Goal: Task Accomplishment & Management: Complete application form

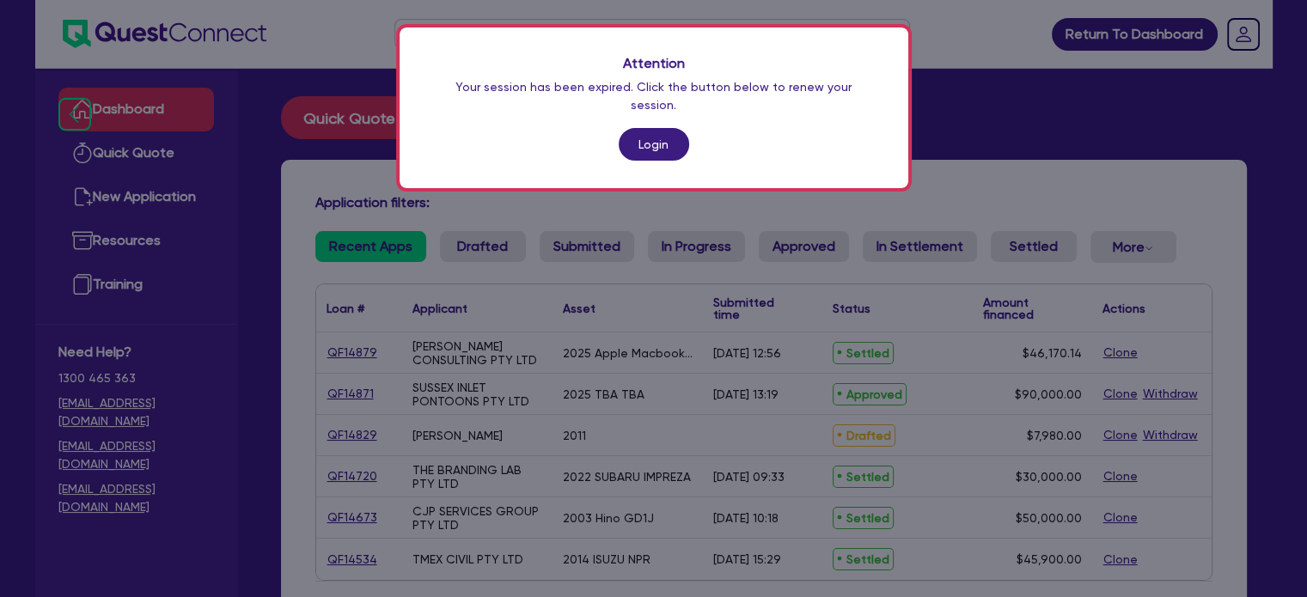
click at [663, 128] on link "Login" at bounding box center [654, 144] width 70 height 33
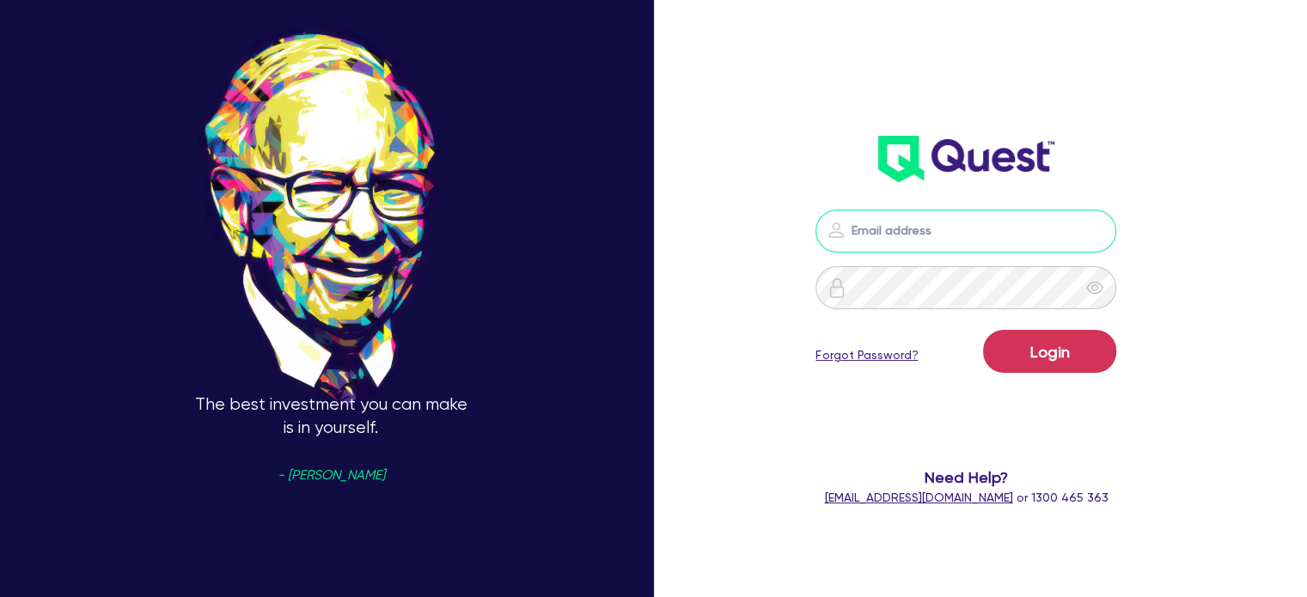
type input "louie@assetalley.com.au"
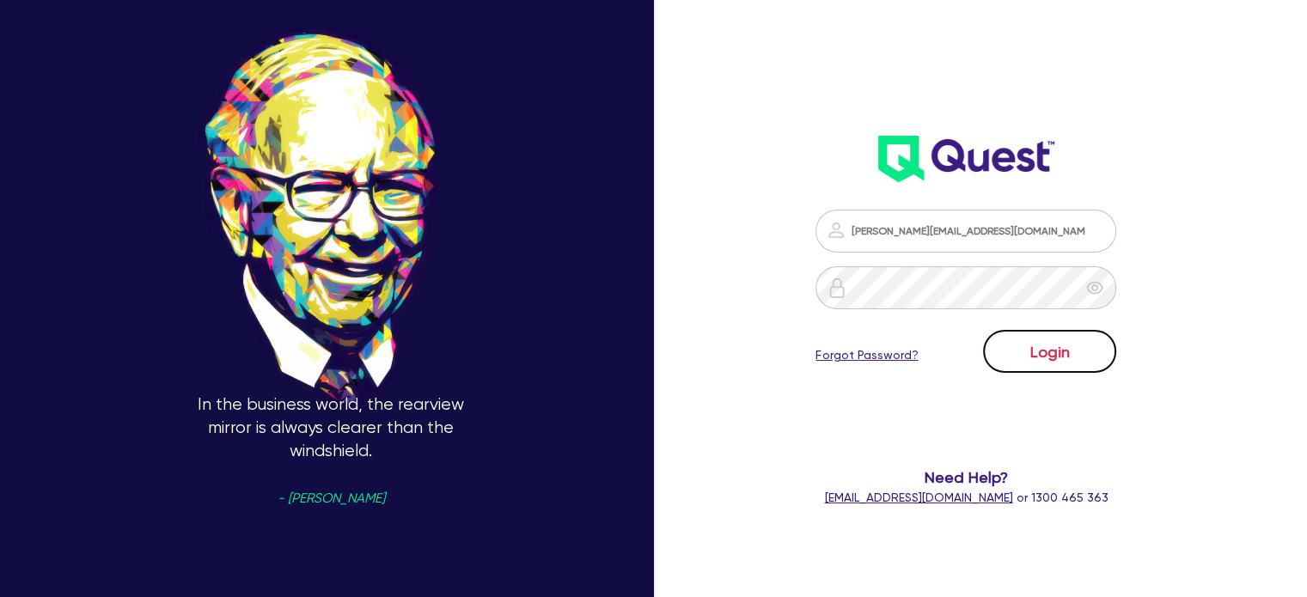
click at [1072, 366] on button "Login" at bounding box center [1049, 351] width 133 height 43
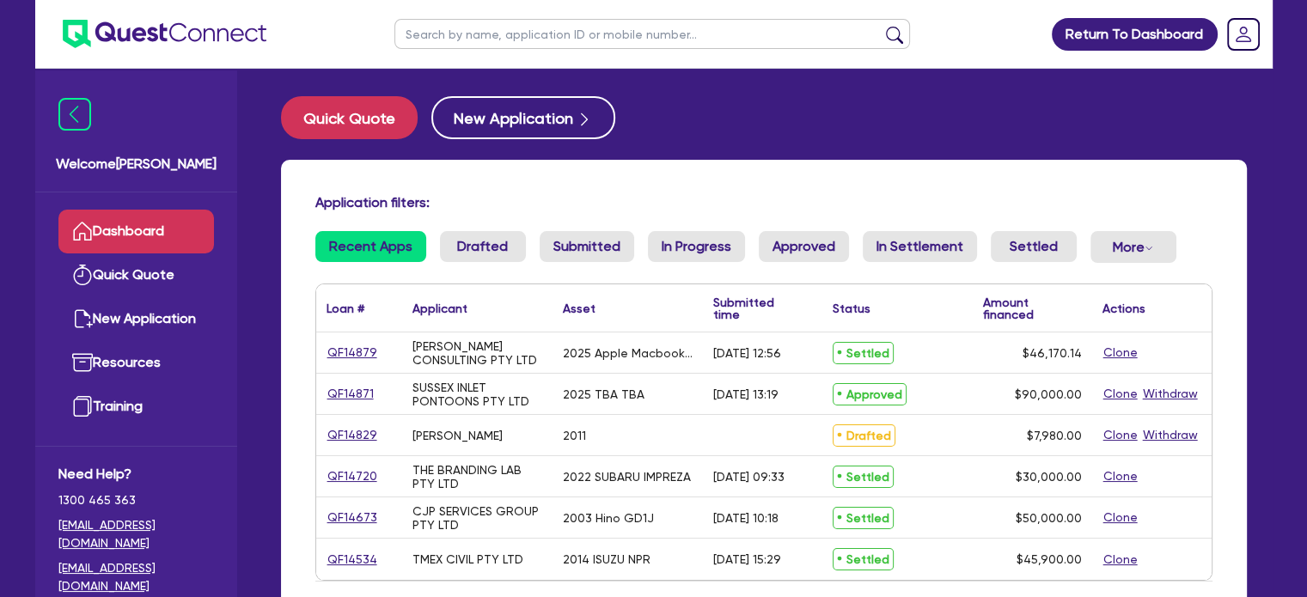
drag, startPoint x: 691, startPoint y: 149, endPoint x: 645, endPoint y: 137, distance: 47.9
click at [692, 150] on div "Quick Quote New Application Application filters: Recent Apps Drafted Submitted …" at bounding box center [763, 390] width 1017 height 588
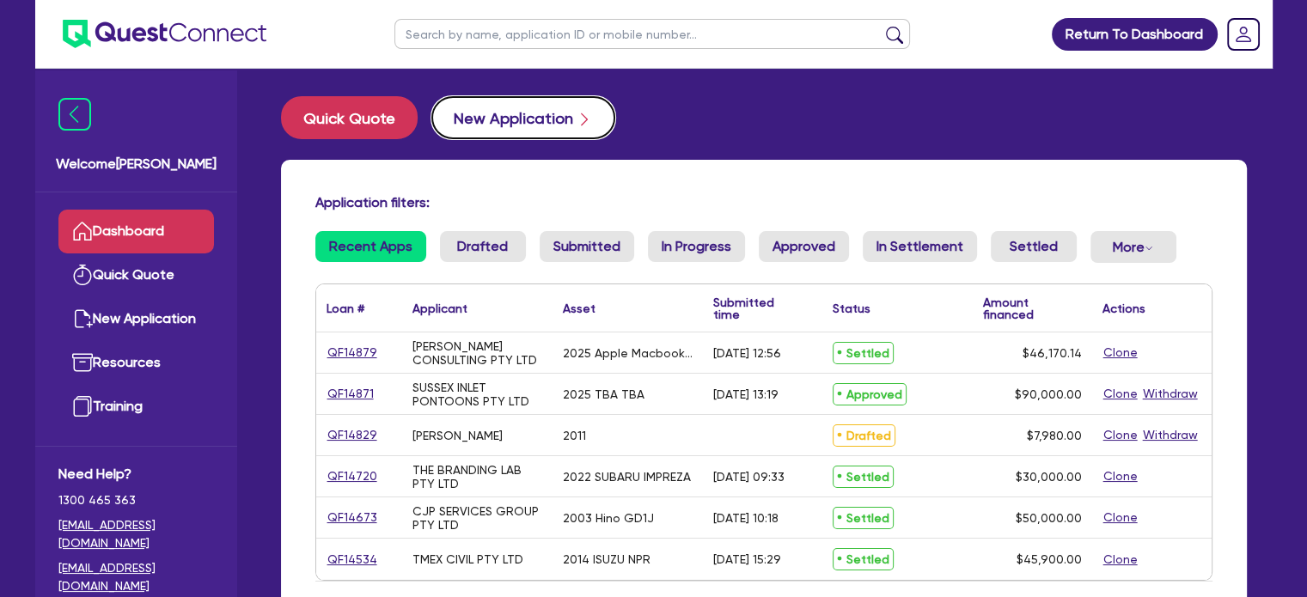
click at [467, 117] on button "New Application" at bounding box center [523, 117] width 184 height 43
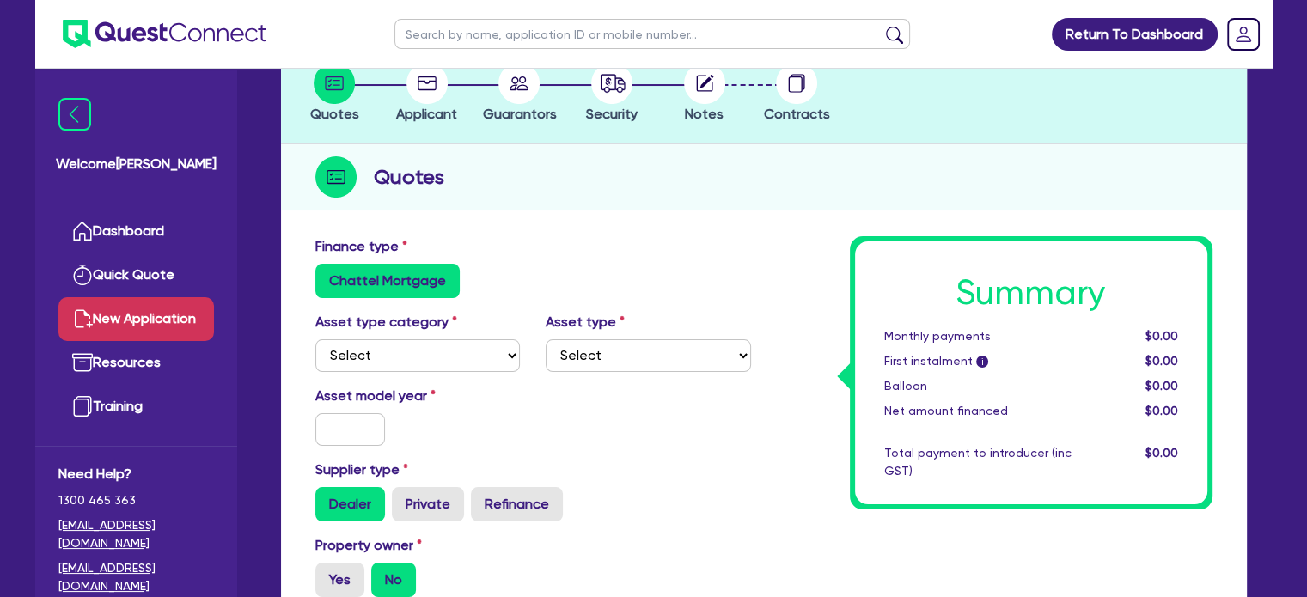
scroll to position [146, 0]
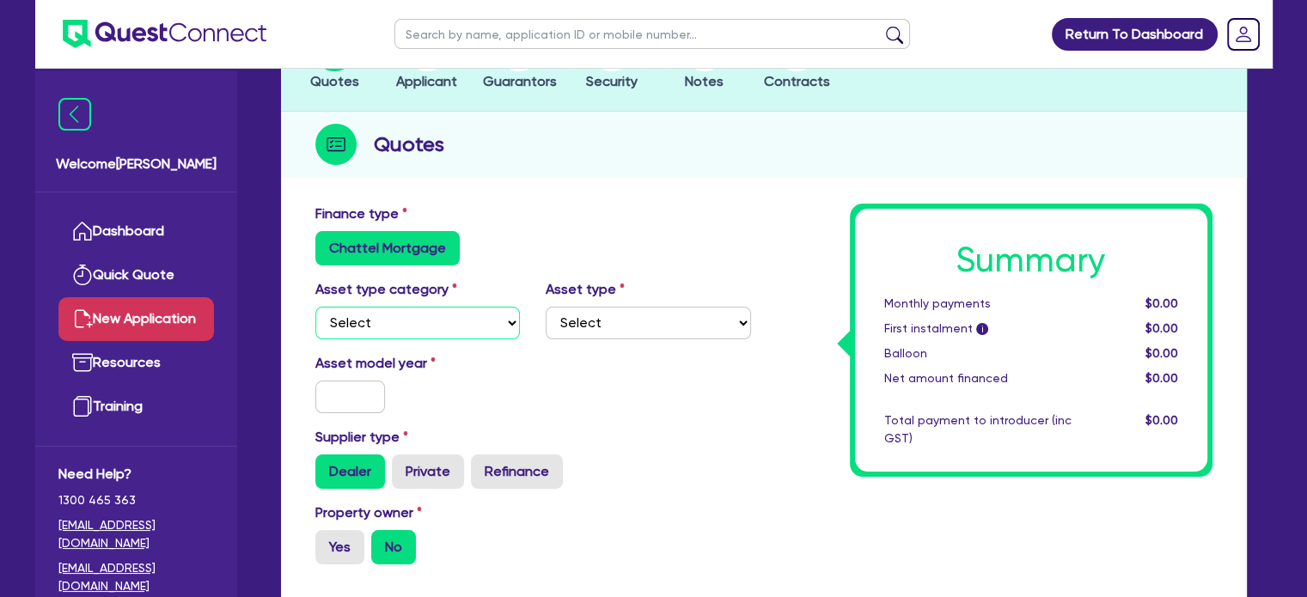
click at [435, 309] on select "Select Cars and light trucks Primary assets Secondary assets Tertiary assets" at bounding box center [417, 323] width 205 height 33
click at [434, 320] on select "Select Cars and light trucks Primary assets Secondary assets Tertiary assets" at bounding box center [417, 323] width 205 height 33
select select "CARS_AND_LIGHT_TRUCKS"
click at [315, 307] on select "Select Cars and light trucks Primary assets Secondary assets Tertiary assets" at bounding box center [417, 323] width 205 height 33
click at [636, 321] on select "Select Passenger vehicles Vans and utes Light trucks up to 4.5 tonne" at bounding box center [648, 323] width 205 height 33
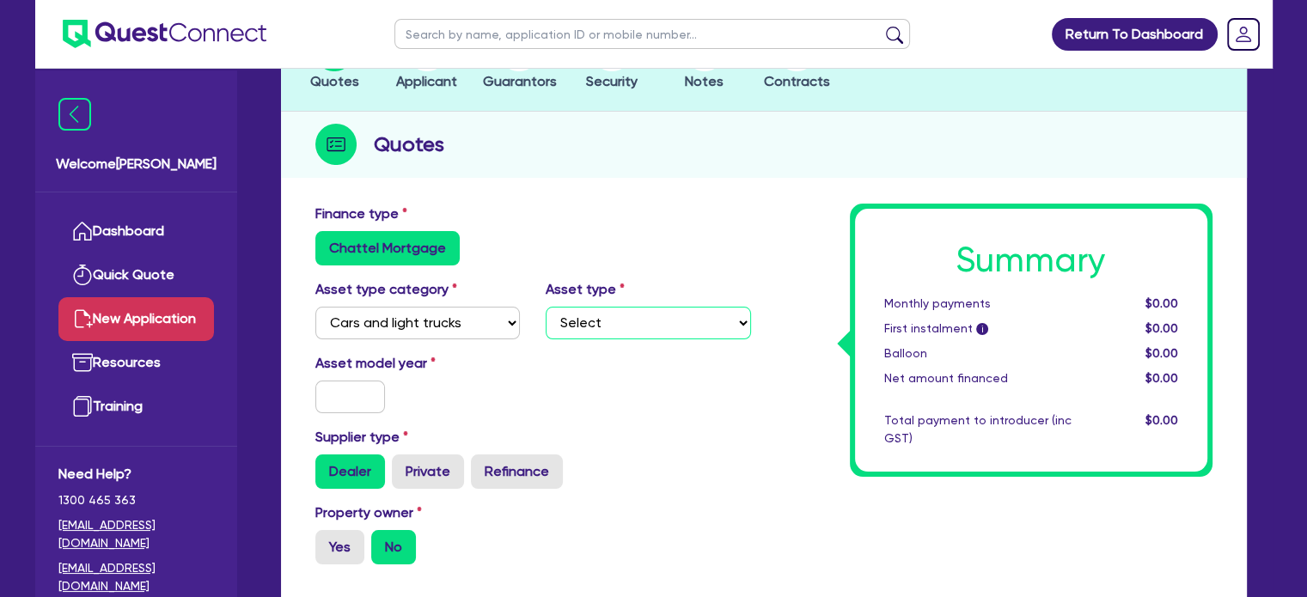
select select "VANS_AND_UTES"
click at [546, 307] on select "Select Passenger vehicles Vans and utes Light trucks up to 4.5 tonne" at bounding box center [648, 323] width 205 height 33
click at [321, 385] on input "text" at bounding box center [350, 397] width 70 height 33
click at [364, 391] on input "text" at bounding box center [350, 397] width 70 height 33
type input "2022"
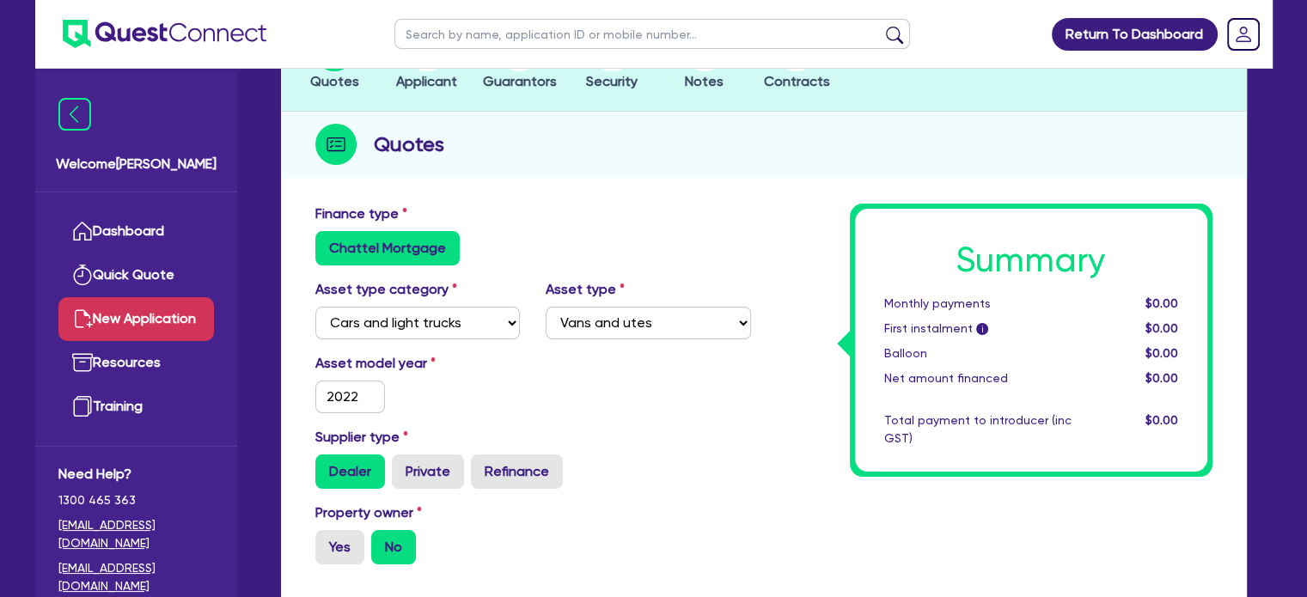
click at [546, 384] on div "Asset model year 2022" at bounding box center [532, 390] width 461 height 74
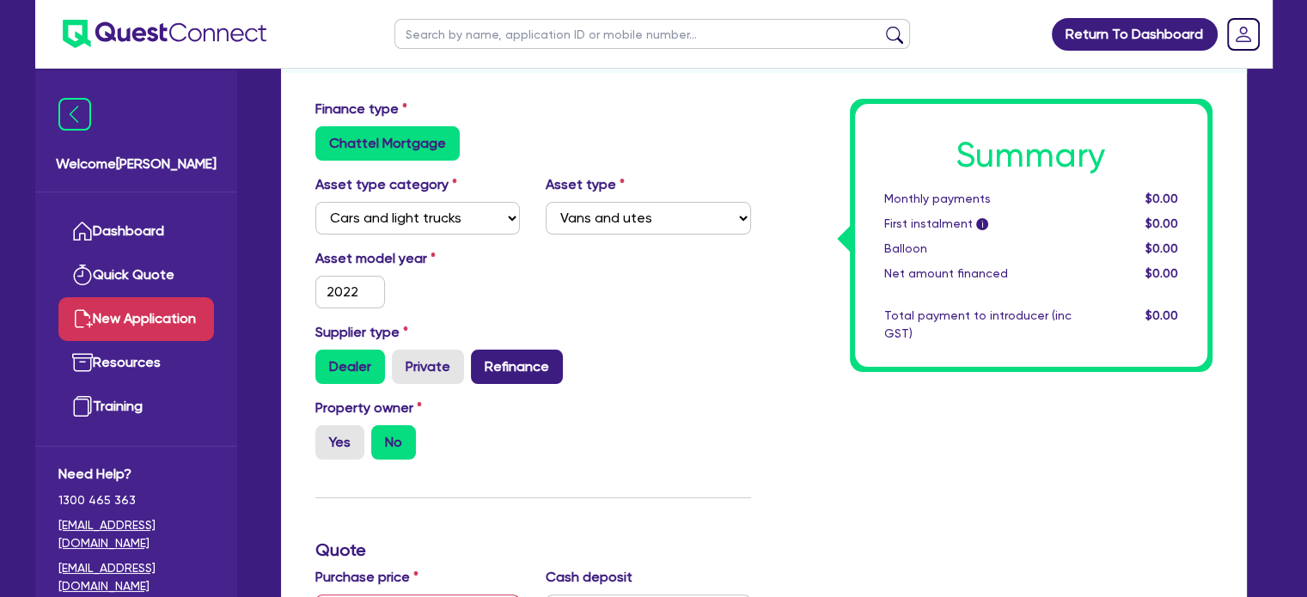
scroll to position [376, 0]
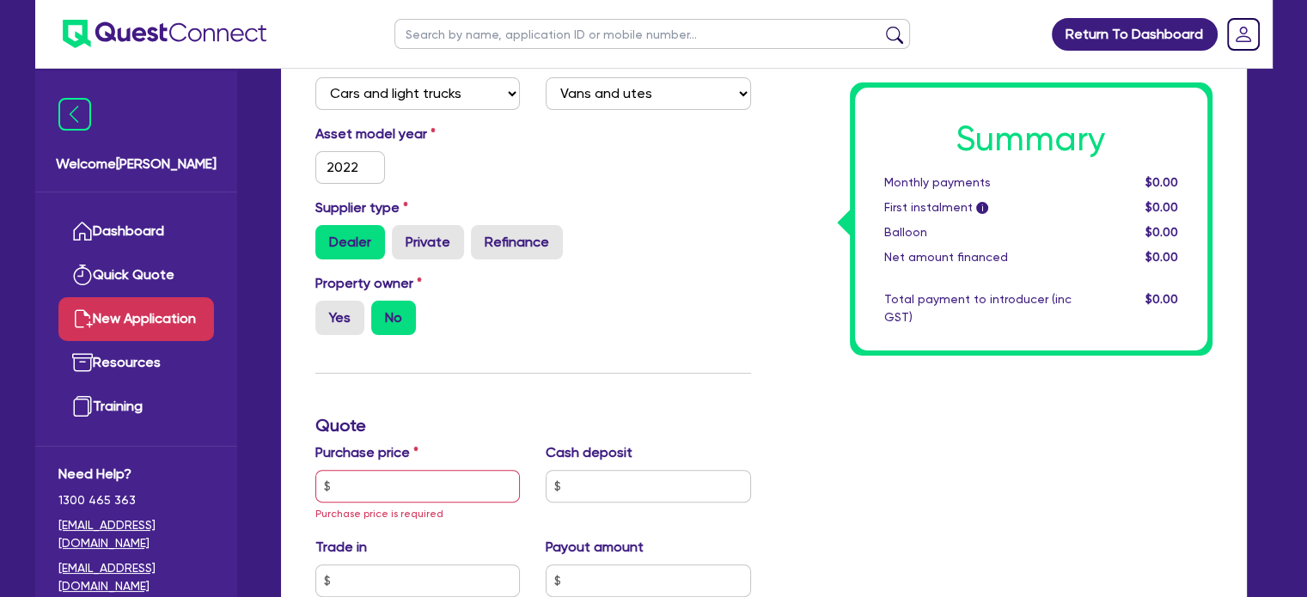
click at [632, 311] on div "Property owner Yes No" at bounding box center [532, 311] width 461 height 76
click at [344, 332] on label "Yes" at bounding box center [339, 318] width 49 height 34
click at [327, 312] on input "Yes" at bounding box center [320, 306] width 11 height 11
radio input "true"
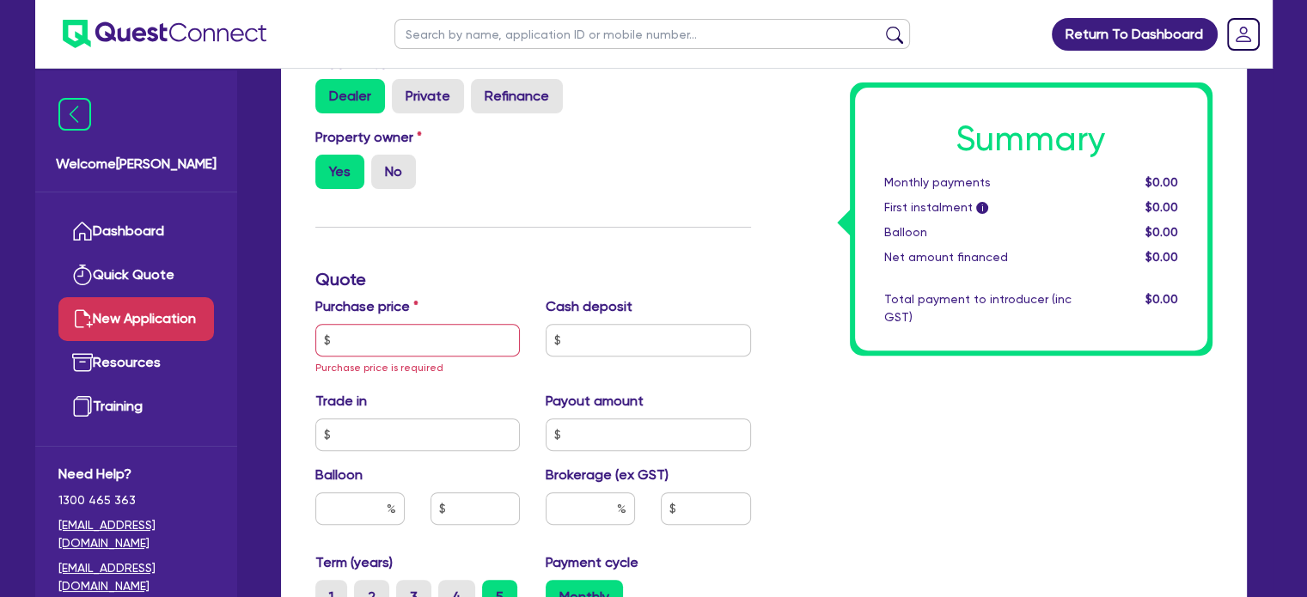
scroll to position [605, 0]
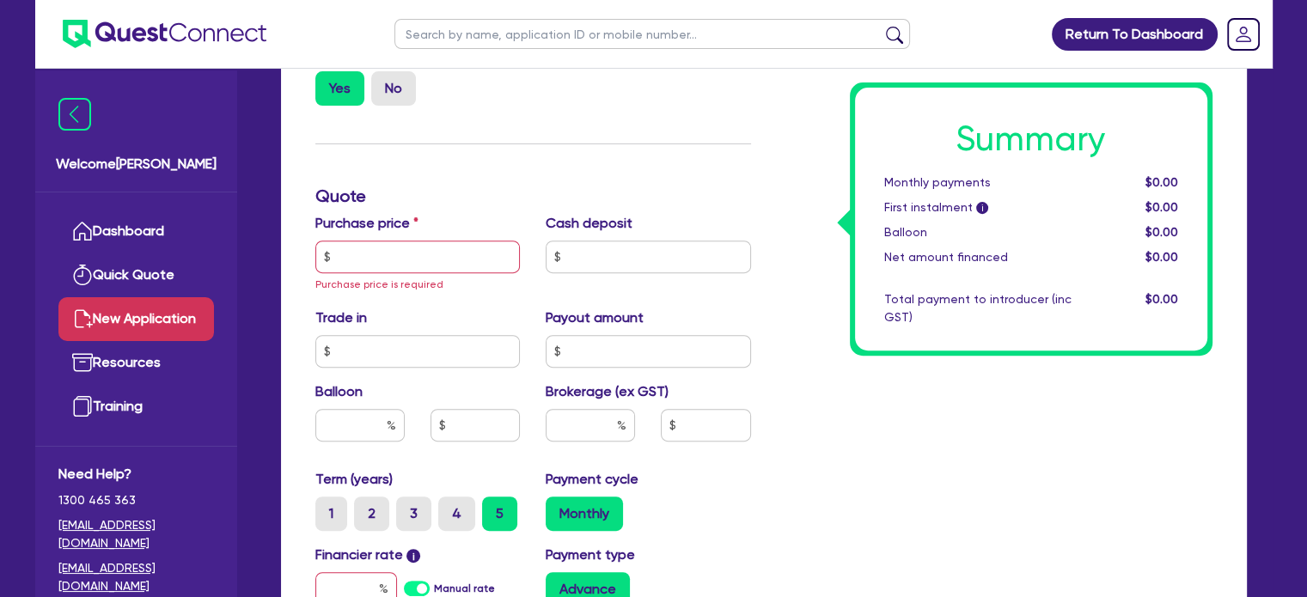
click at [436, 272] on div "Purchase price Purchase price is required" at bounding box center [417, 253] width 231 height 81
click at [443, 264] on input "text" at bounding box center [417, 257] width 205 height 33
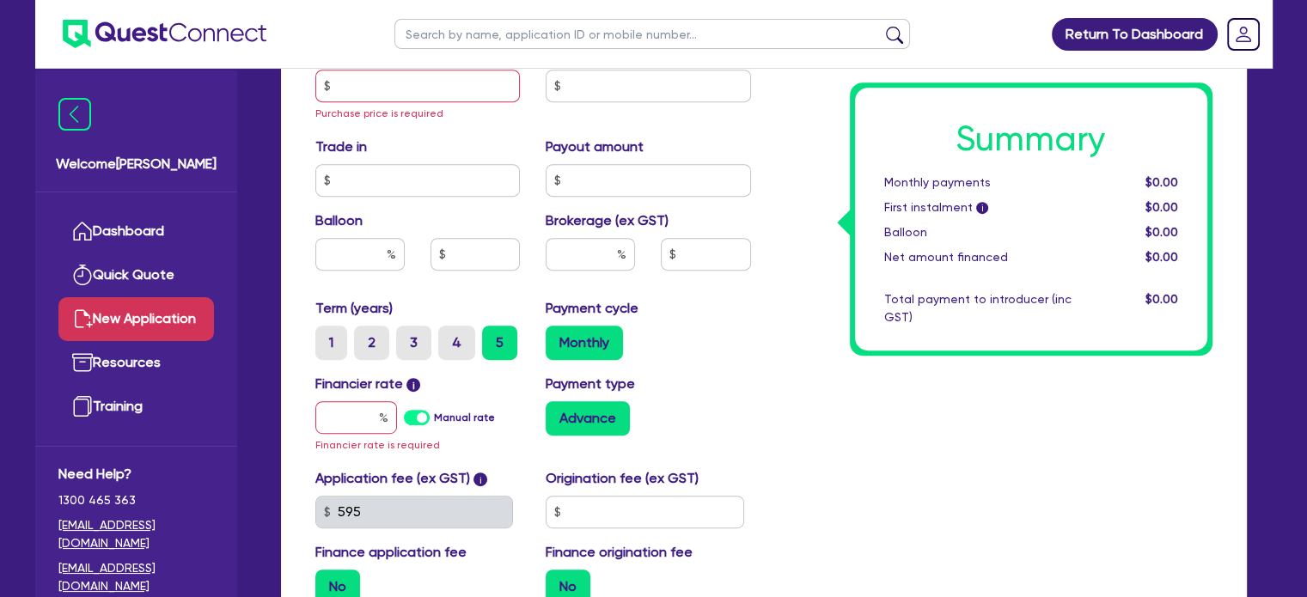
scroll to position [834, 0]
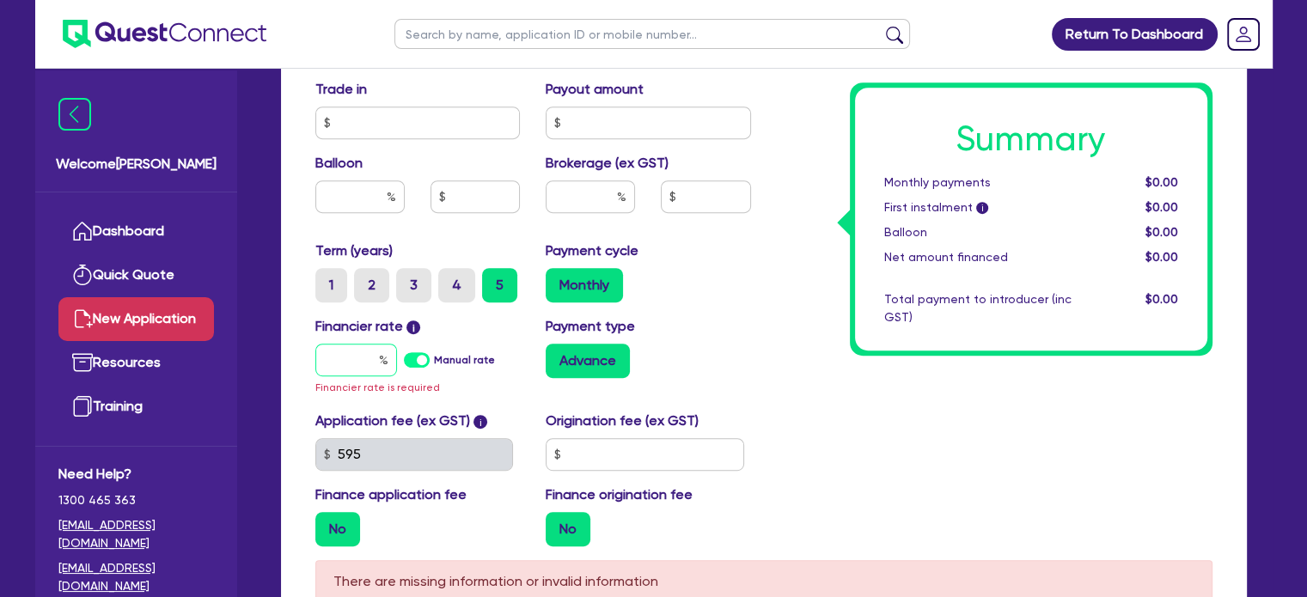
click at [325, 364] on input "text" at bounding box center [356, 360] width 82 height 33
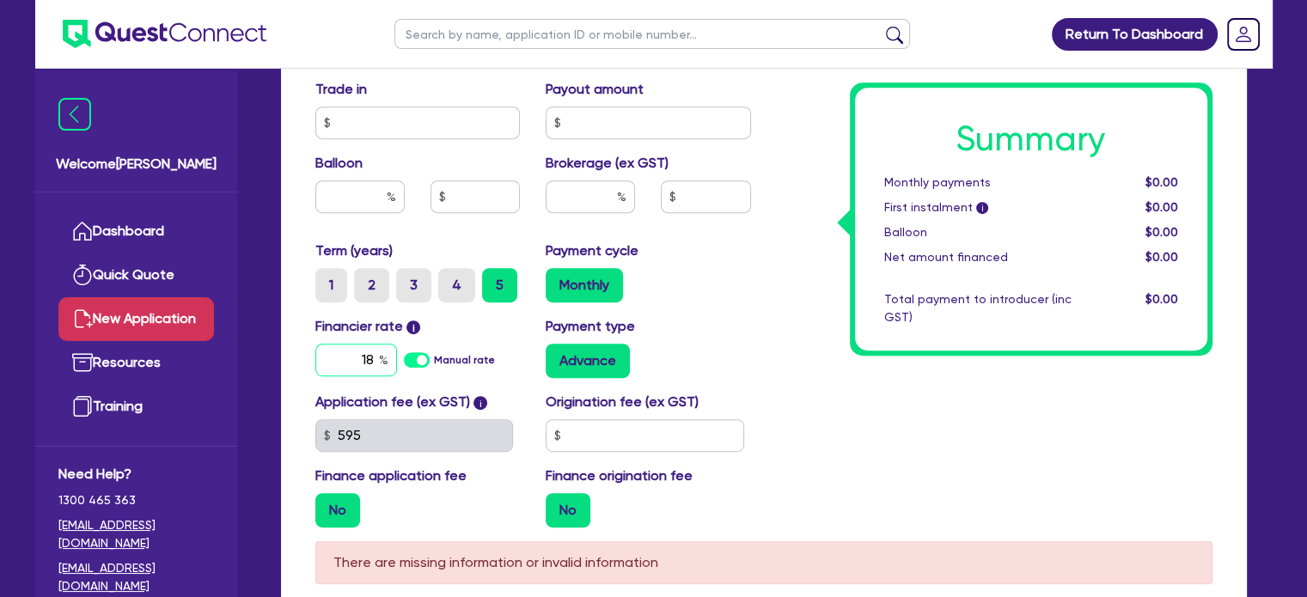
type input "18"
click at [883, 349] on div "Summary Monthly payments $0.00 First instalment i $0.00 Balloon $0.00 Net amoun…" at bounding box center [1031, 219] width 352 height 263
click at [701, 442] on input "text" at bounding box center [645, 435] width 199 height 33
type input "0"
click at [839, 357] on div "Summary Monthly payments $0.00 First instalment i $0.00 Balloon $0.00 Net amoun…" at bounding box center [994, 28] width 461 height 1025
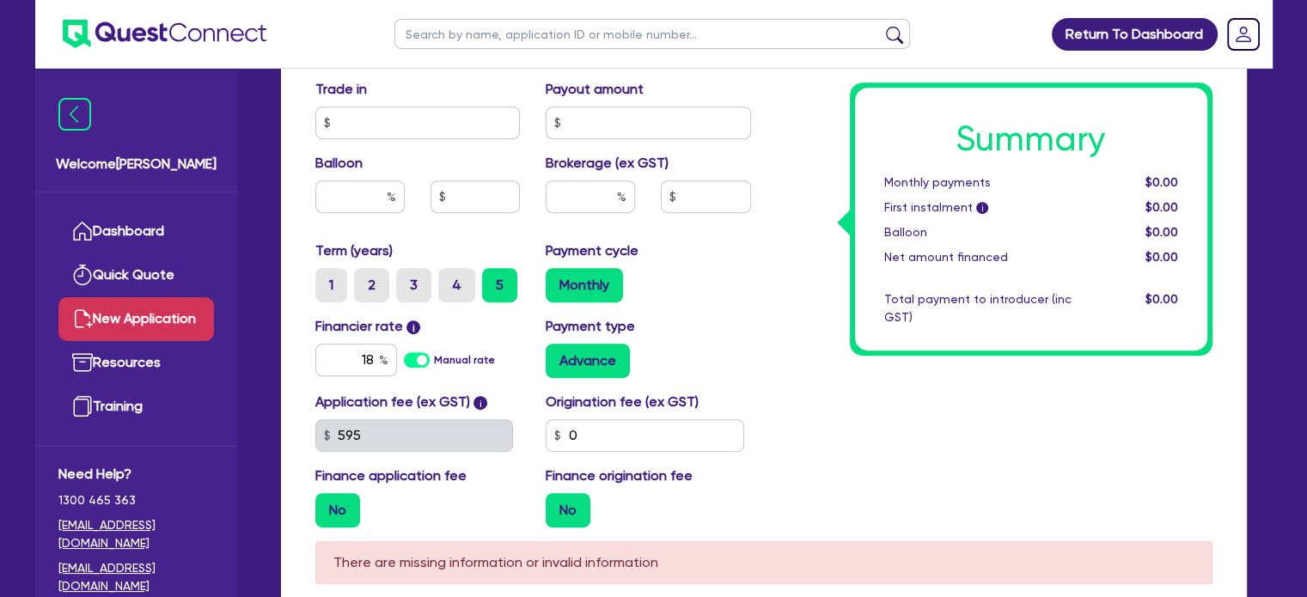
scroll to position [605, 0]
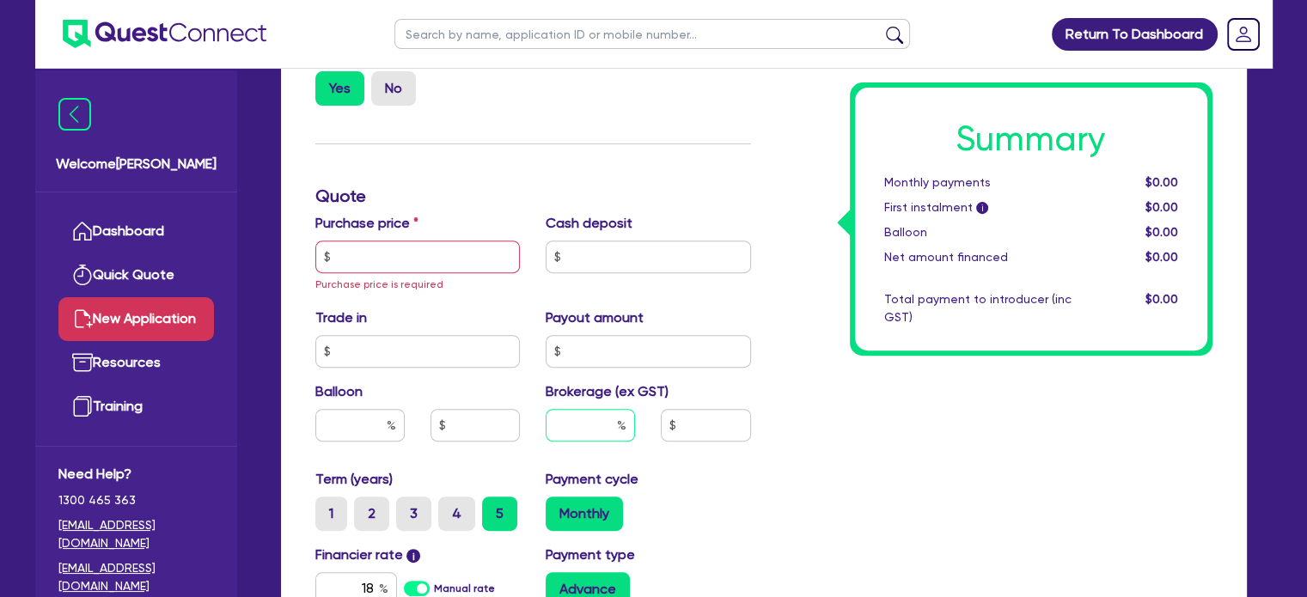
click at [598, 419] on input "text" at bounding box center [590, 425] width 89 height 33
type input "6"
click at [400, 253] on input "text" at bounding box center [417, 257] width 205 height 33
type input "5,000"
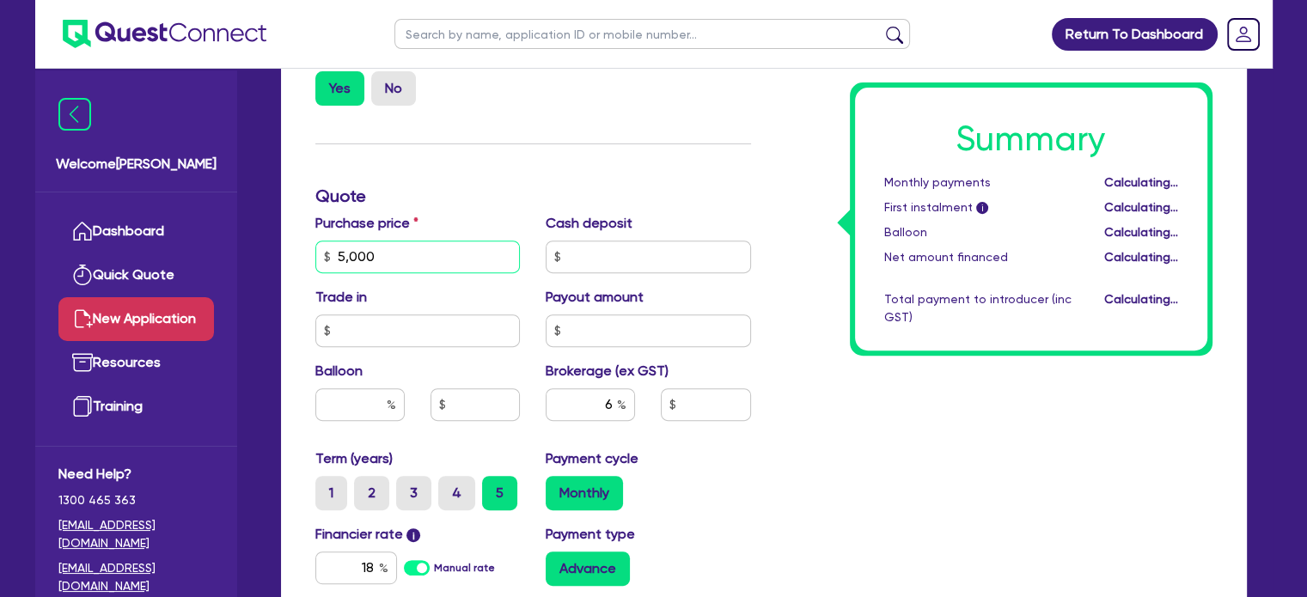
type input "300"
type input "50,000"
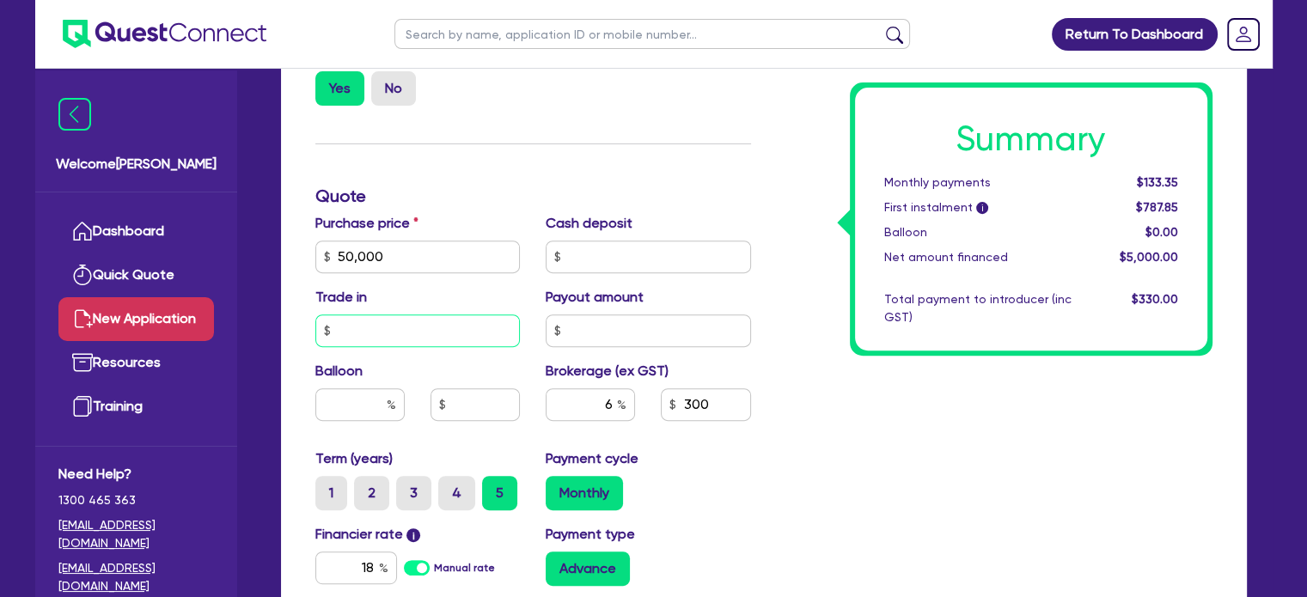
click at [447, 335] on input "text" at bounding box center [417, 331] width 205 height 33
type input "3,000"
type input "10,000"
type input "2,400"
click at [883, 457] on div "Summary Monthly payments $1,333.47 First instalment i $1,987.97 Balloon $0.00 N…" at bounding box center [994, 247] width 461 height 1005
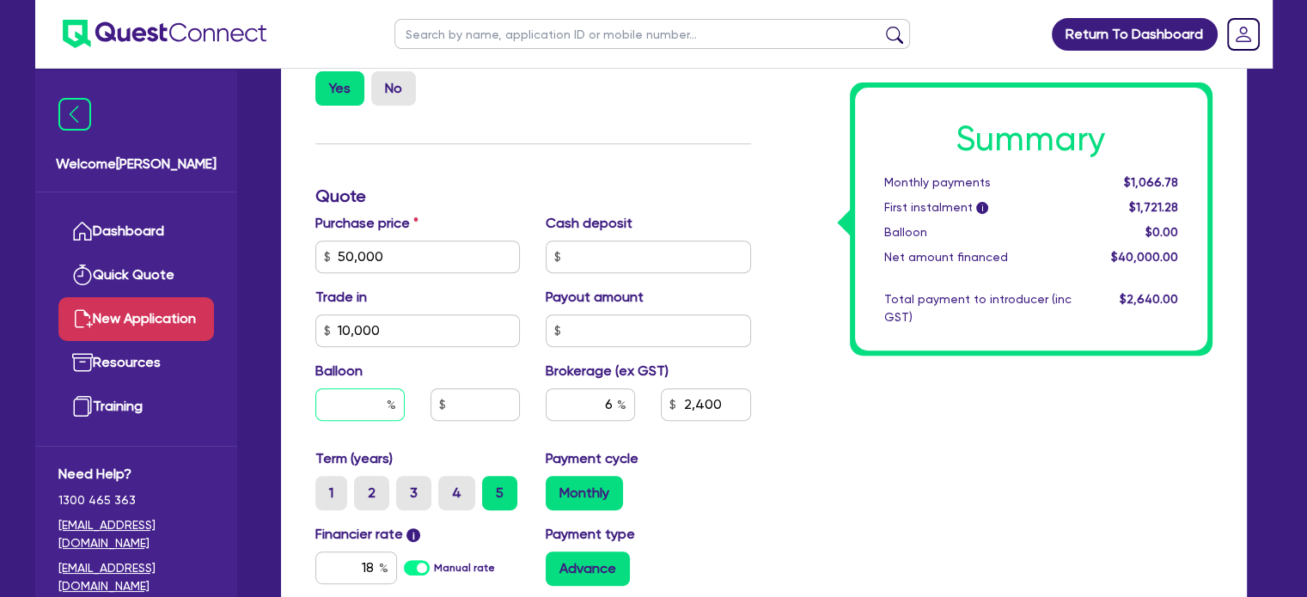
click at [357, 406] on input "text" at bounding box center [359, 404] width 89 height 33
type input "0"
type input "2,400"
click at [406, 501] on label "3" at bounding box center [413, 493] width 35 height 34
click at [406, 487] on input "3" at bounding box center [401, 481] width 11 height 11
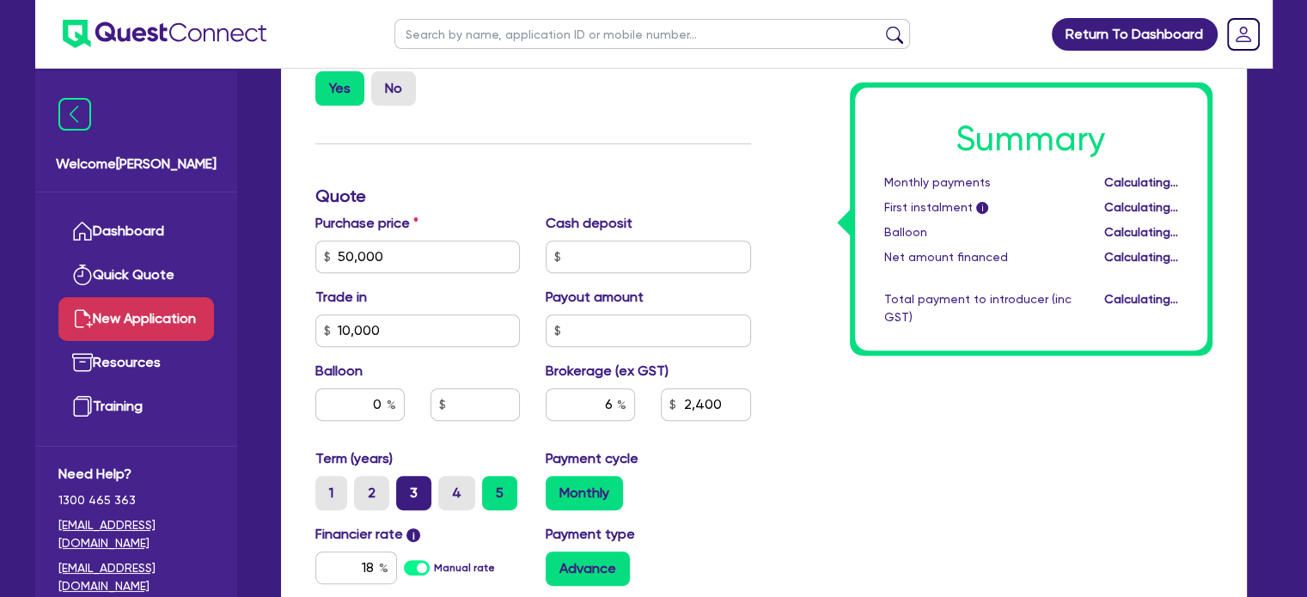
radio input "true"
drag, startPoint x: 902, startPoint y: 498, endPoint x: 907, endPoint y: 491, distance: 8.8
click at [906, 492] on div "Summary Monthly payments $1,518.76 First instalment i $2,173.26 Balloon $0.00 N…" at bounding box center [994, 247] width 461 height 1005
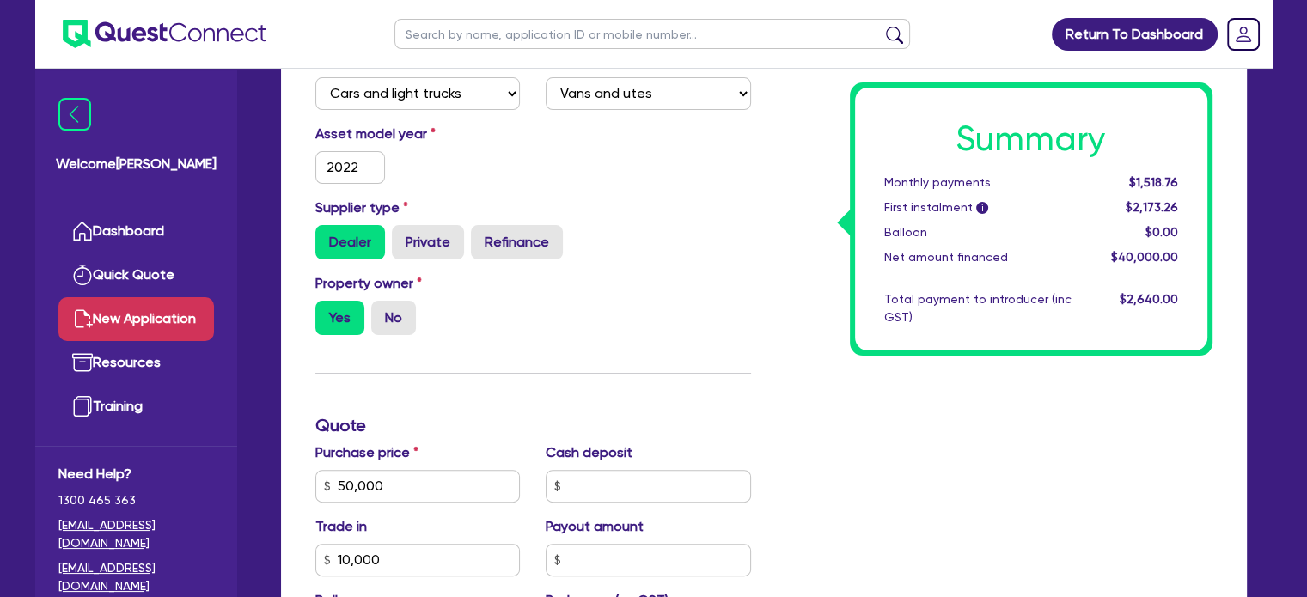
scroll to position [949, 0]
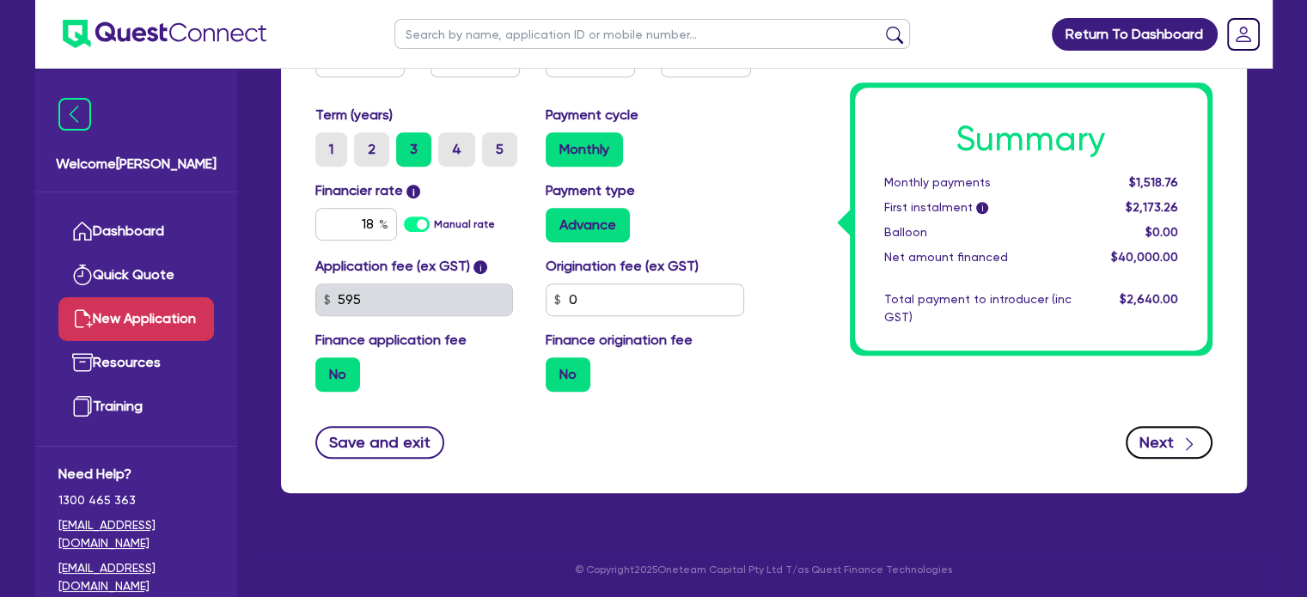
click at [1155, 436] on button "Next" at bounding box center [1169, 442] width 87 height 33
type input "2,400"
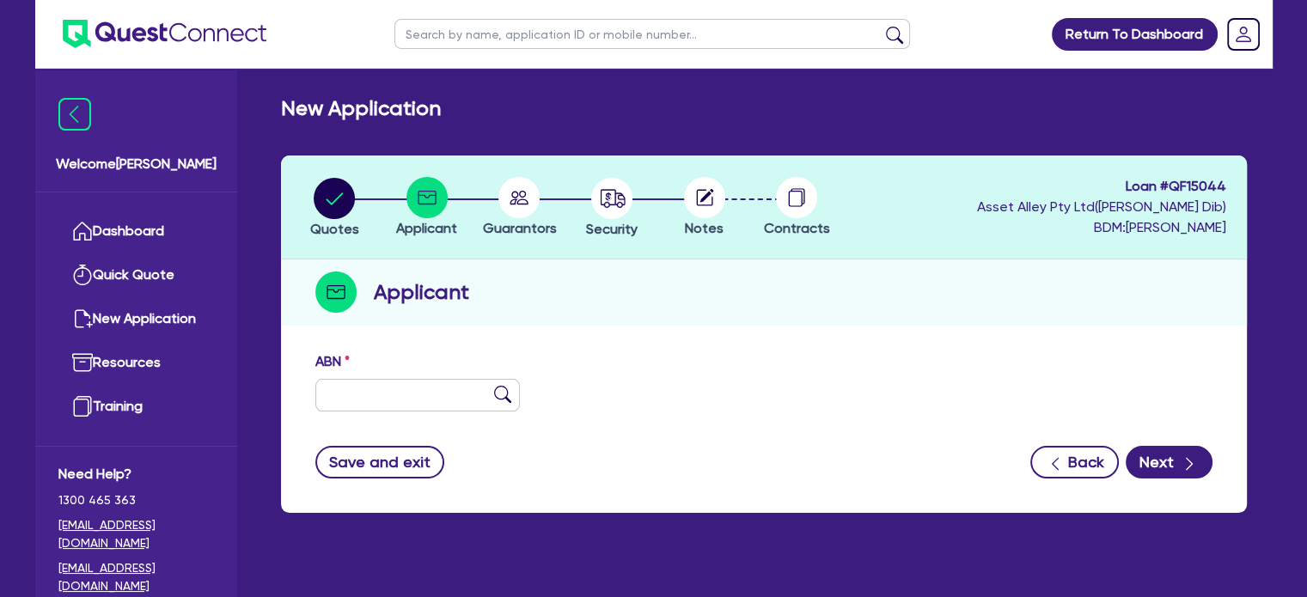
click at [430, 415] on div "ABN" at bounding box center [763, 388] width 923 height 74
click at [433, 402] on input "text" at bounding box center [417, 395] width 205 height 33
click at [440, 380] on input "text" at bounding box center [417, 395] width 205 height 33
click at [436, 391] on input "text" at bounding box center [417, 395] width 205 height 33
paste input "64 549 435 306"
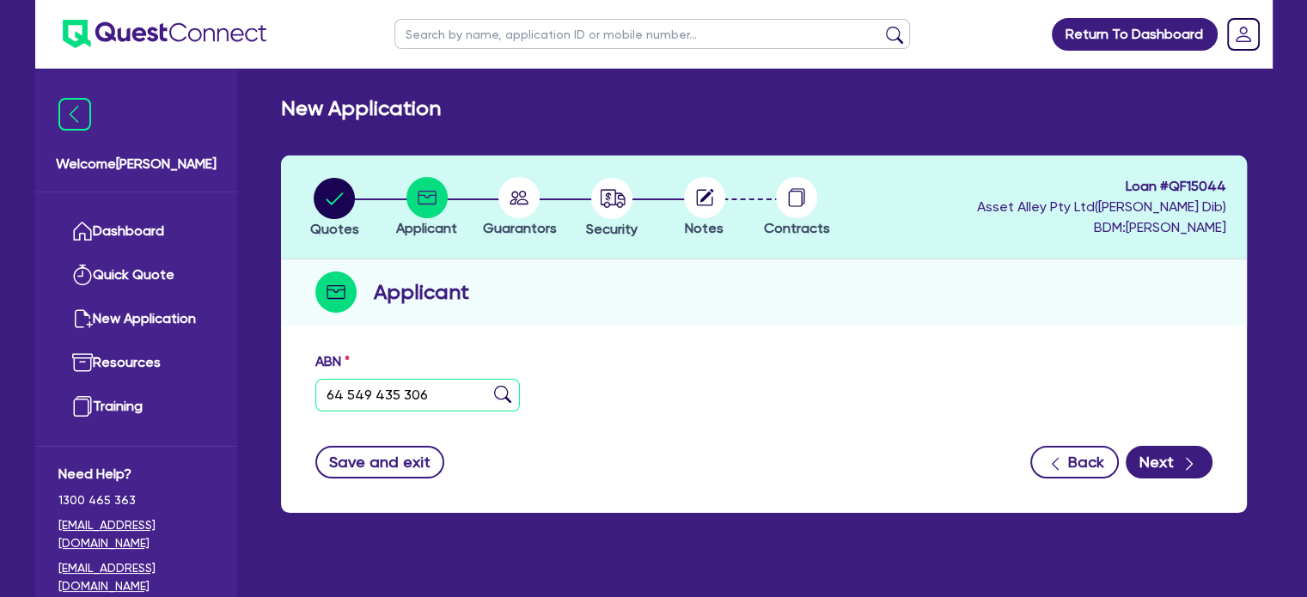
type input "64 549 435 306"
click at [509, 394] on img at bounding box center [502, 394] width 17 height 17
type input "[PERSON_NAME]"
select select "SOLE_TRADER"
type input "[DATE]"
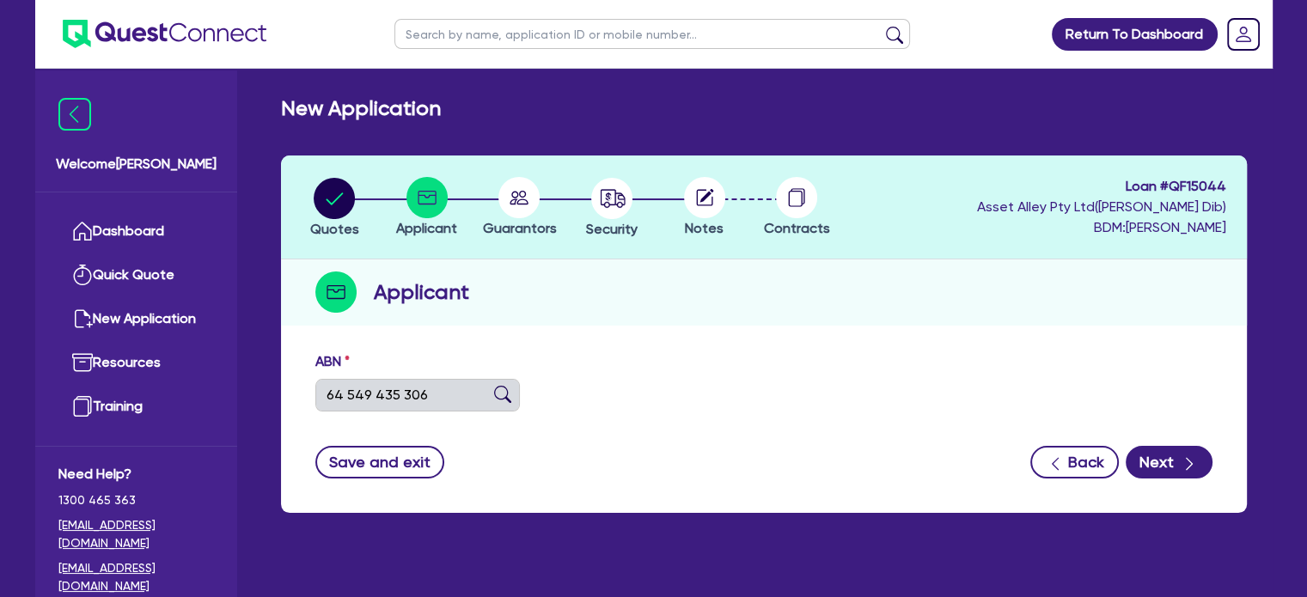
type input "[DATE]"
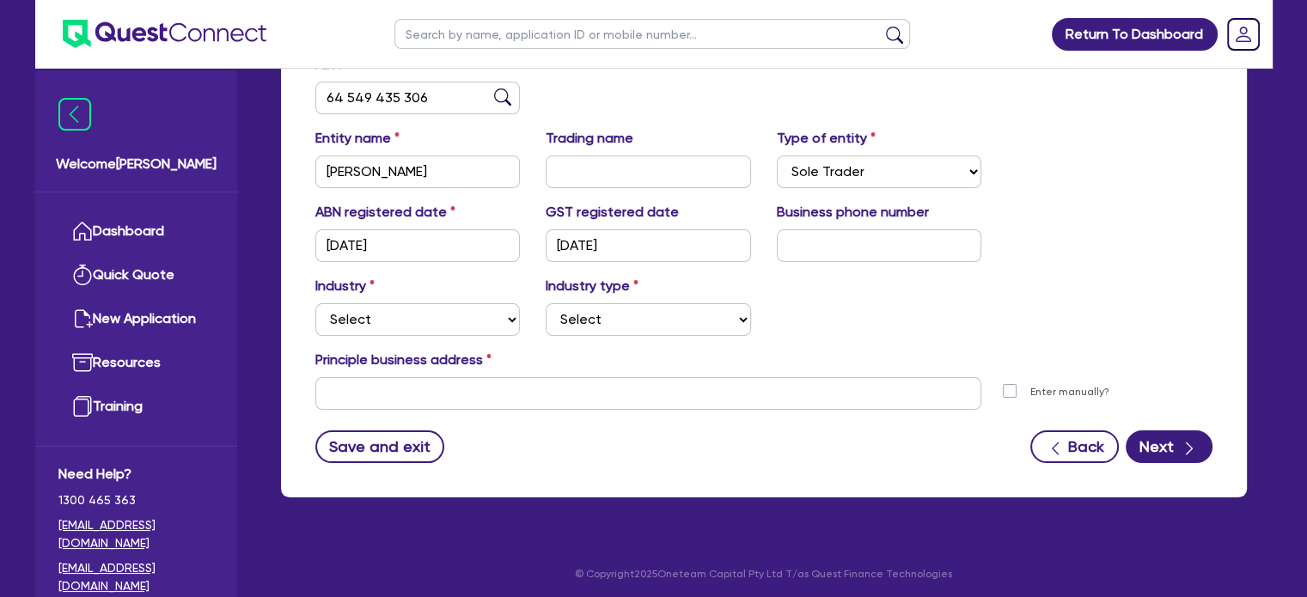
scroll to position [302, 0]
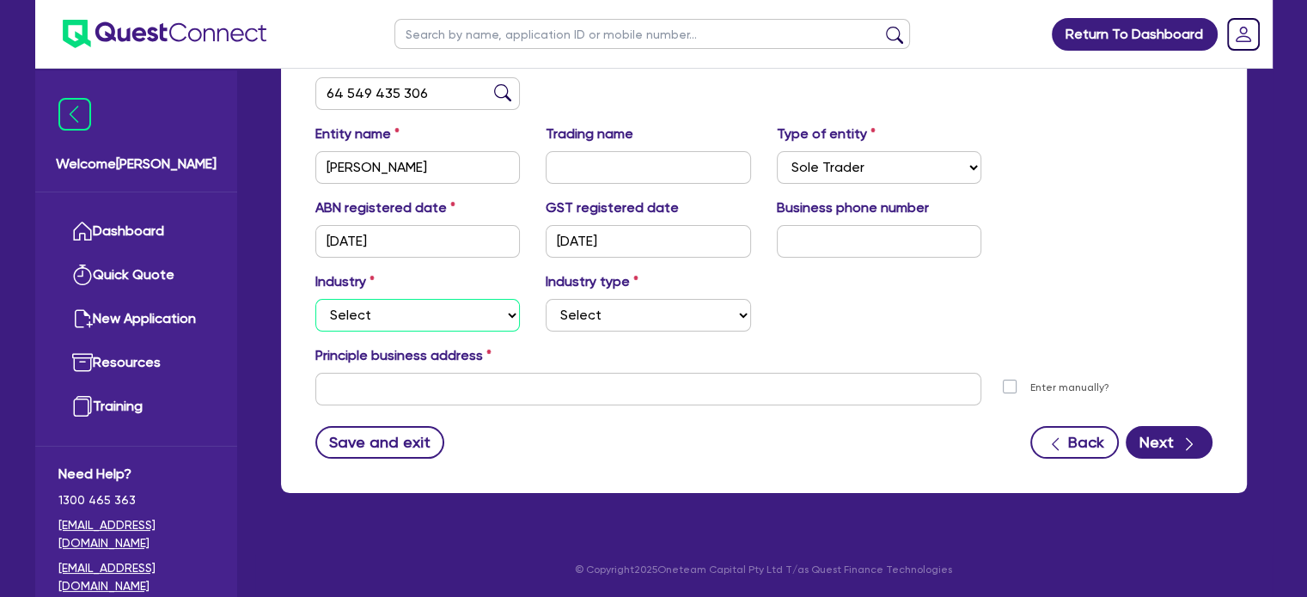
click at [451, 309] on select "Select Accomodation & Food Services Administrative & Support Services Agricultu…" at bounding box center [417, 315] width 205 height 33
select select "TRANSPORT_WAREHOUSING"
click at [315, 299] on select "Select Accomodation & Food Services Administrative & Support Services Agricultu…" at bounding box center [417, 315] width 205 height 33
click at [661, 333] on div "Industry Select Accomodation & Food Services Administrative & Support Services …" at bounding box center [763, 309] width 923 height 74
click at [661, 323] on select "Select Taxi & Luxury Car Services Passengers & Freight Transport Services Posta…" at bounding box center [648, 315] width 205 height 33
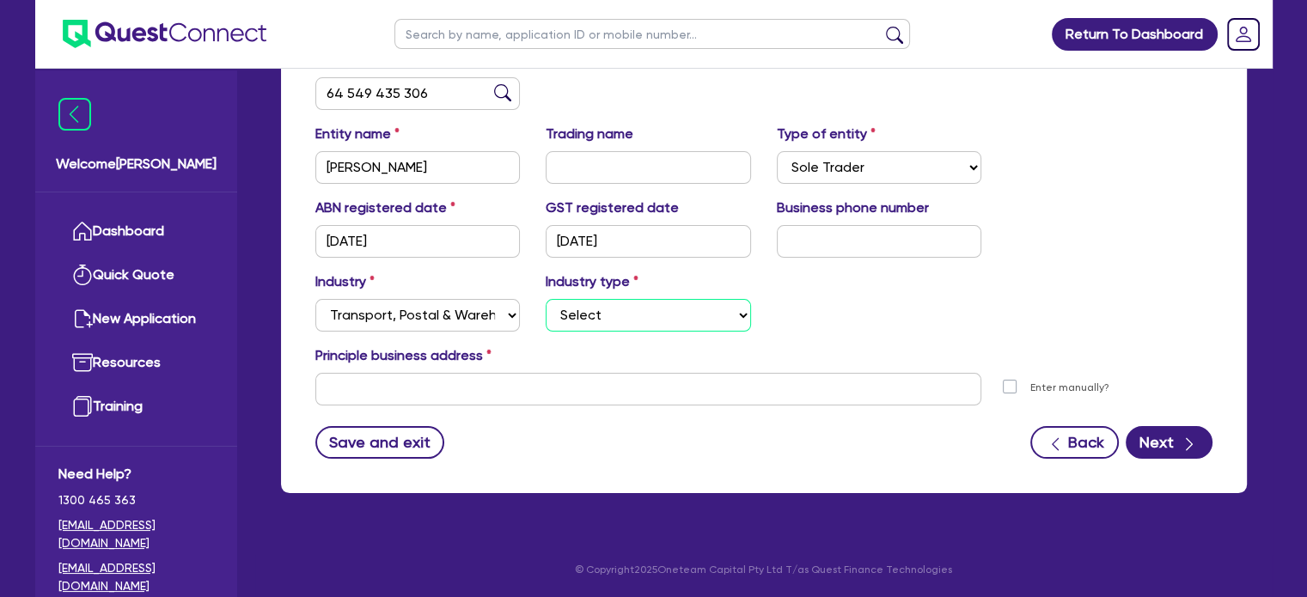
select select "POSTAL_DELIVERY"
click at [546, 299] on select "Select Taxi & Luxury Car Services Passengers & Freight Transport Services Posta…" at bounding box center [648, 315] width 205 height 33
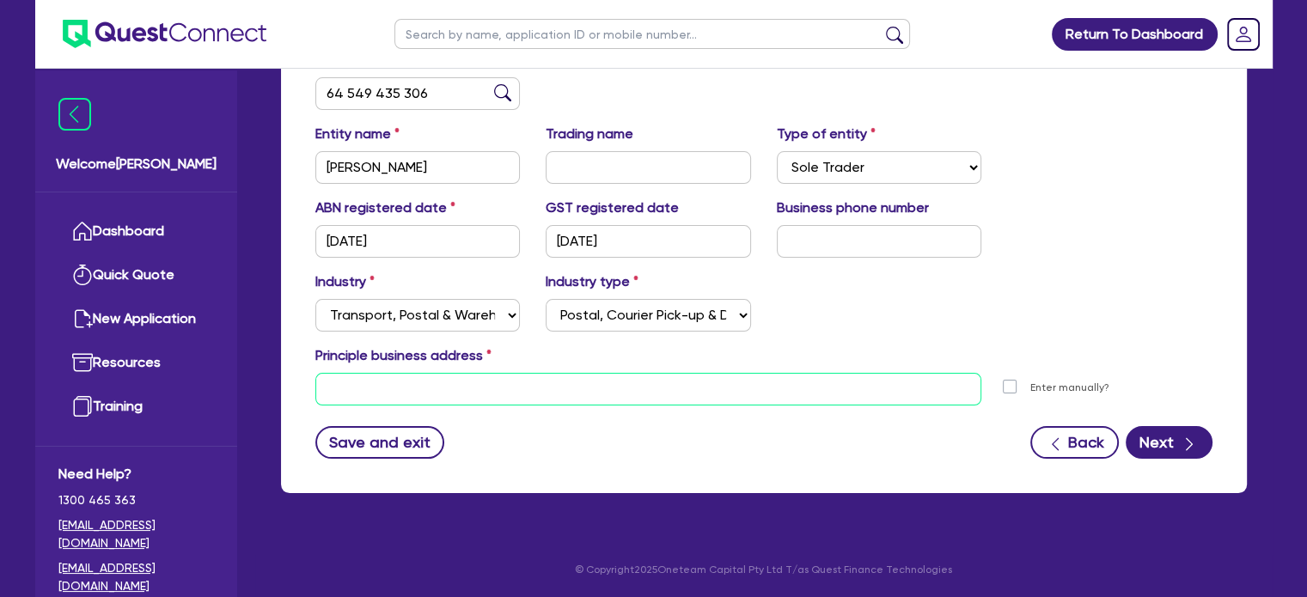
click at [565, 383] on input "text" at bounding box center [648, 389] width 667 height 33
drag, startPoint x: 1115, startPoint y: 313, endPoint x: 1126, endPoint y: 315, distance: 11.3
click at [1119, 313] on div "Industry Select Accomodation & Food Services Administrative & Support Services …" at bounding box center [763, 309] width 923 height 74
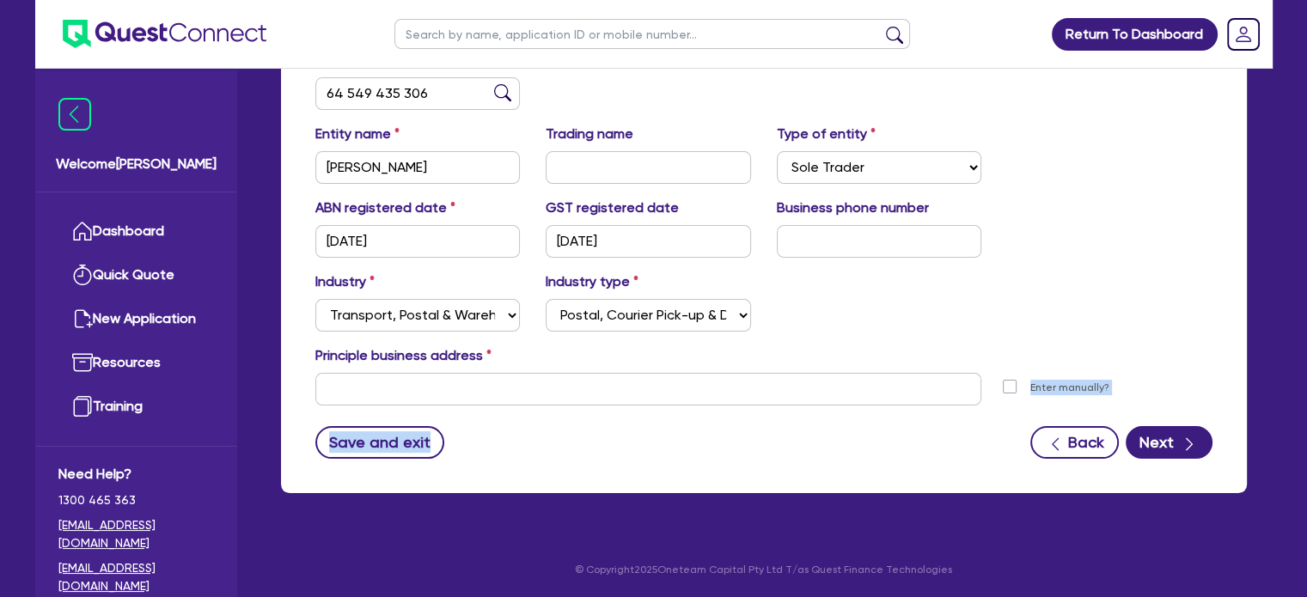
click at [536, 405] on form "ABN 64 549 435 306 Entity name HOSNI, STEVE Trading name Type of entity Select …" at bounding box center [763, 254] width 897 height 409
click at [645, 407] on form "ABN 64 549 435 306 Entity name HOSNI, STEVE Trading name Type of entity Select …" at bounding box center [763, 254] width 897 height 409
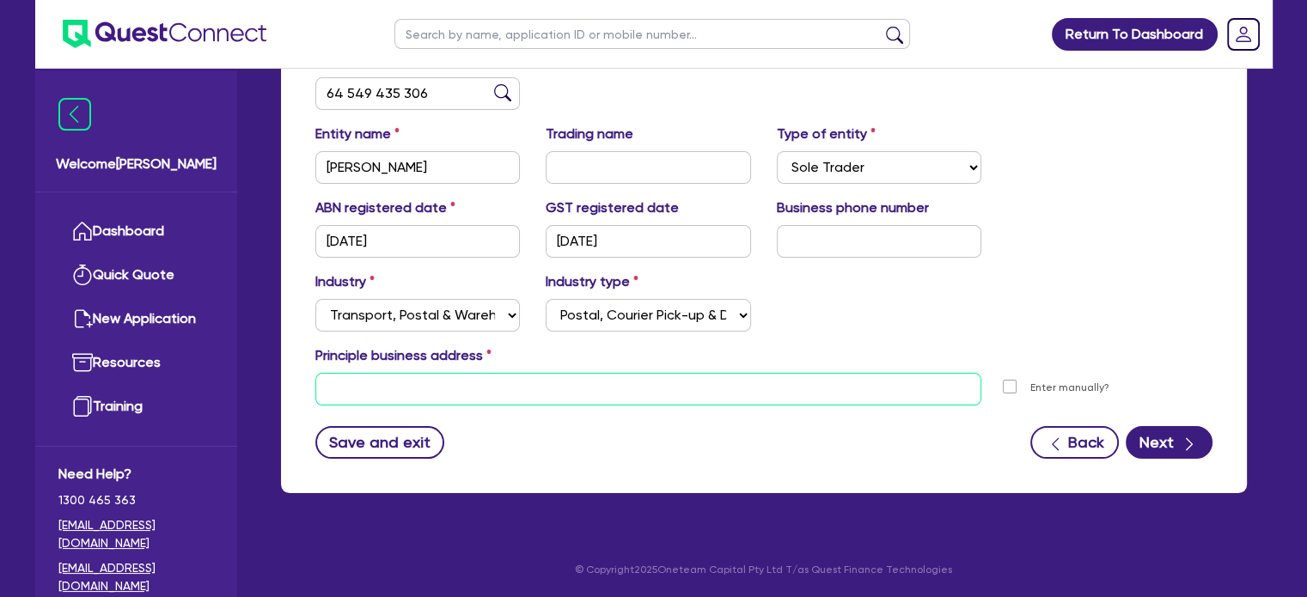
drag, startPoint x: 650, startPoint y: 389, endPoint x: 662, endPoint y: 391, distance: 12.2
click at [650, 388] on input "text" at bounding box center [648, 389] width 667 height 33
click at [482, 397] on input "text" at bounding box center [648, 389] width 667 height 33
click at [485, 384] on input "text" at bounding box center [648, 389] width 667 height 33
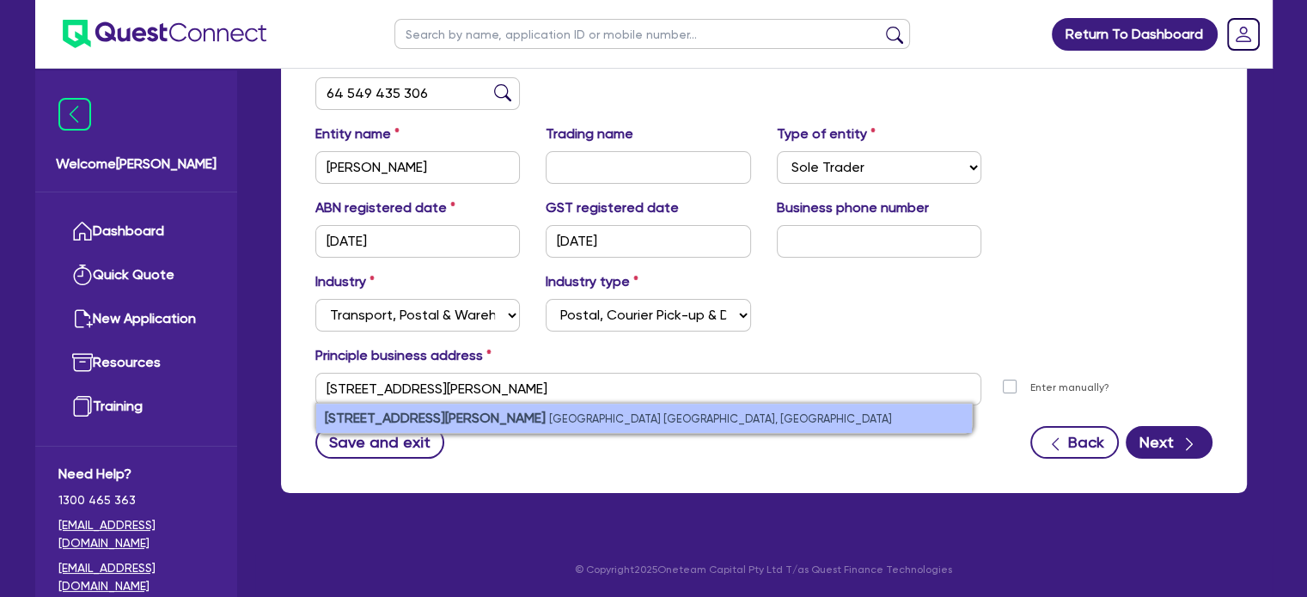
click at [670, 408] on li "343 Marion Street Yagoona NSW, Australia" at bounding box center [644, 418] width 656 height 29
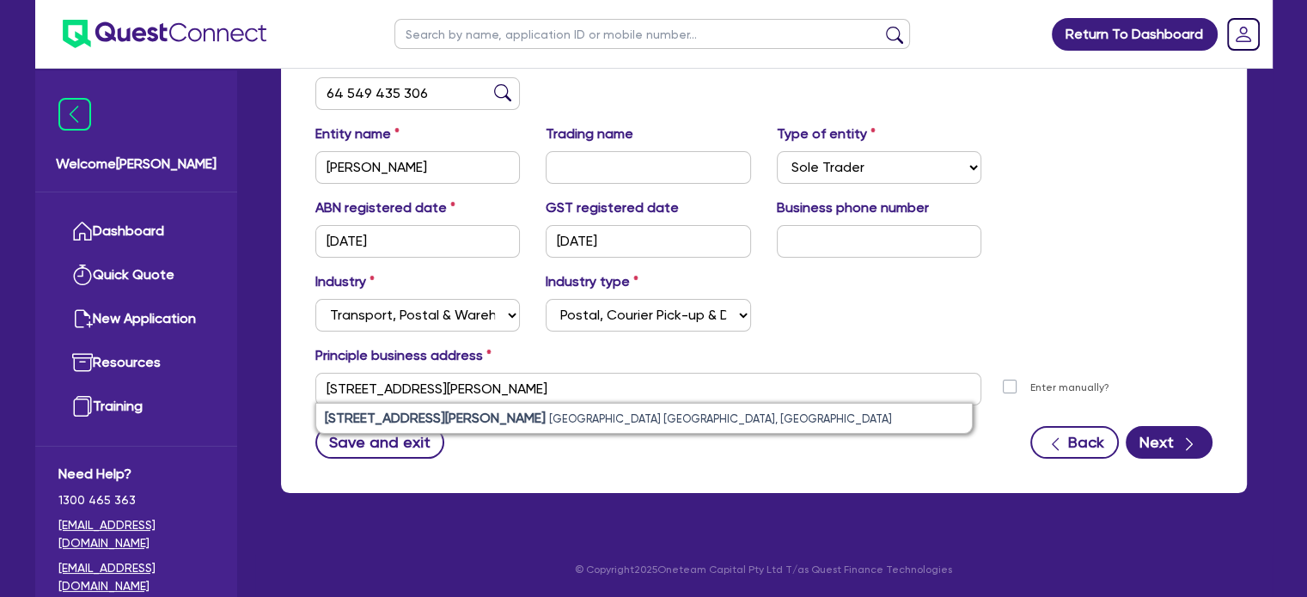
type input "[STREET_ADDRESS][PERSON_NAME]"
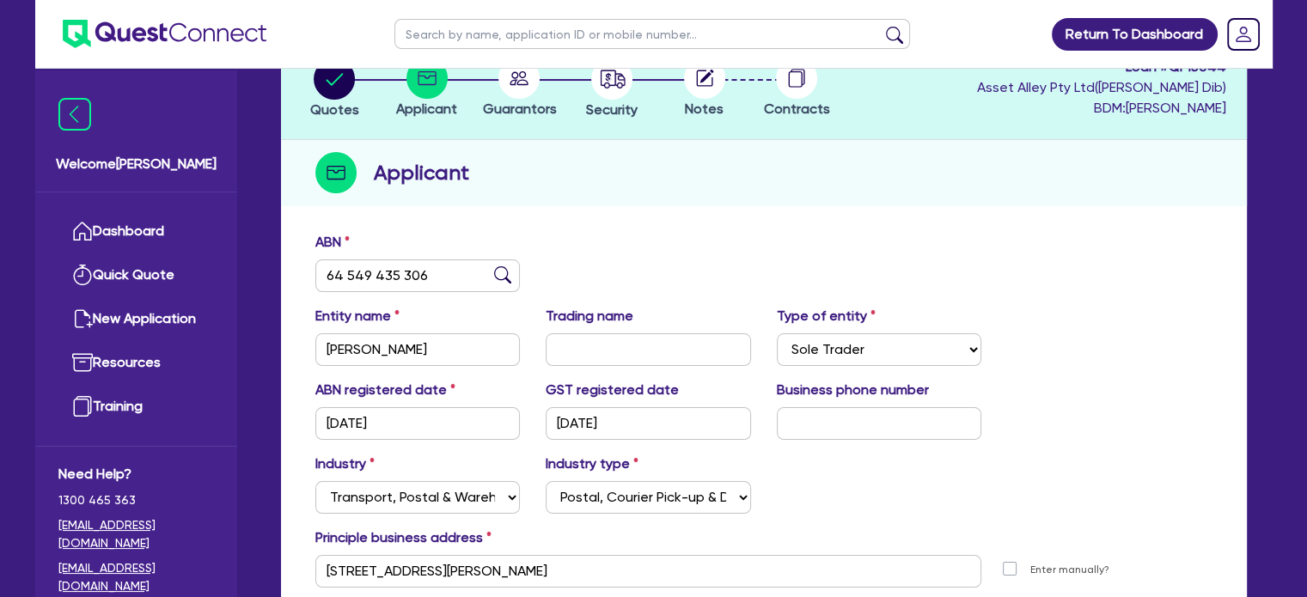
scroll to position [186, 0]
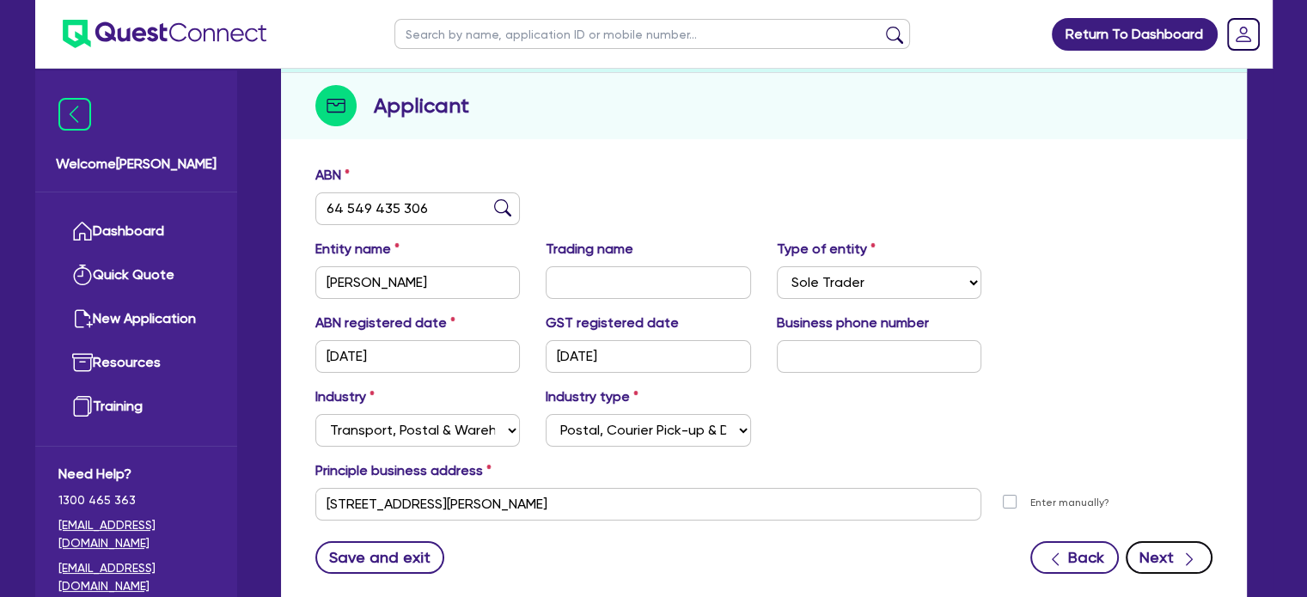
click at [1176, 559] on button "Next" at bounding box center [1169, 557] width 87 height 33
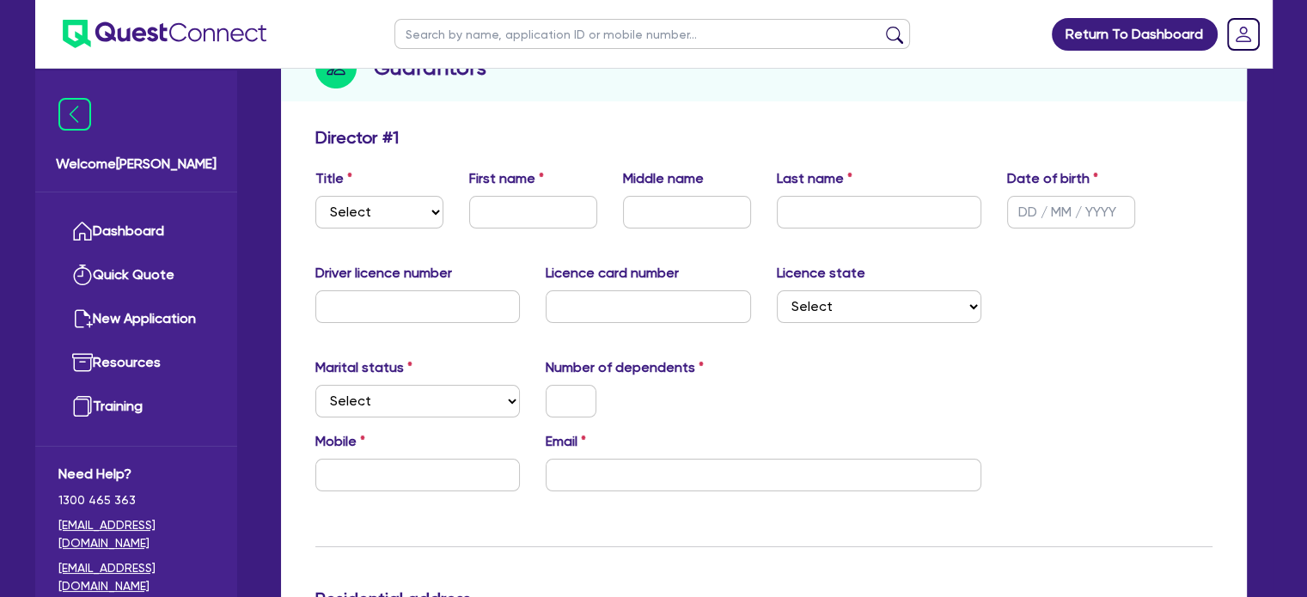
scroll to position [229, 0]
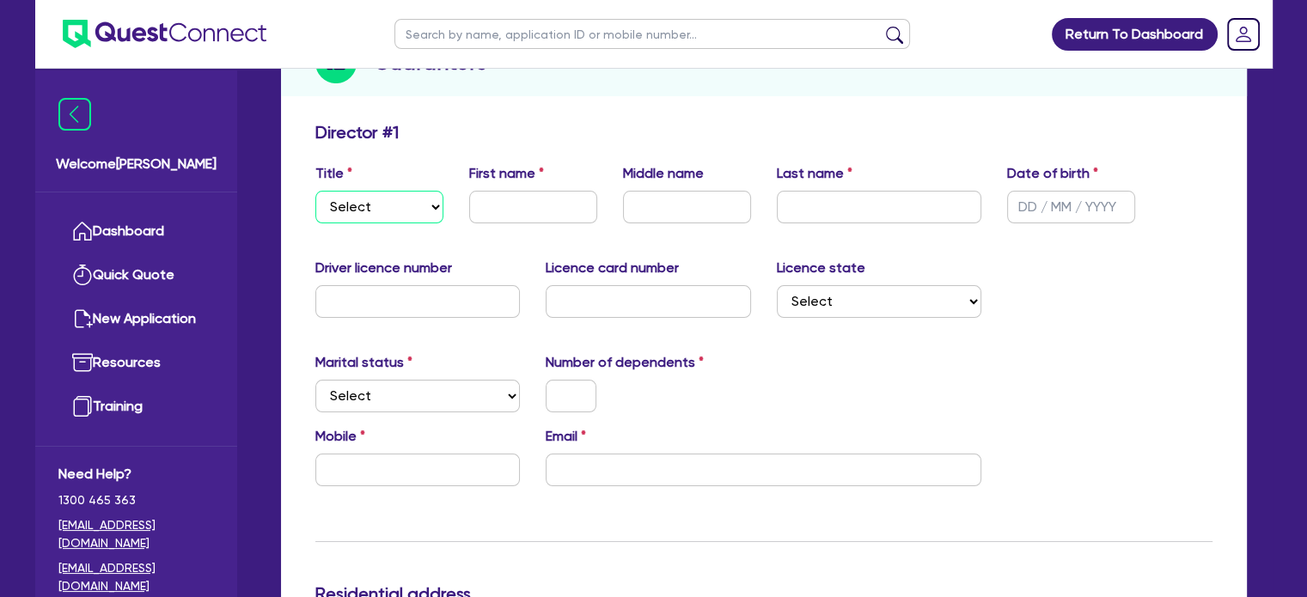
drag, startPoint x: 325, startPoint y: 223, endPoint x: 368, endPoint y: 203, distance: 47.3
click at [325, 223] on select "Select Mr Mrs Ms Miss Dr" at bounding box center [379, 207] width 128 height 33
select select "MR"
click at [315, 191] on select "Select Mr Mrs Ms Miss Dr" at bounding box center [379, 207] width 128 height 33
drag, startPoint x: 480, startPoint y: 192, endPoint x: 503, endPoint y: 205, distance: 25.4
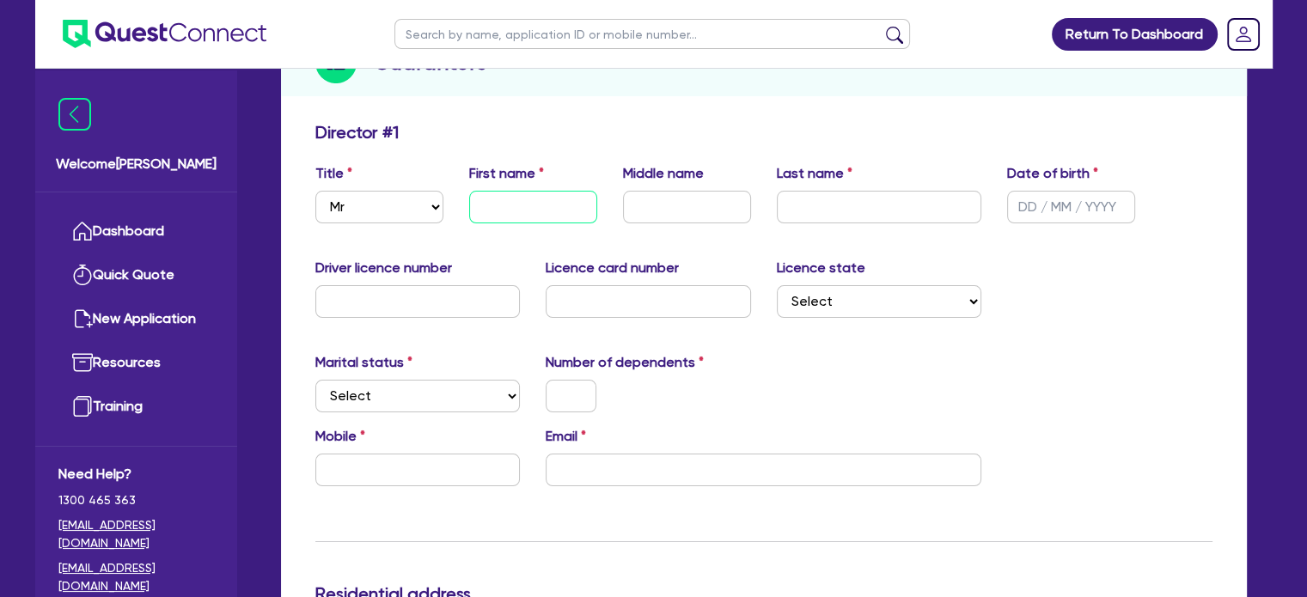
click at [486, 197] on input "text" at bounding box center [533, 207] width 128 height 33
type input "[PERSON_NAME]"
type input "Hosni"
type input "[DATE]"
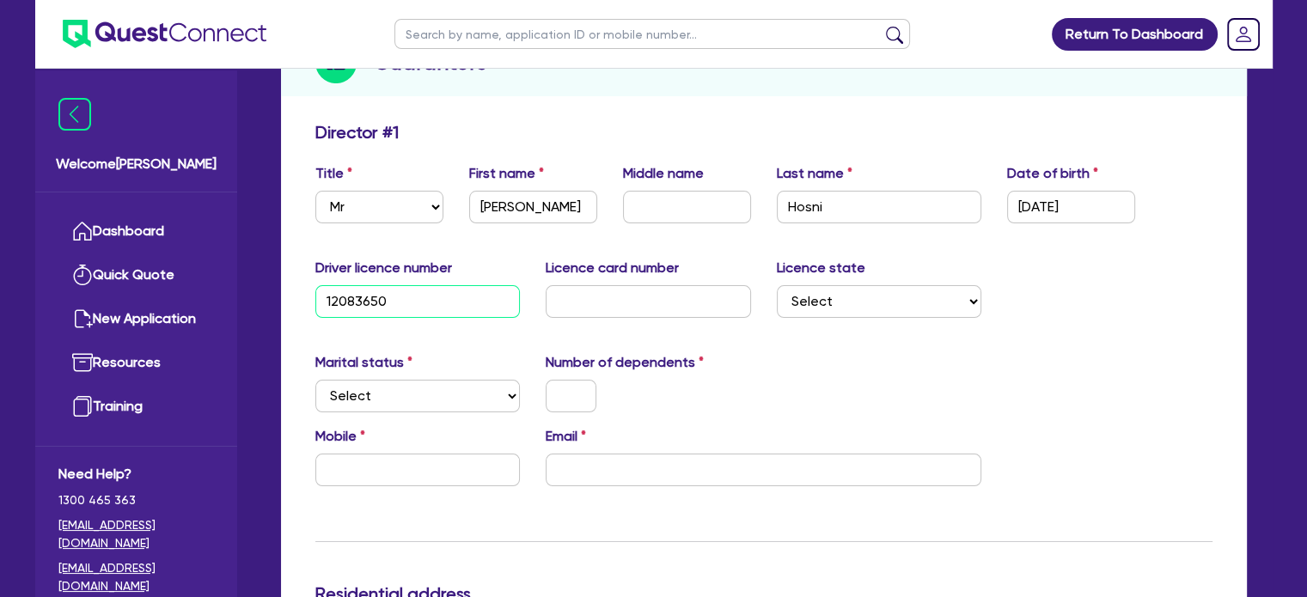
type input "12083650"
type input "2050014252"
click at [858, 308] on select "Select NSW VIC QLD TAS ACT SA NT WA" at bounding box center [879, 301] width 205 height 33
select select "[GEOGRAPHIC_DATA]"
click at [777, 285] on select "Select NSW VIC QLD TAS ACT SA NT WA" at bounding box center [879, 301] width 205 height 33
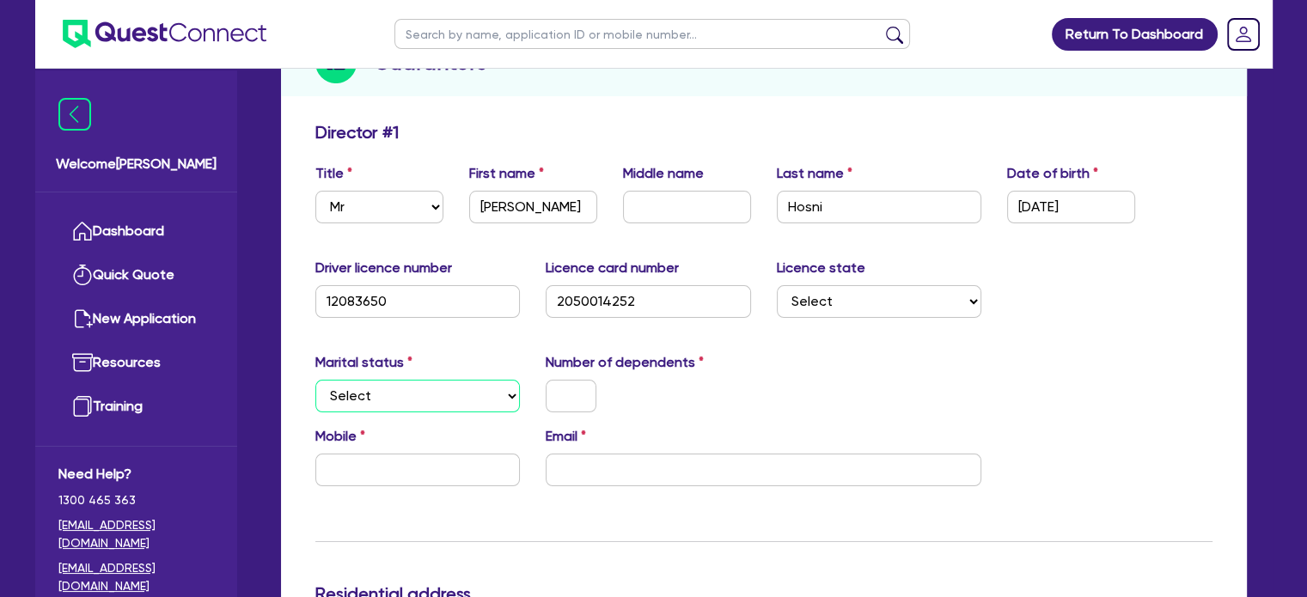
click at [436, 398] on select "Select Single Married De Facto / Partner" at bounding box center [417, 396] width 205 height 33
select select "SINGLE"
click at [315, 380] on select "Select Single Married De Facto / Partner" at bounding box center [417, 396] width 205 height 33
drag, startPoint x: 605, startPoint y: 388, endPoint x: 590, endPoint y: 388, distance: 14.6
click at [605, 388] on div at bounding box center [571, 396] width 76 height 33
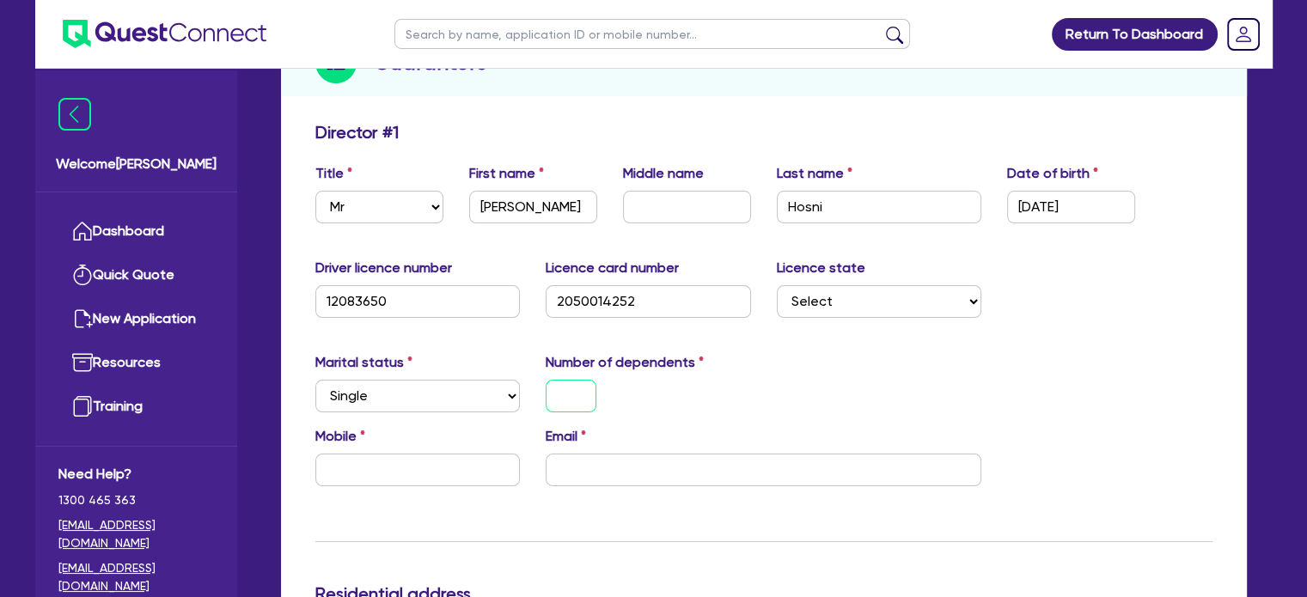
click at [577, 388] on input "text" at bounding box center [571, 396] width 51 height 33
drag, startPoint x: 396, startPoint y: 464, endPoint x: 406, endPoint y: 463, distance: 9.5
click at [396, 463] on input "text" at bounding box center [417, 470] width 205 height 33
paste input "0424 733 737"
type input "0"
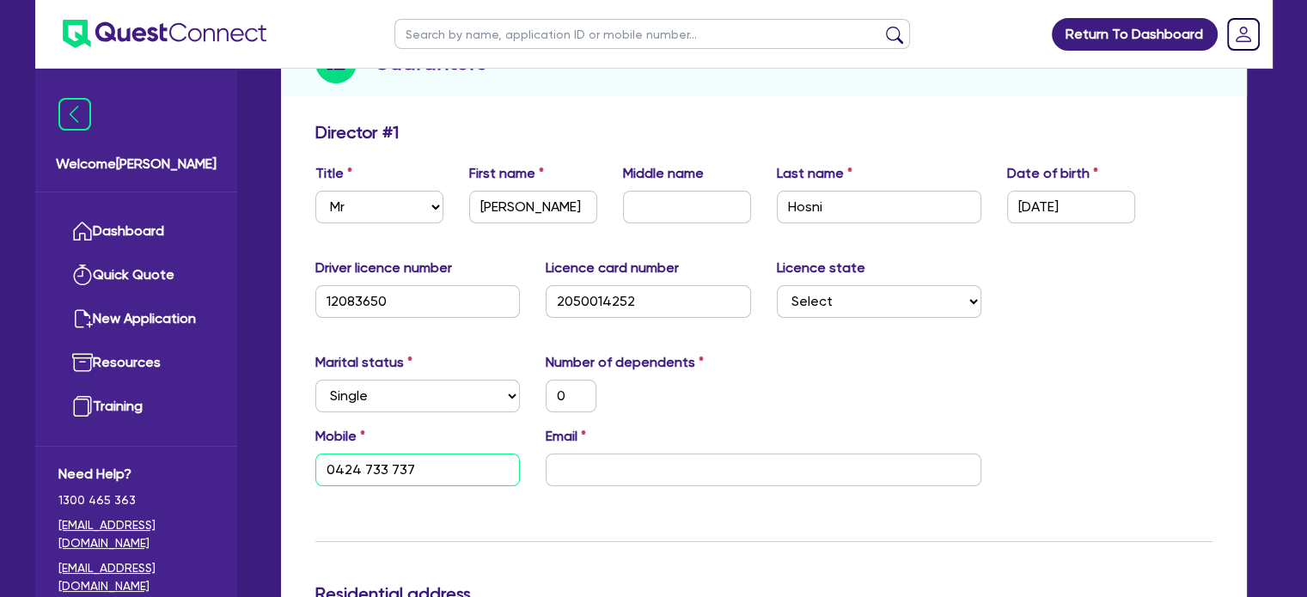
type input "0424 733 737"
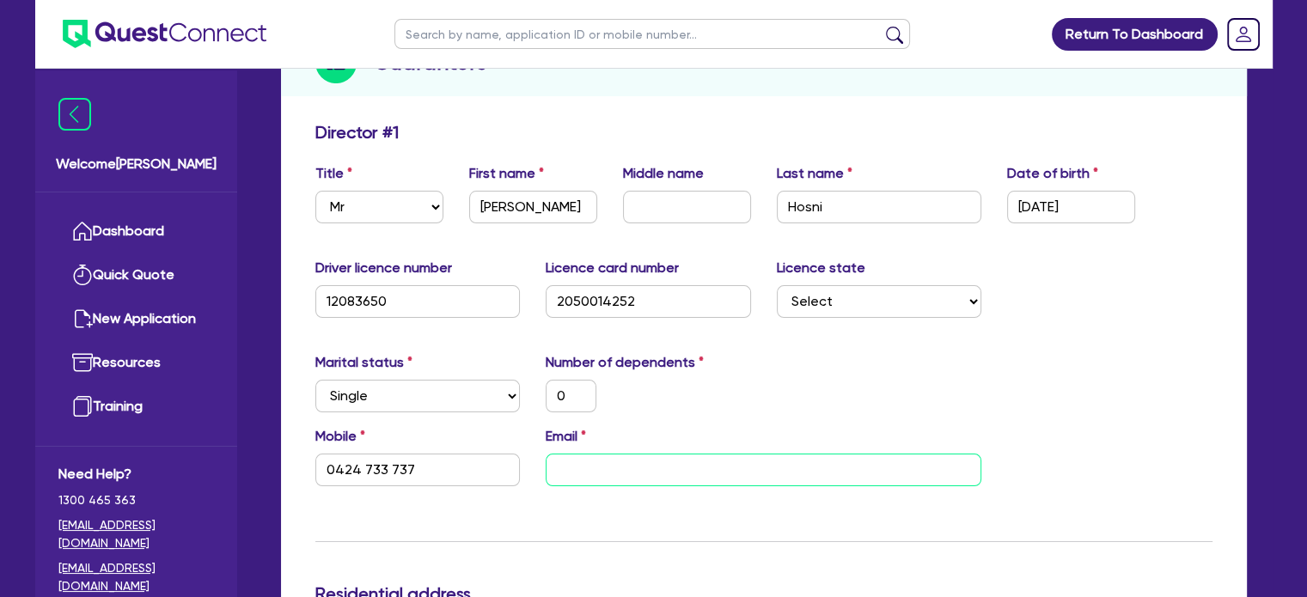
click at [819, 464] on input "email" at bounding box center [764, 470] width 436 height 33
paste input "[EMAIL_ADDRESS][DOMAIN_NAME]"
type input "0"
type input "0424 733 737"
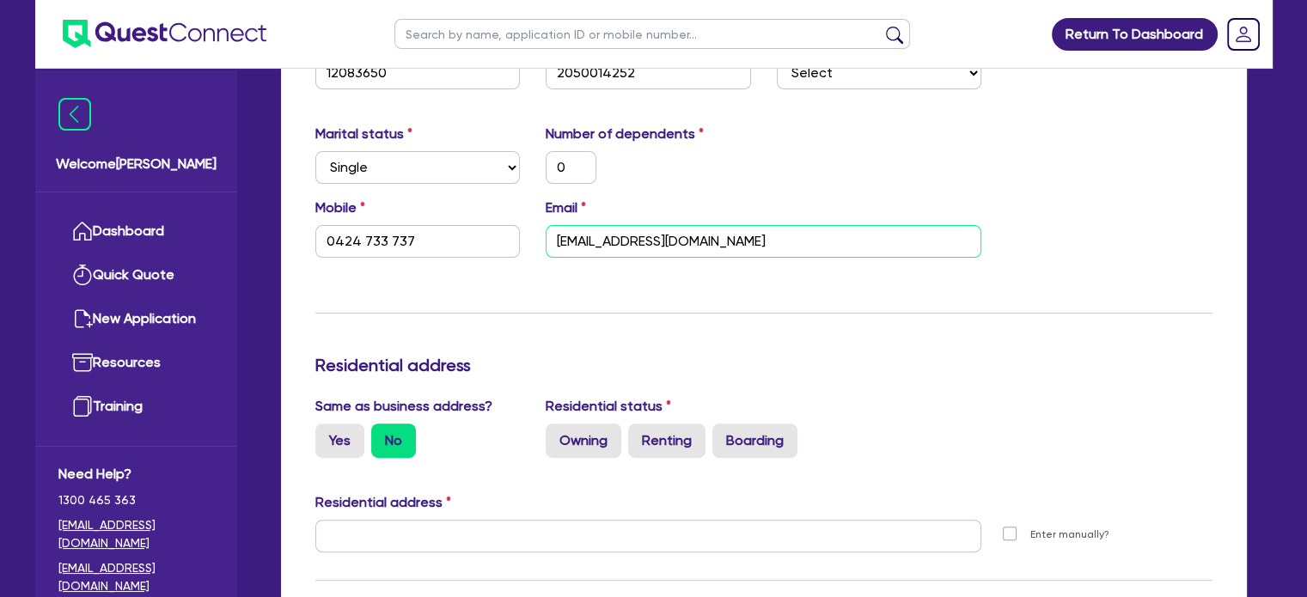
type input "[EMAIL_ADDRESS][DOMAIN_NAME]"
drag, startPoint x: 1206, startPoint y: 321, endPoint x: 1164, endPoint y: 326, distance: 41.6
click at [1194, 321] on div "Update residential status for Director #1 Boarding is only acceptable when the …" at bounding box center [763, 528] width 897 height 1271
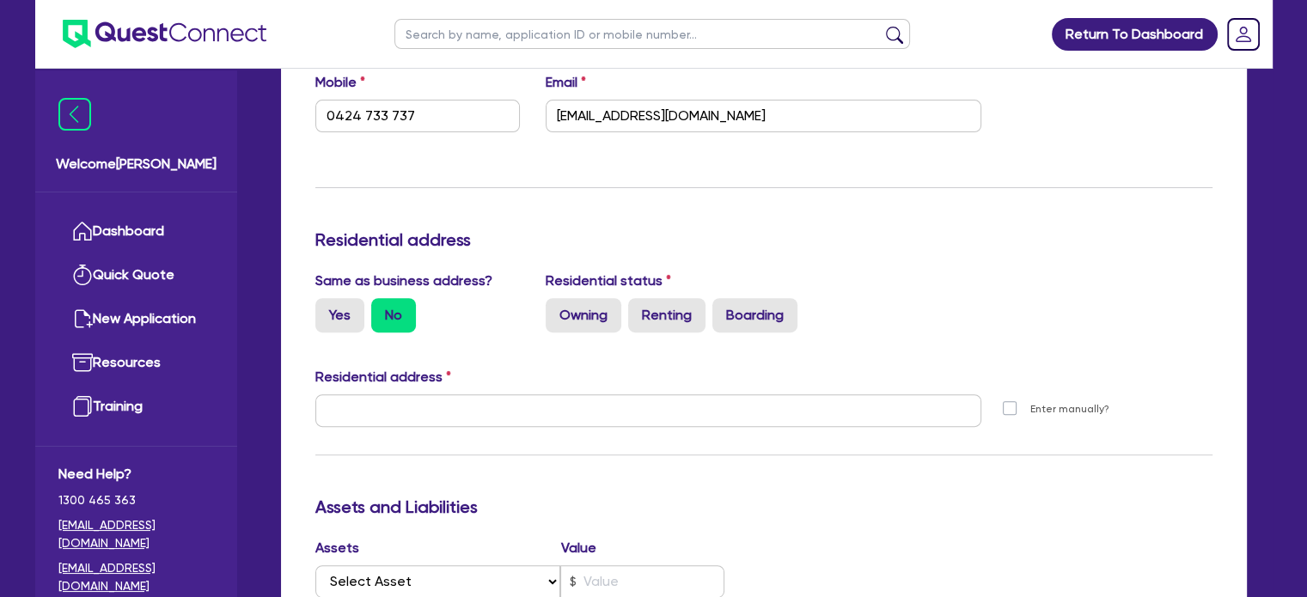
scroll to position [687, 0]
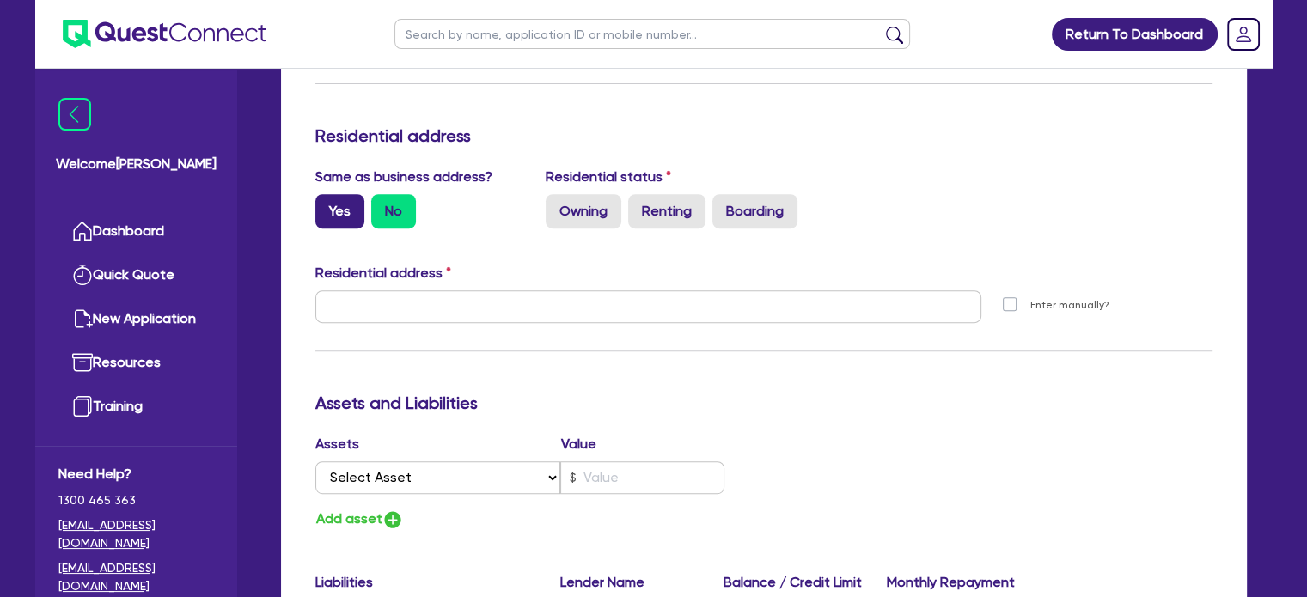
click at [327, 215] on label "Yes" at bounding box center [339, 211] width 49 height 34
click at [327, 205] on input "Yes" at bounding box center [320, 199] width 11 height 11
radio input "true"
type input "0"
type input "0424 733 737"
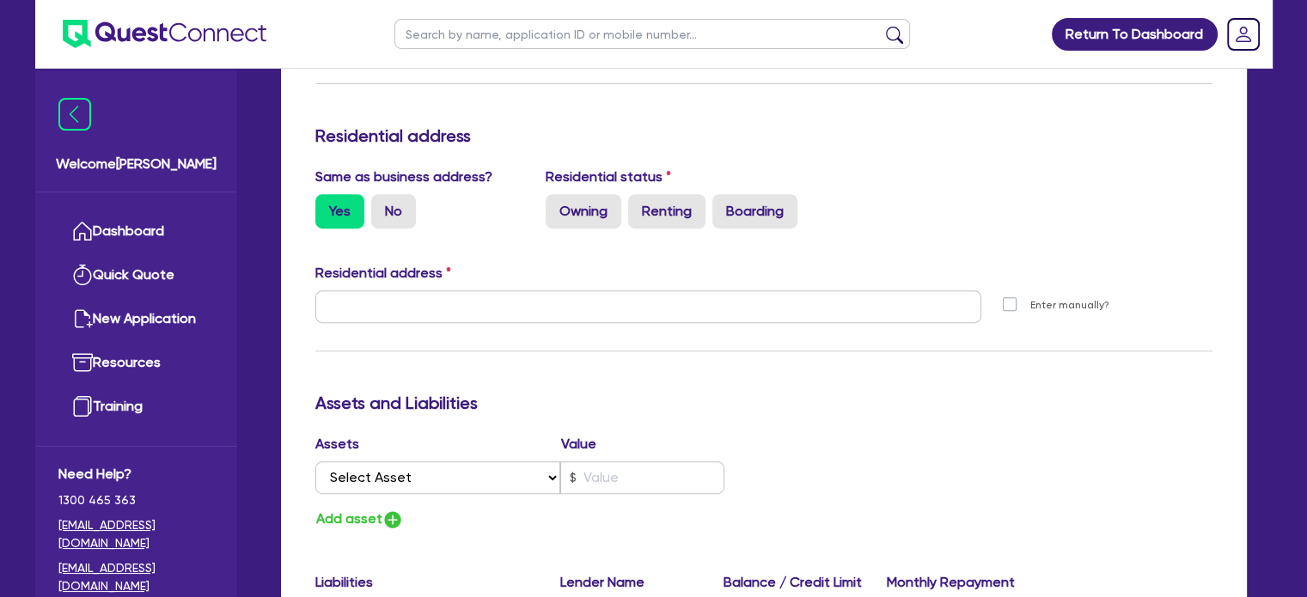
type input "[STREET_ADDRESS][PERSON_NAME]"
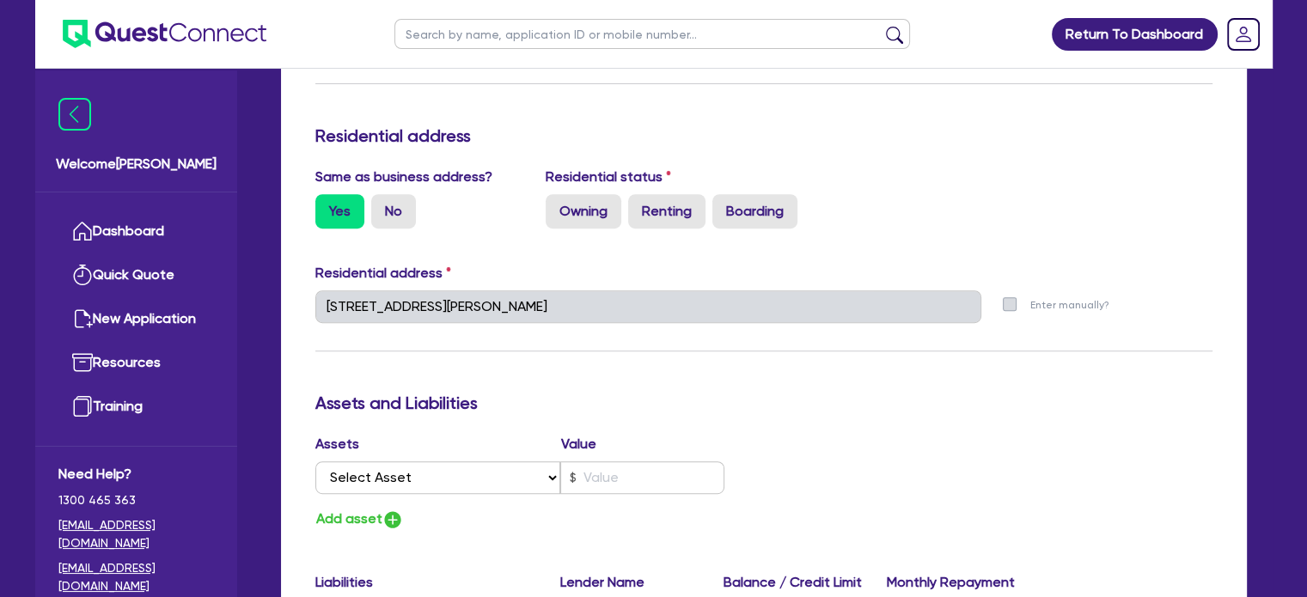
drag, startPoint x: 605, startPoint y: 215, endPoint x: 491, endPoint y: 240, distance: 117.0
click at [605, 214] on label "Owning" at bounding box center [584, 211] width 76 height 34
click at [557, 205] on input "Owning" at bounding box center [551, 199] width 11 height 11
radio input "true"
type input "0"
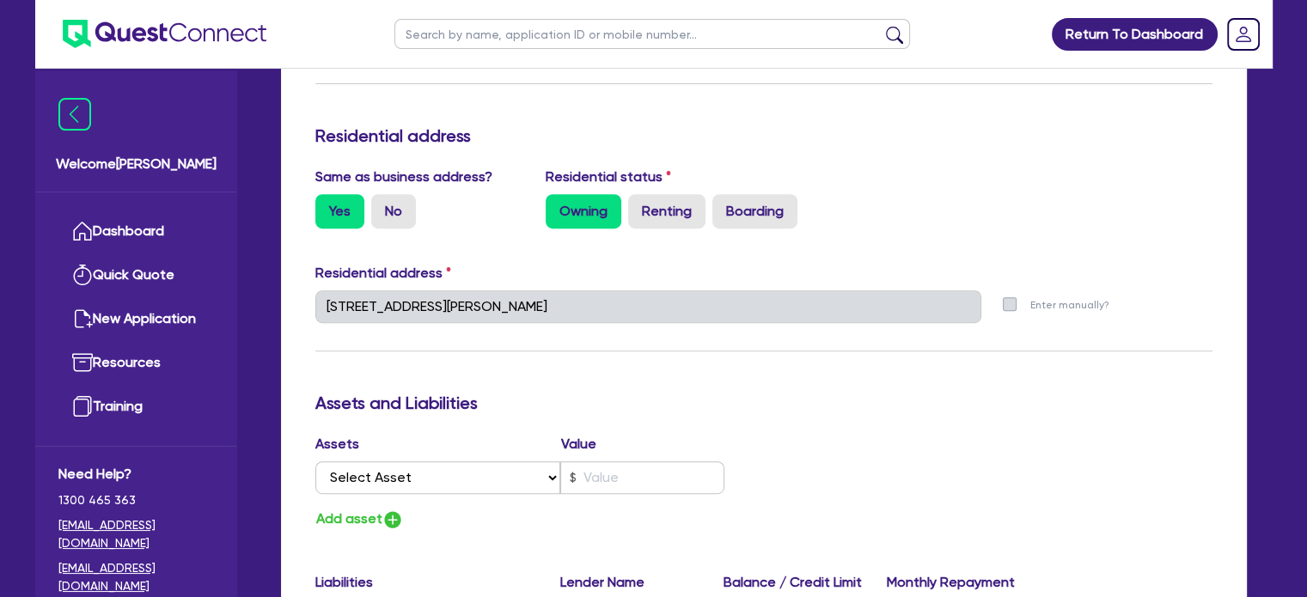
type input "0424 733 737"
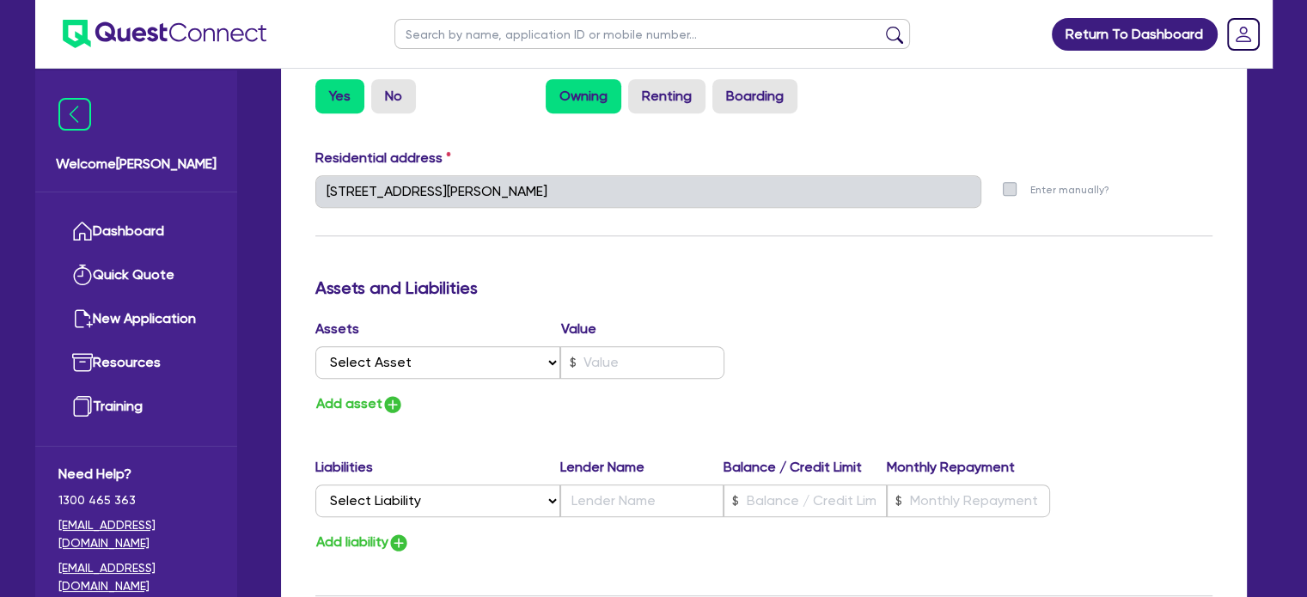
scroll to position [802, 0]
click at [452, 372] on select "Select Asset Cash Property Investment property Vehicle Truck Trailer Equipment …" at bounding box center [438, 363] width 246 height 33
select select "CASH"
click at [315, 347] on select "Select Asset Cash Property Investment property Vehicle Truck Trailer Equipment …" at bounding box center [438, 363] width 246 height 33
type input "0"
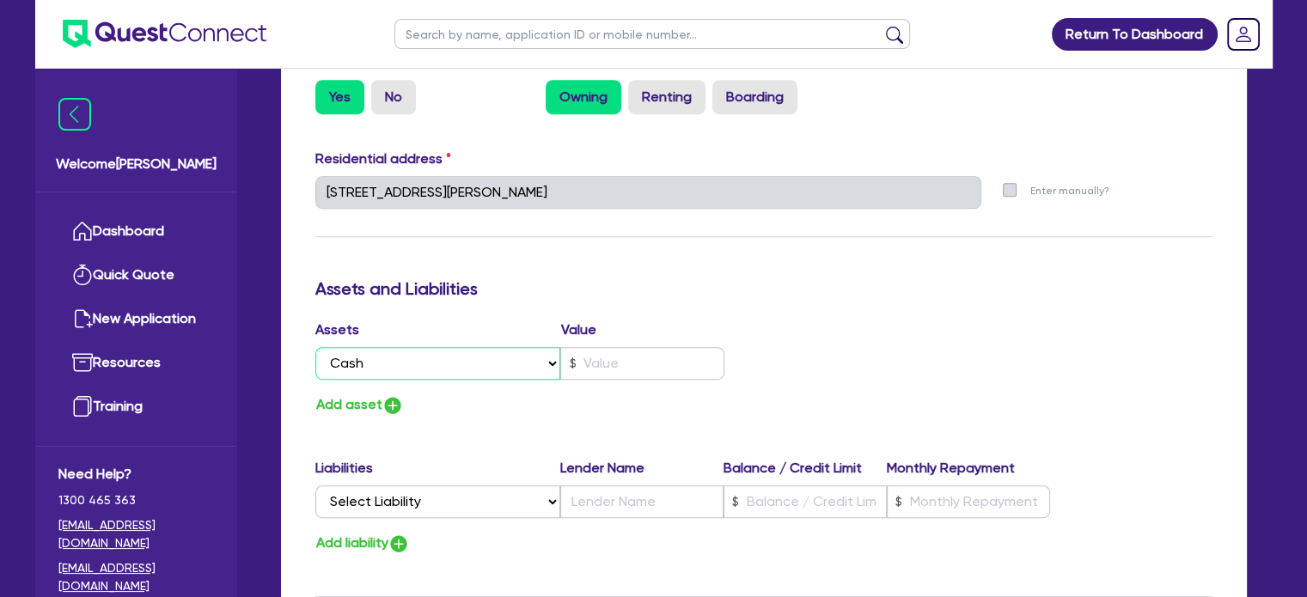
type input "0424 733 737"
click at [657, 354] on input "text" at bounding box center [642, 363] width 164 height 33
type input "0"
type input "0424 733 737"
type input "7"
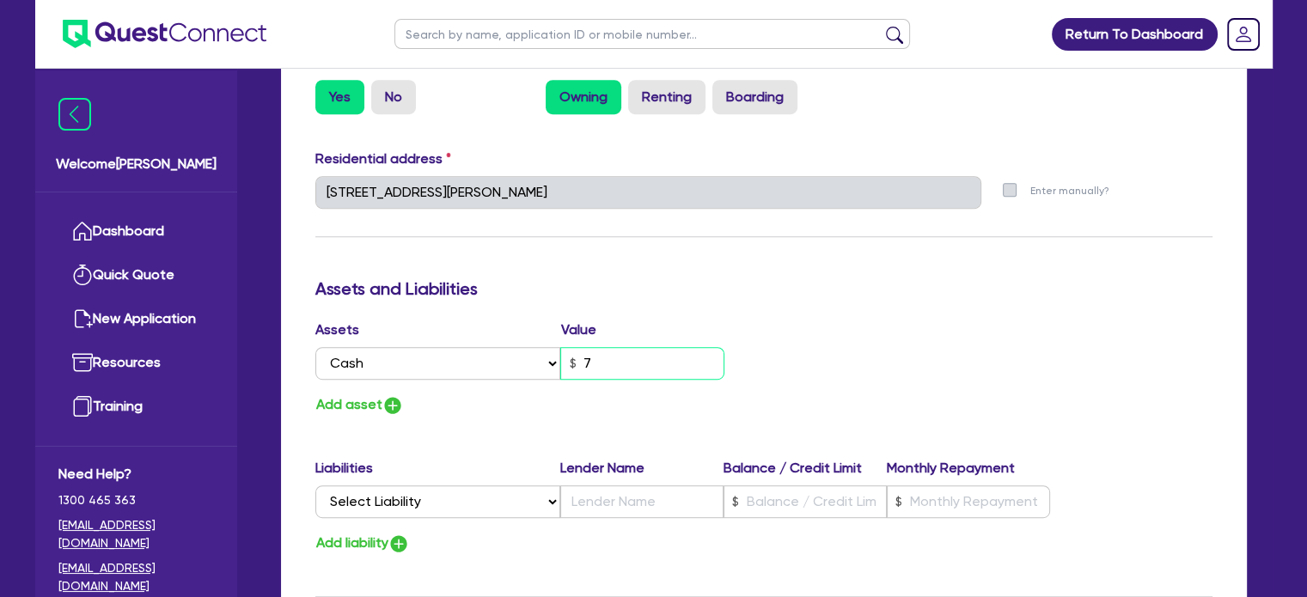
type input "0"
type input "0424 733 737"
type input "70"
type input "0"
type input "0424 733 737"
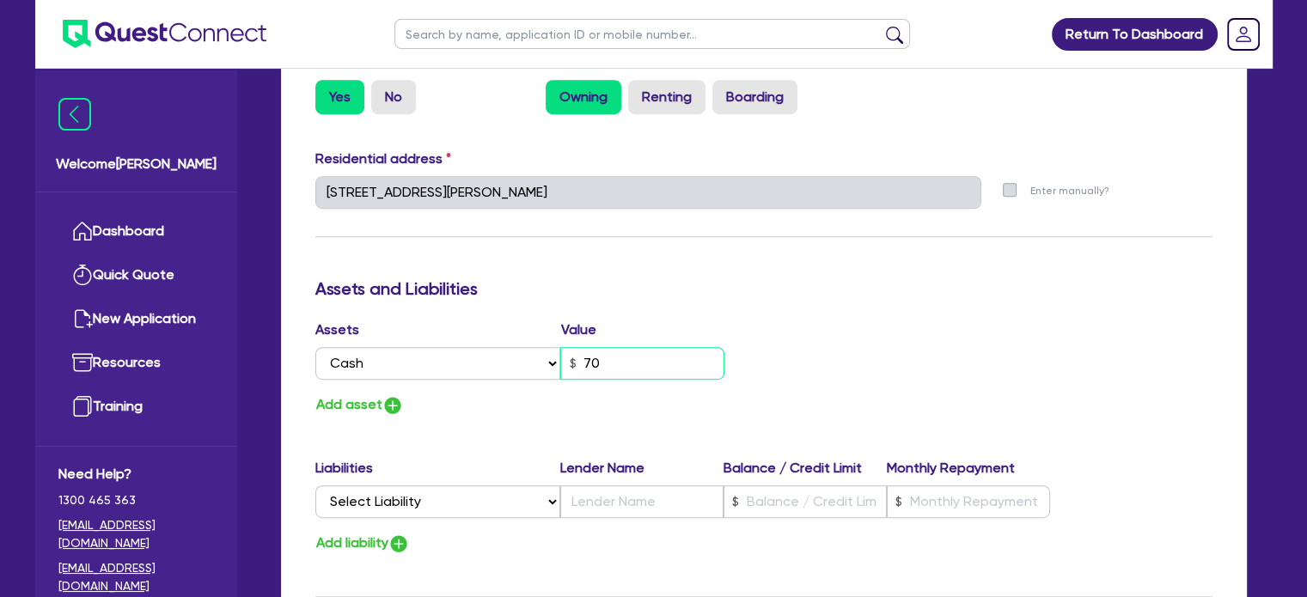
type input "700"
type input "0"
type input "0424 733 737"
type input "7,000"
drag, startPoint x: 859, startPoint y: 288, endPoint x: 819, endPoint y: 302, distance: 42.7
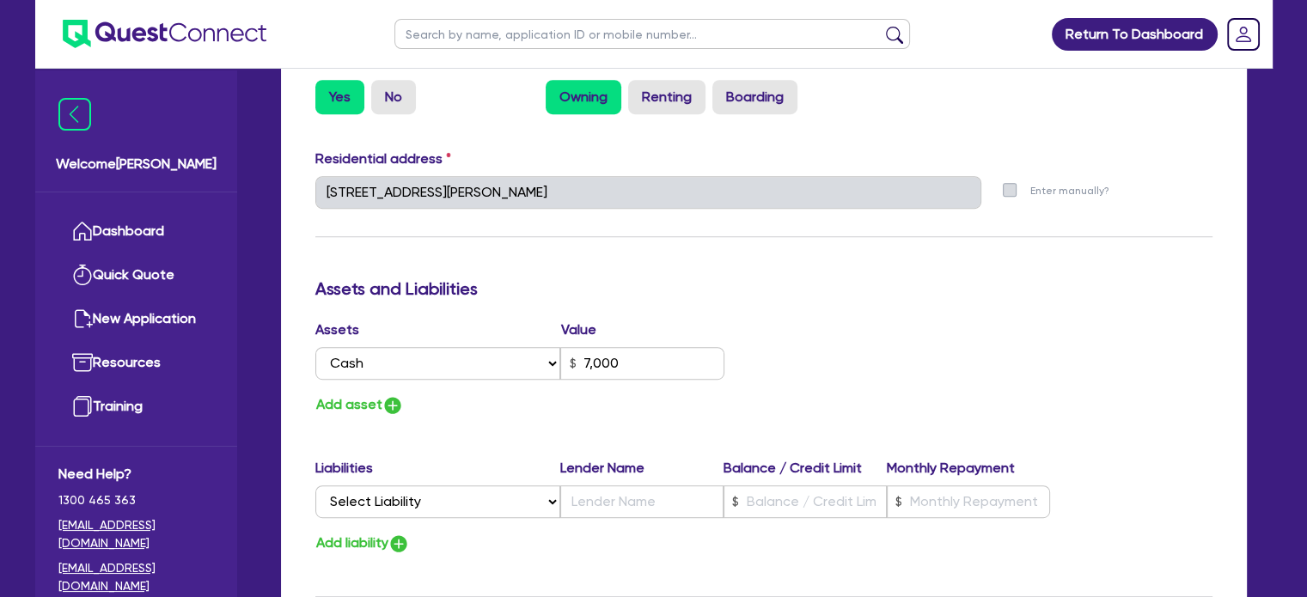
click at [840, 296] on h3 "Assets and Liabilities" at bounding box center [763, 288] width 897 height 21
click at [347, 412] on button "Add asset" at bounding box center [359, 405] width 89 height 23
type input "0"
type input "0424 733 737"
type input "7,000"
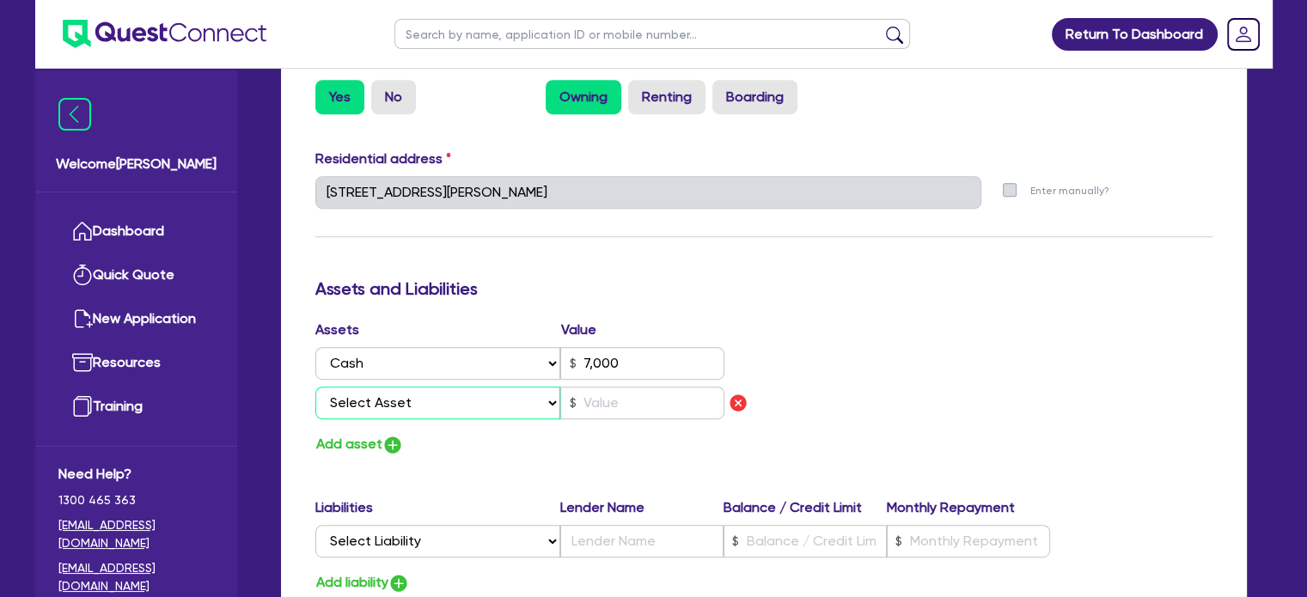
click at [483, 401] on select "Select Asset Cash Property Investment property Vehicle Truck Trailer Equipment …" at bounding box center [438, 403] width 246 height 33
select select "PROPERTY"
click at [315, 387] on select "Select Asset Cash Property Investment property Vehicle Truck Trailer Equipment …" at bounding box center [438, 403] width 246 height 33
type input "0"
type input "0424 733 737"
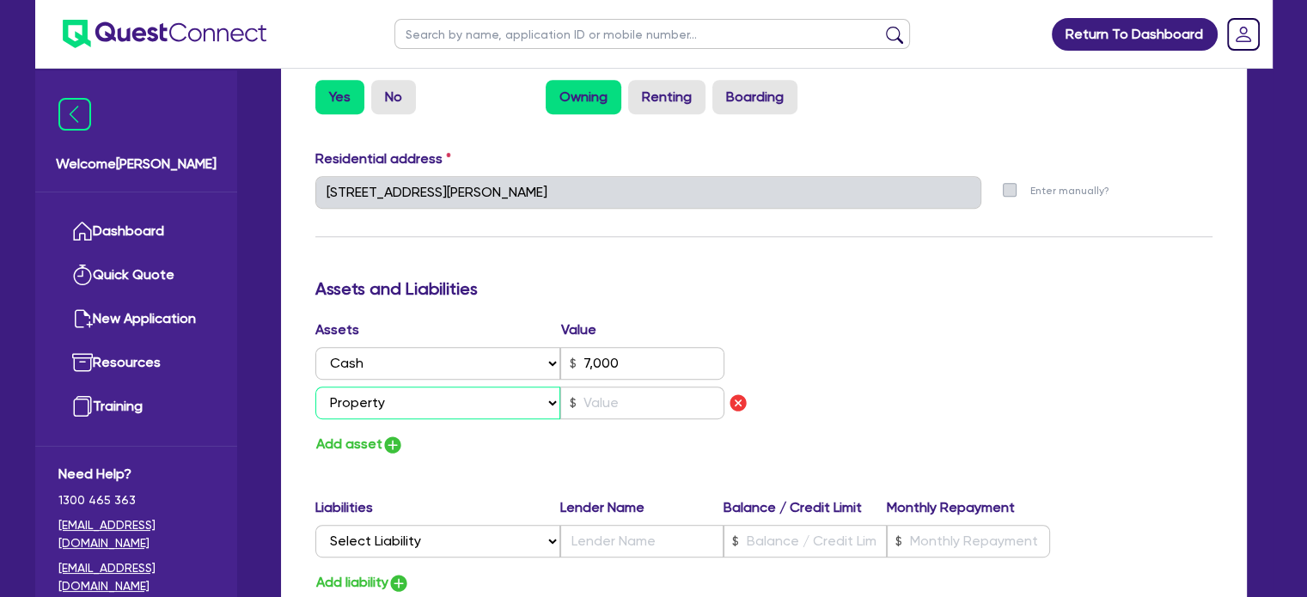
type input "7,000"
drag, startPoint x: 670, startPoint y: 419, endPoint x: 670, endPoint y: 408, distance: 10.3
click at [670, 418] on div "Assets Value Select Asset Cash Property Investment property Vehicle Truck Trail…" at bounding box center [532, 373] width 461 height 107
click at [670, 406] on input "text" at bounding box center [642, 403] width 164 height 33
click at [820, 353] on div "Assets Value Select Asset Cash Property Investment property Vehicle Truck Trail…" at bounding box center [763, 388] width 923 height 137
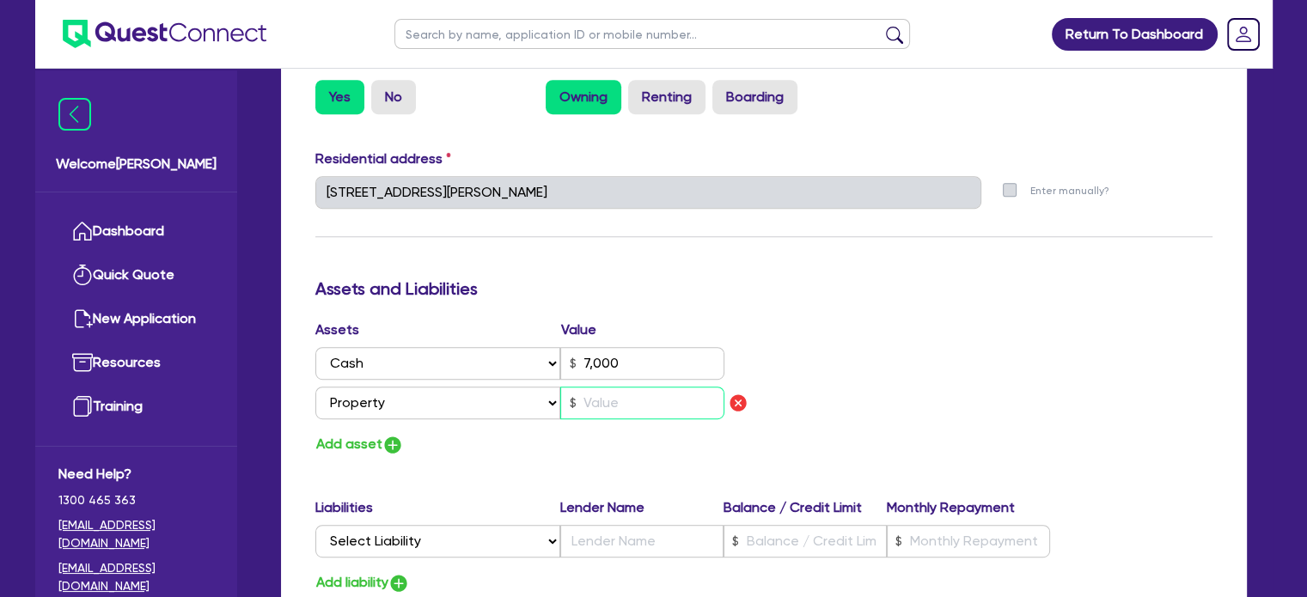
click at [658, 403] on input "text" at bounding box center [642, 403] width 164 height 33
type input "0"
type input "0424 733 737"
type input "7,000"
type input "1"
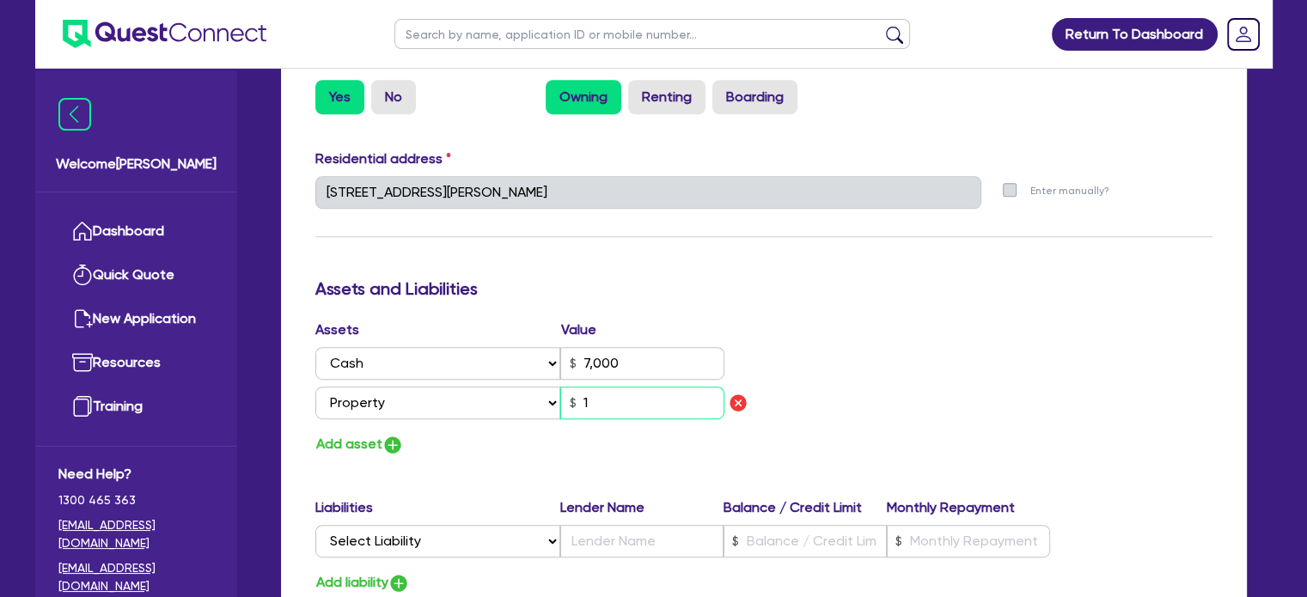
type input "0"
type input "0424 733 737"
type input "7,000"
type input "13"
type input "0"
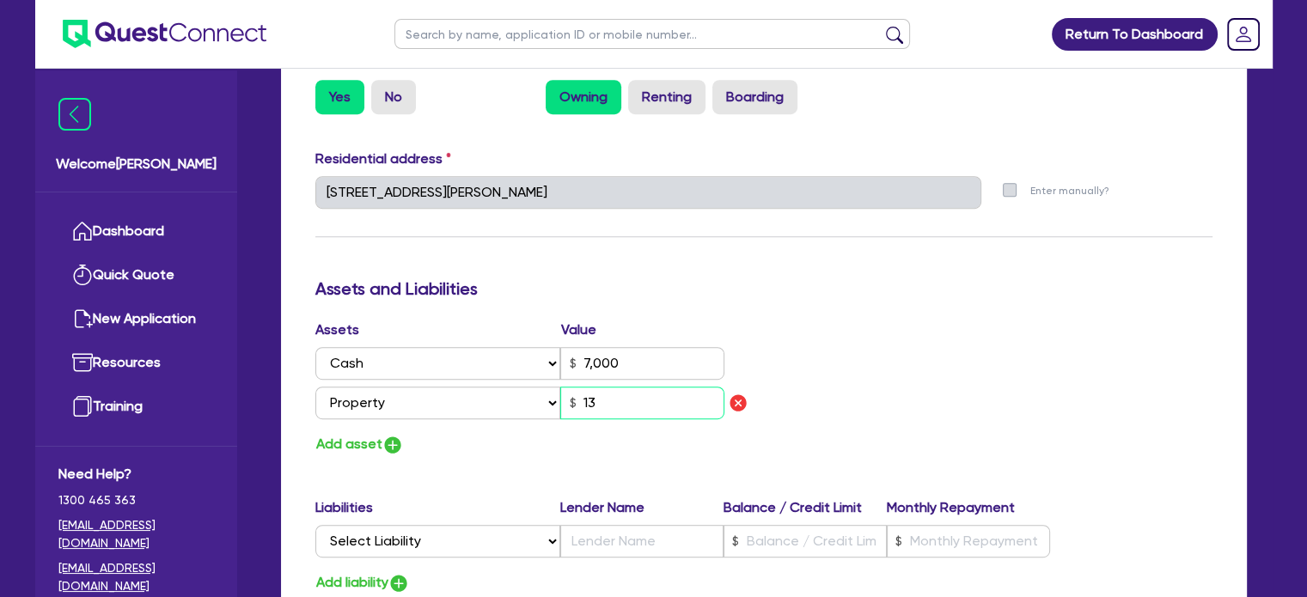
type input "0424 733 737"
type input "7,000"
type input "135"
type input "0"
type input "0424 733 737"
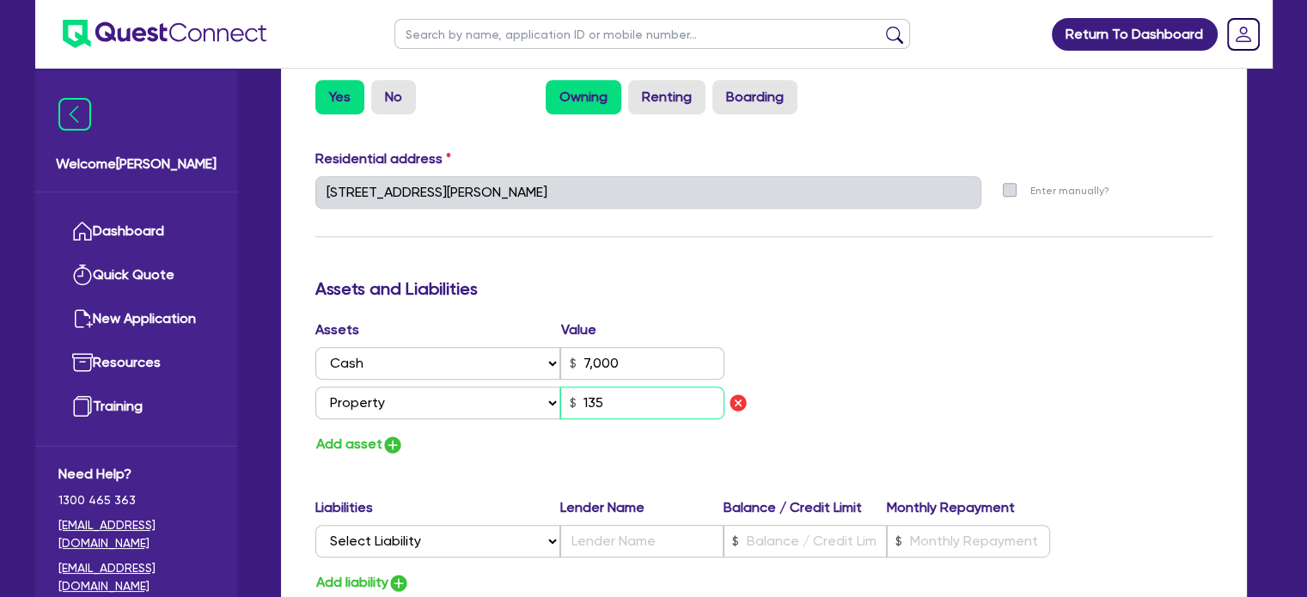
type input "7,000"
type input "1,350"
type input "0"
type input "0424 733 737"
type input "7,000"
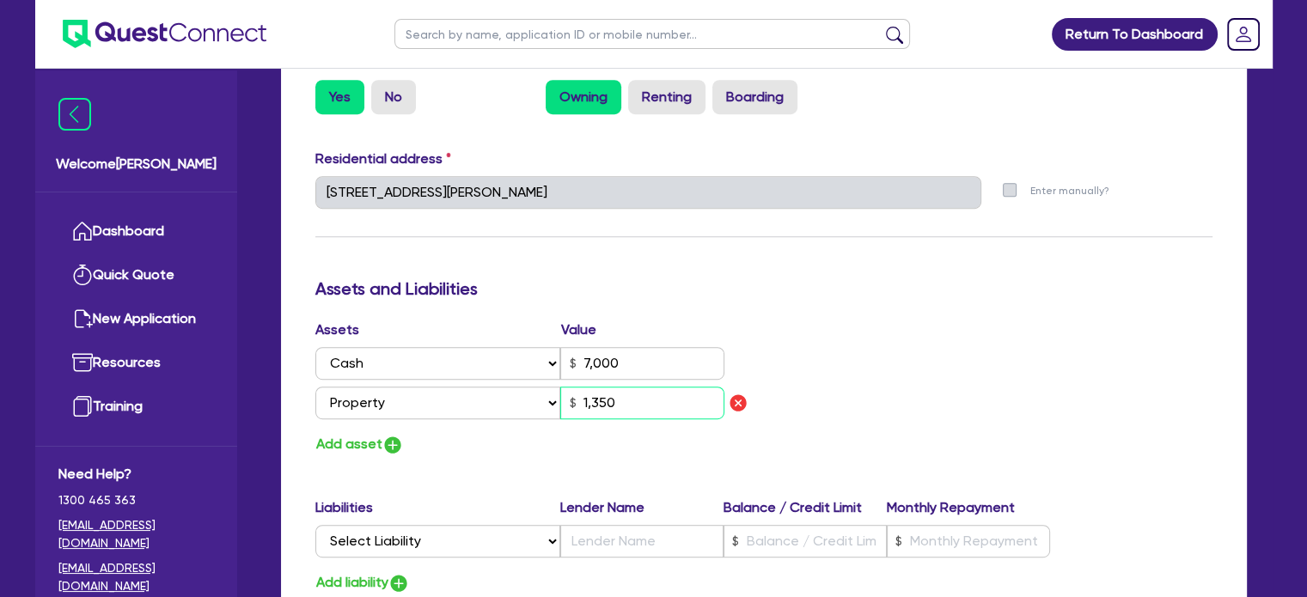
type input "13,500"
type input "0"
type input "0424 733 737"
type input "7,000"
type input "135,000"
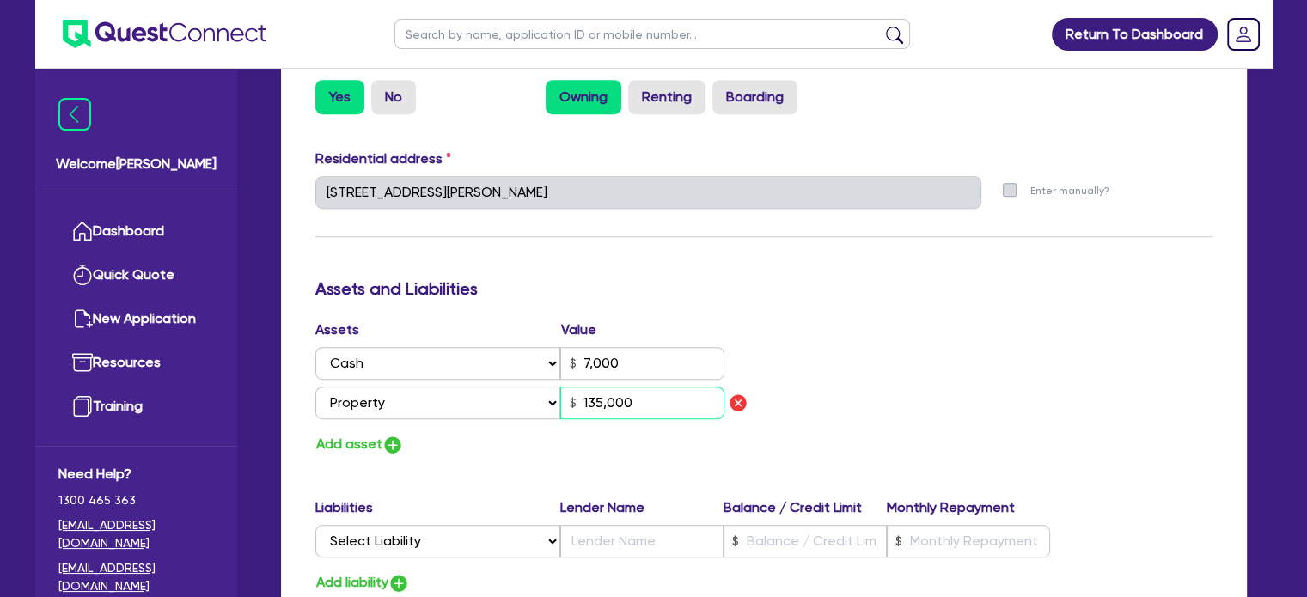
type input "0"
type input "0424 733 737"
type input "7,000"
type input "1,350,000"
drag, startPoint x: 849, startPoint y: 334, endPoint x: 795, endPoint y: 347, distance: 55.7
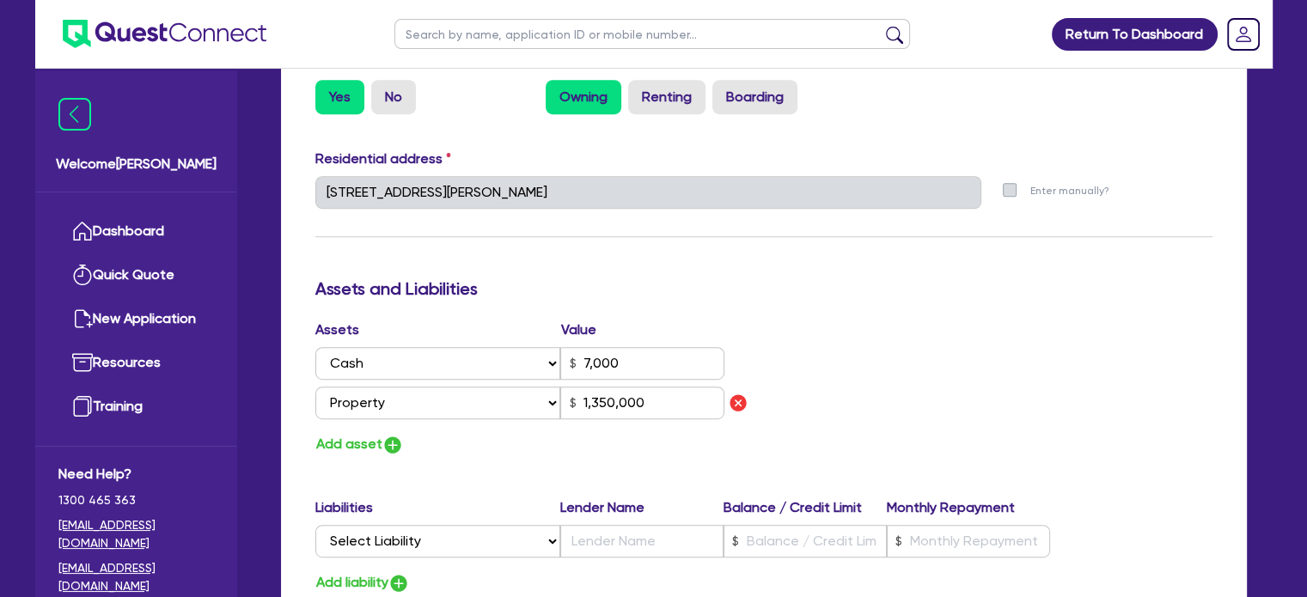
click at [852, 329] on div "Assets Value Select Asset Cash Property Investment property Vehicle Truck Trail…" at bounding box center [763, 388] width 923 height 137
drag, startPoint x: 347, startPoint y: 456, endPoint x: 351, endPoint y: 448, distance: 9.3
click at [347, 455] on div "Update residential status for Director #1 Boarding is only acceptable when the …" at bounding box center [763, 205] width 897 height 1311
click at [351, 446] on button "Add asset" at bounding box center [359, 444] width 89 height 23
type input "0"
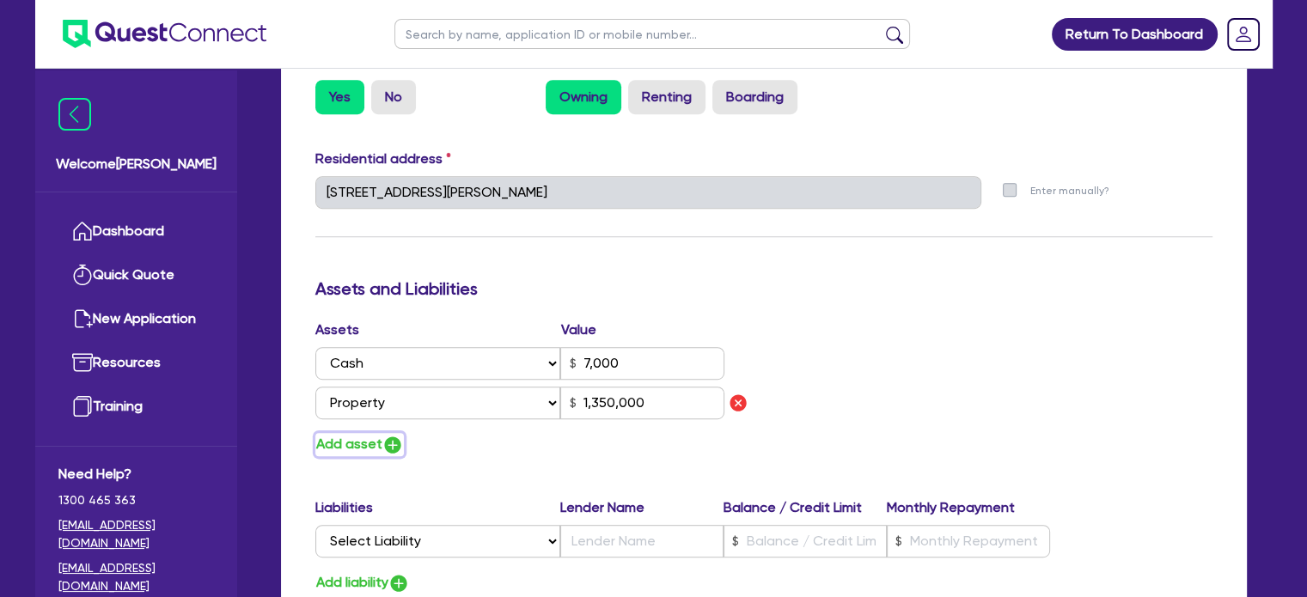
type input "0424 733 737"
type input "7,000"
type input "1,350,000"
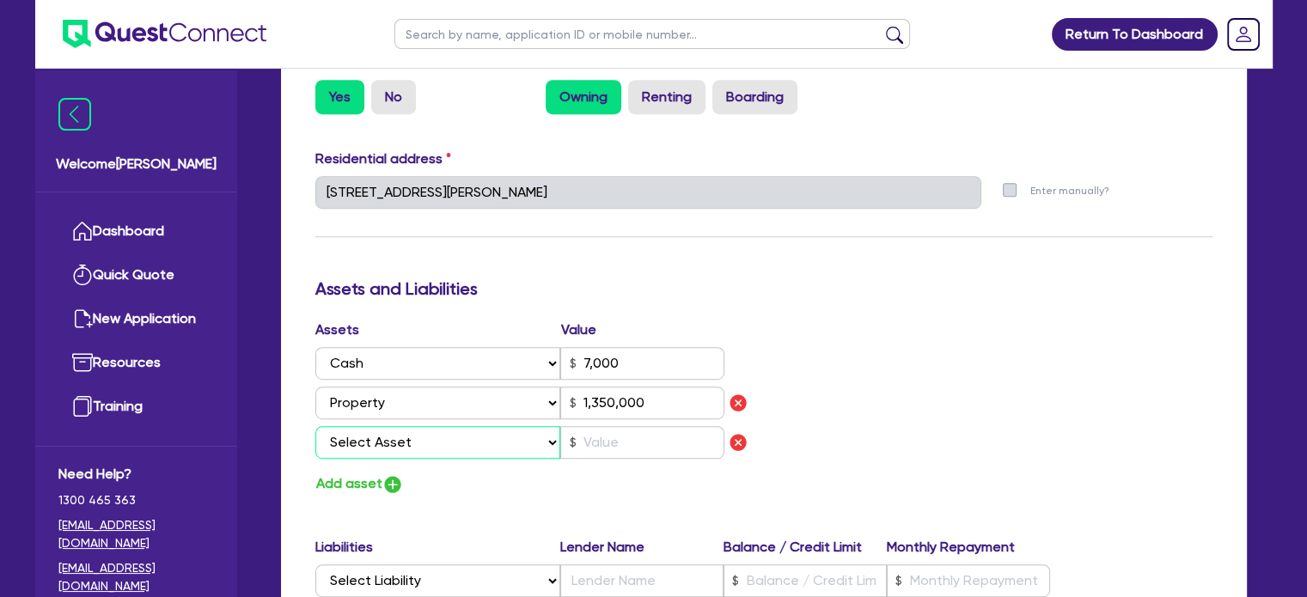
click at [411, 429] on select "Select Asset Cash Property Investment property Vehicle Truck Trailer Equipment …" at bounding box center [438, 442] width 246 height 33
select select "VEHICLE"
click at [315, 426] on select "Select Asset Cash Property Investment property Vehicle Truck Trailer Equipment …" at bounding box center [438, 442] width 246 height 33
type input "0"
type input "0424 733 737"
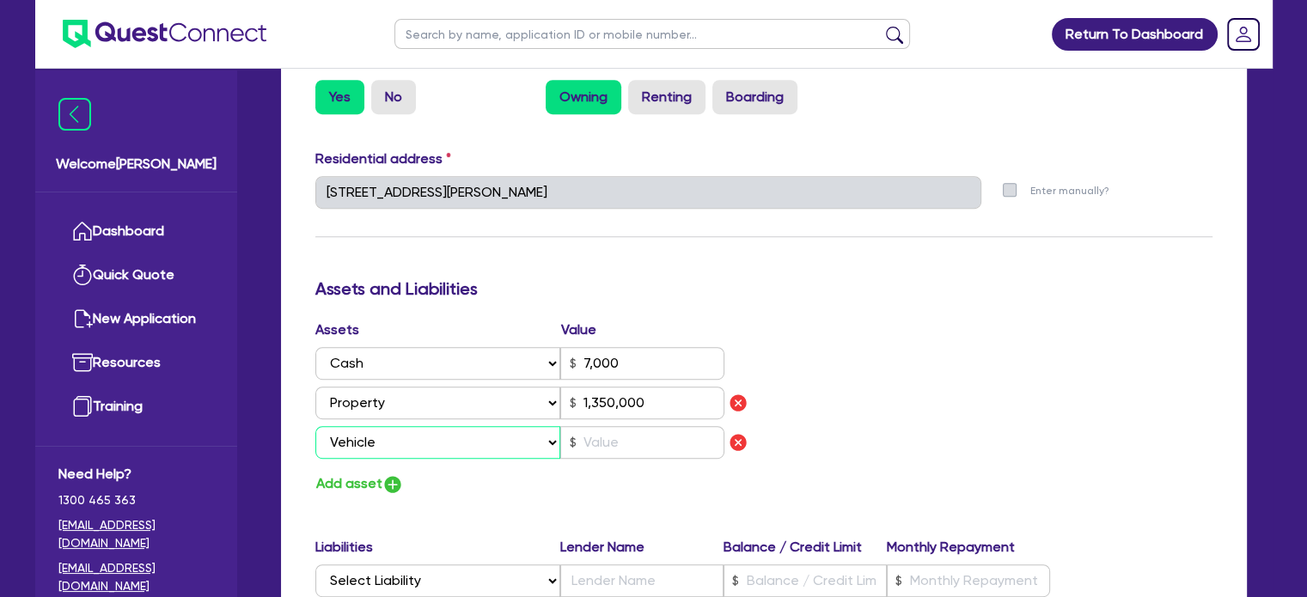
type input "7,000"
type input "1,350,000"
click at [614, 443] on input "text" at bounding box center [642, 442] width 164 height 33
type input "0"
type input "0424 733 737"
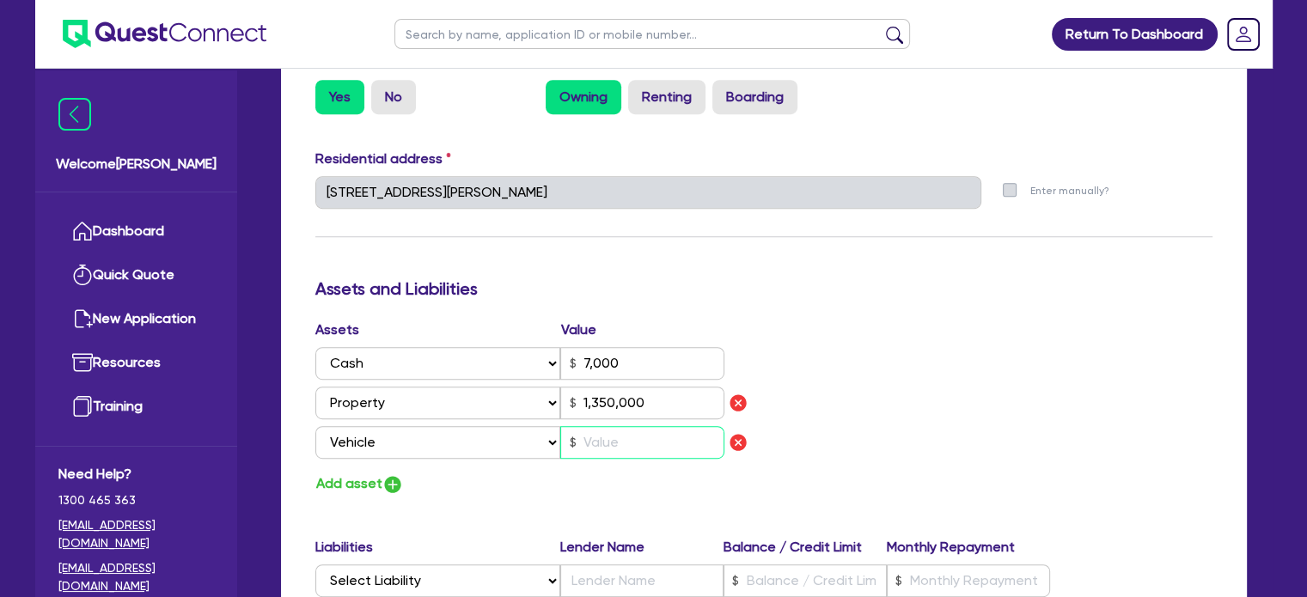
type input "7,000"
type input "1,350,000"
type input "1"
type input "0"
type input "0424 733 737"
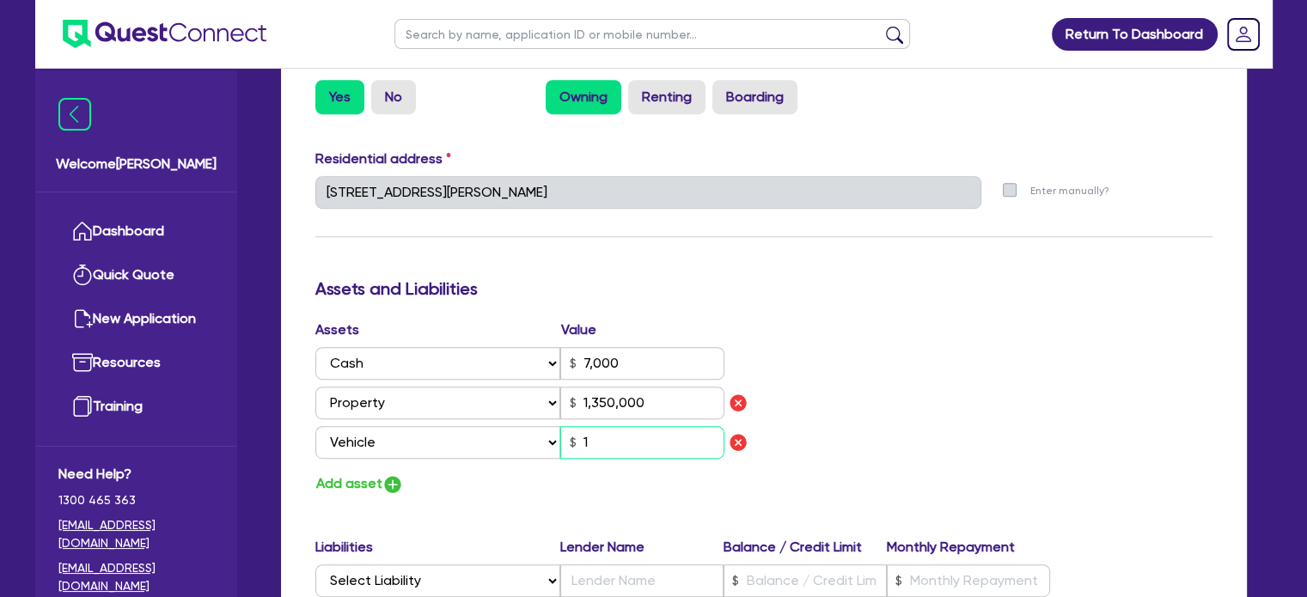
type input "7,000"
type input "1,350,000"
type input "10"
type input "0"
type input "0424 733 737"
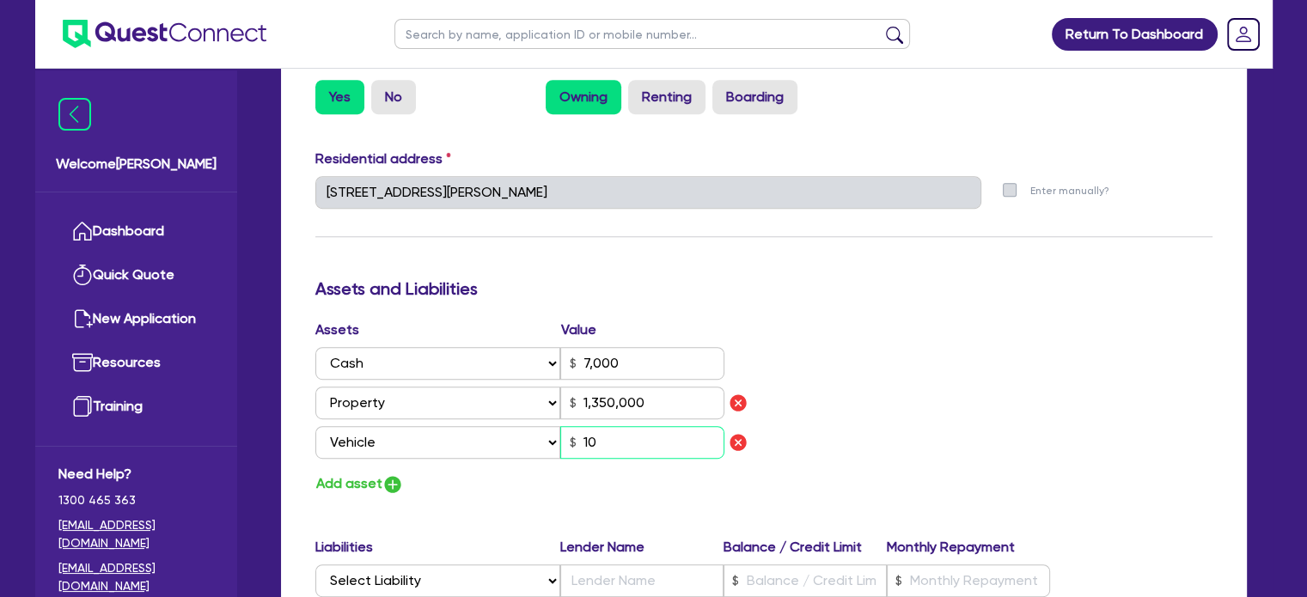
type input "7,000"
type input "1,350,000"
type input "100"
type input "0"
type input "0424 733 737"
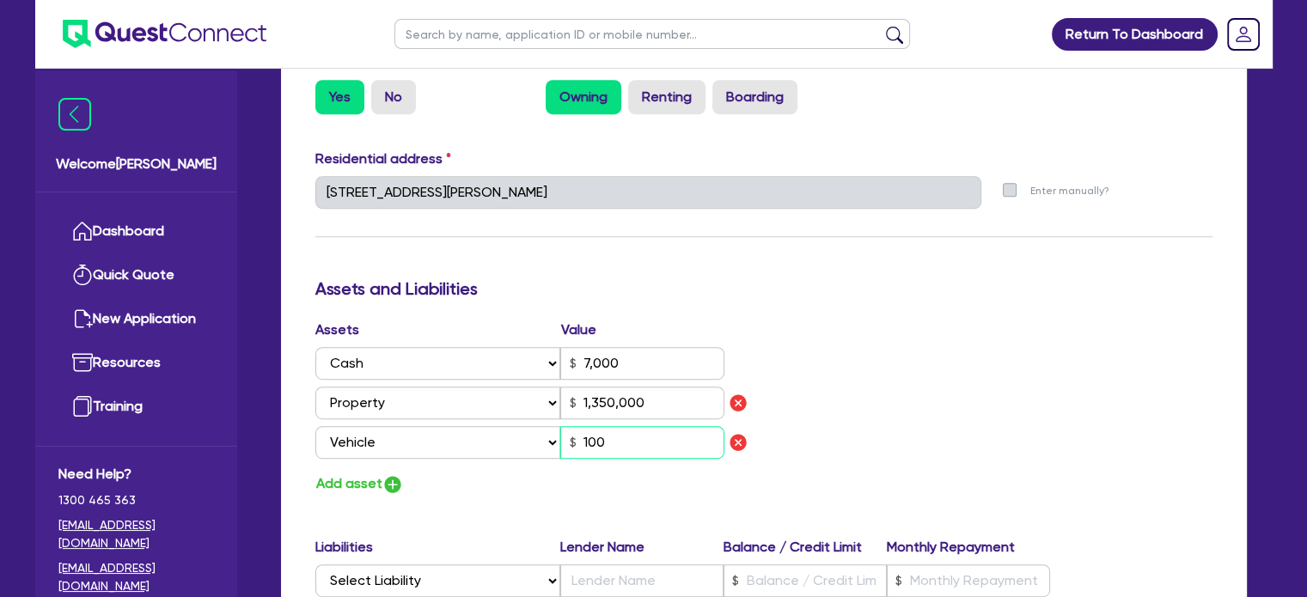
type input "7,000"
type input "1,350,000"
type input "1,000"
type input "0"
type input "0424 733 737"
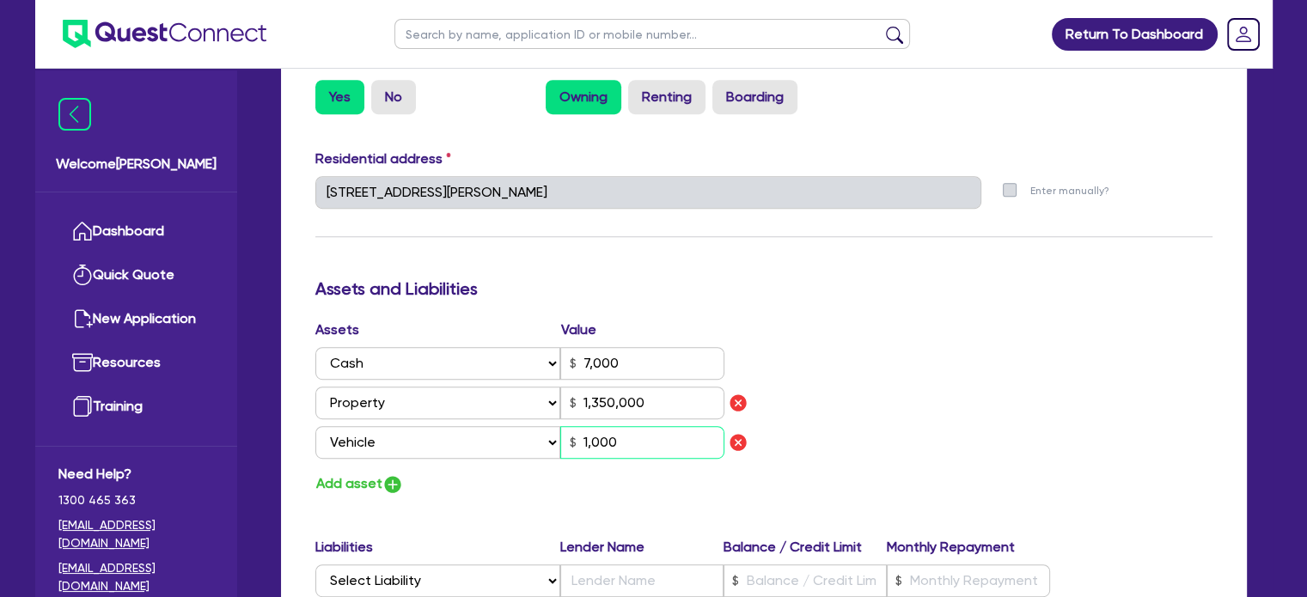
type input "7,000"
type input "1,350,000"
type input "10,000"
click at [868, 369] on div "Assets Value Select Asset Cash Property Investment property Vehicle Truck Trail…" at bounding box center [763, 408] width 923 height 176
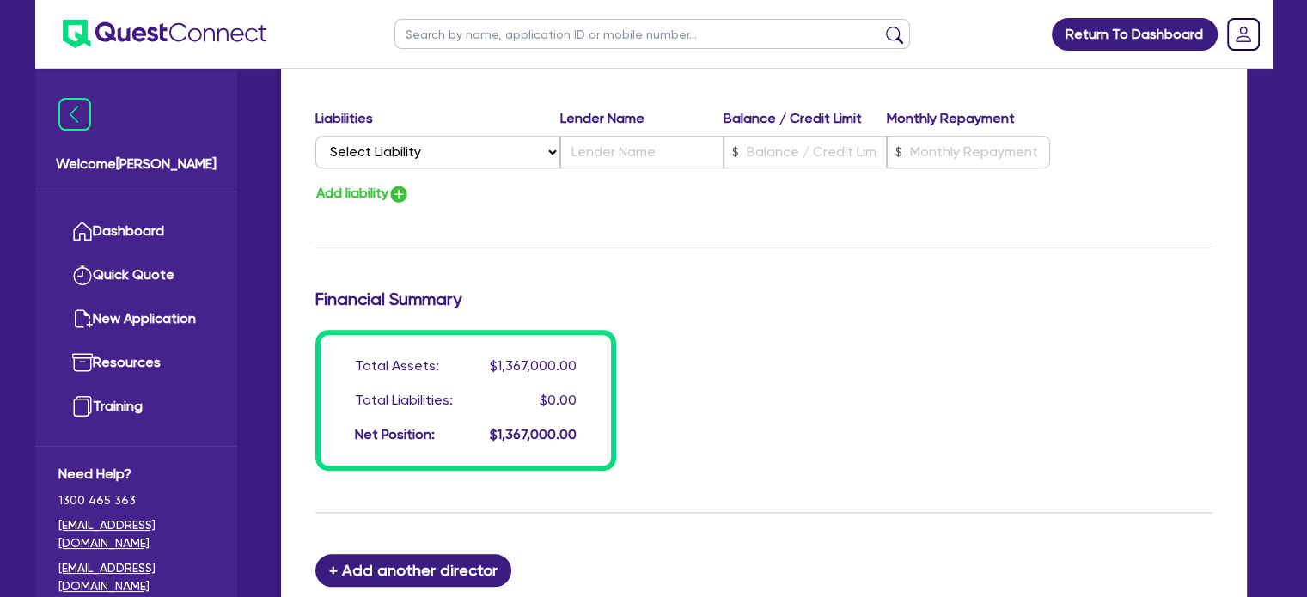
scroll to position [1474, 0]
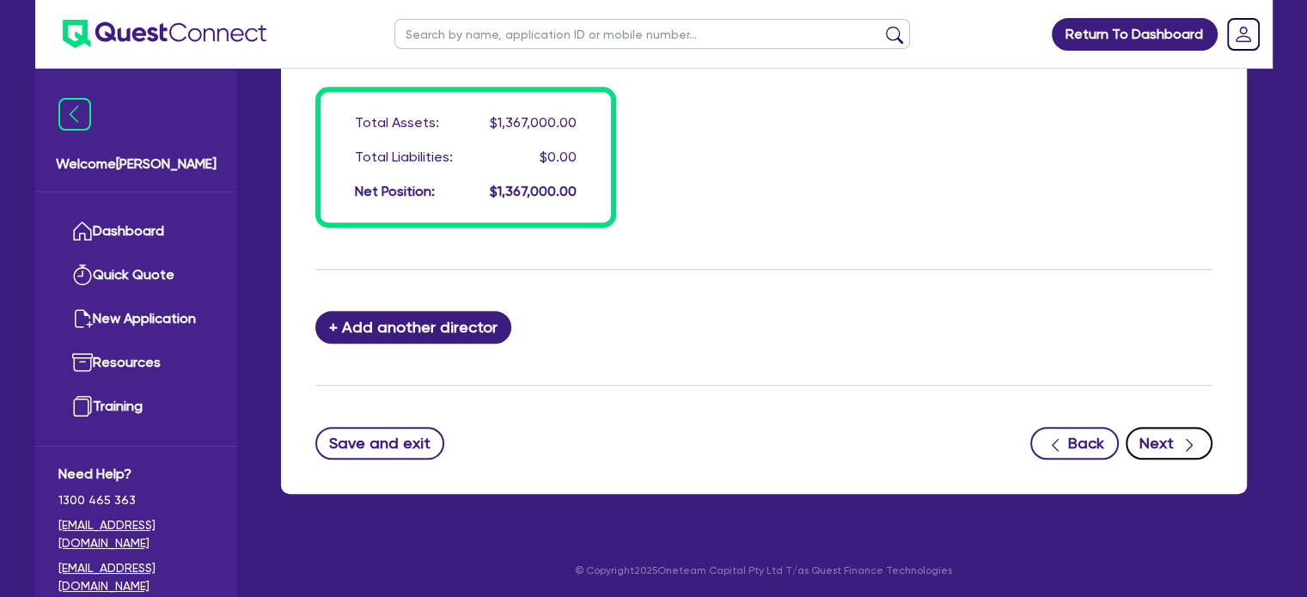
click at [1155, 441] on button "Next" at bounding box center [1169, 443] width 87 height 33
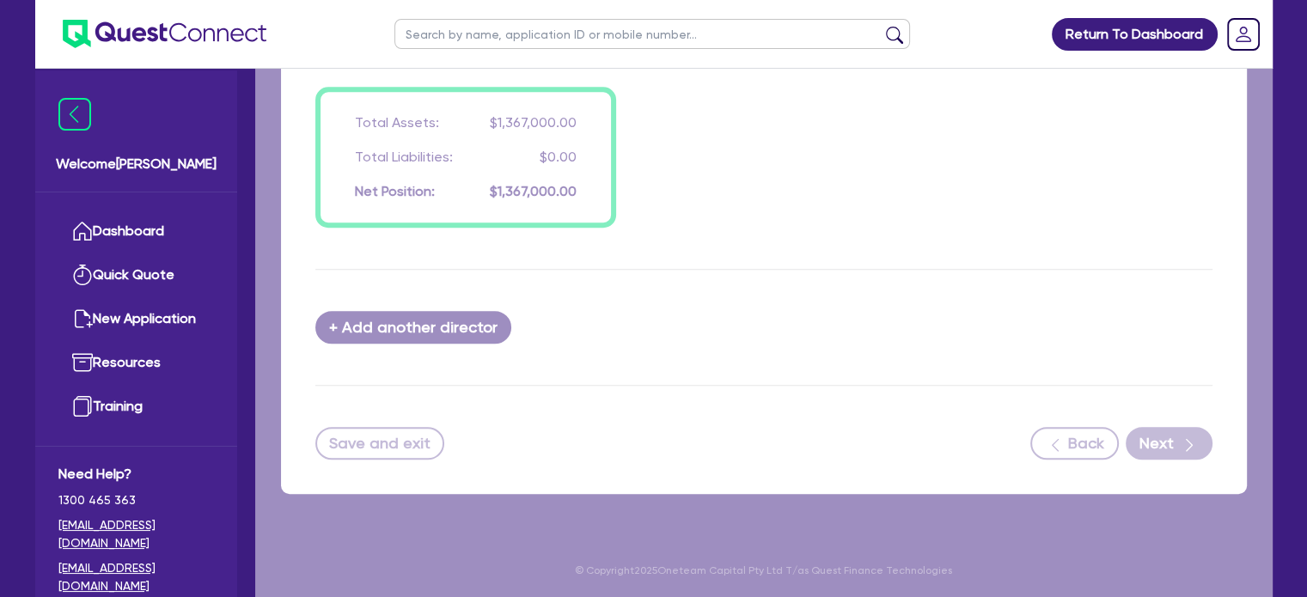
select select "CARS_AND_LIGHT_TRUCKS"
select select "VANS_AND_UTES"
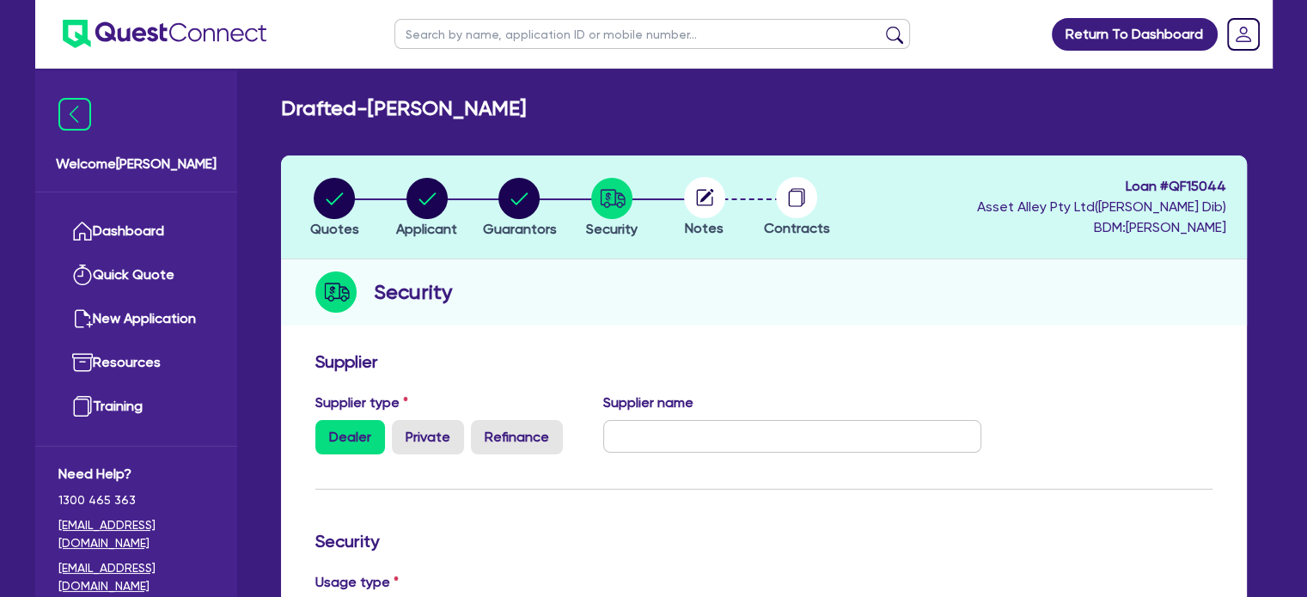
scroll to position [229, 0]
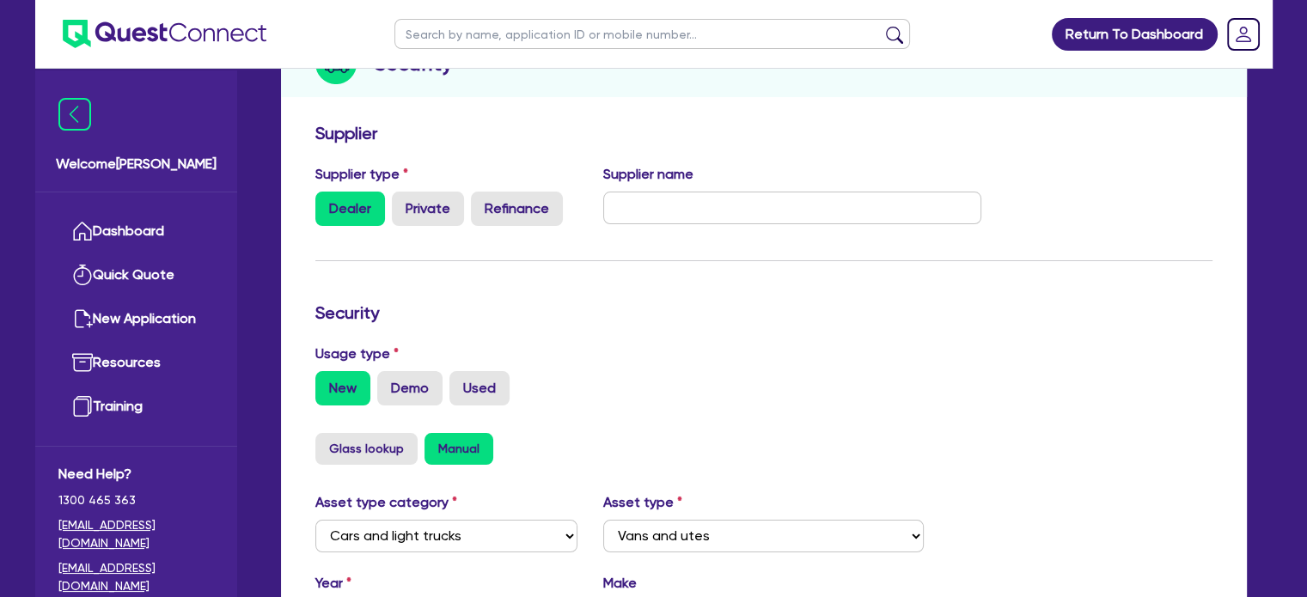
click at [1011, 357] on div "Usage type New Demo Used" at bounding box center [763, 375] width 923 height 62
click at [668, 219] on input "text" at bounding box center [792, 208] width 378 height 33
click at [808, 216] on input "text" at bounding box center [792, 208] width 378 height 33
paste input "Phil Gilbert Toyota Croydon"
type input "Phil Gilbert Toyota Croydon"
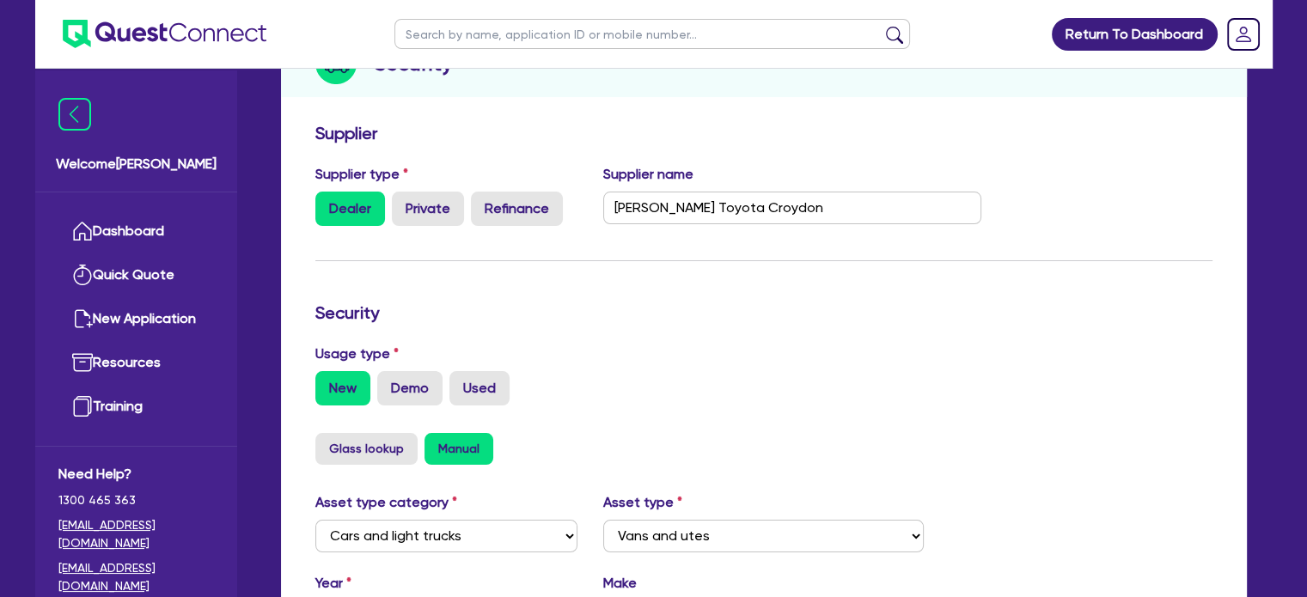
drag, startPoint x: 730, startPoint y: 338, endPoint x: 678, endPoint y: 376, distance: 63.9
click at [734, 351] on form "Supplier Supplier type Dealer Private Refinance Supplier name Phil Gilbert Toyo…" at bounding box center [763, 533] width 897 height 820
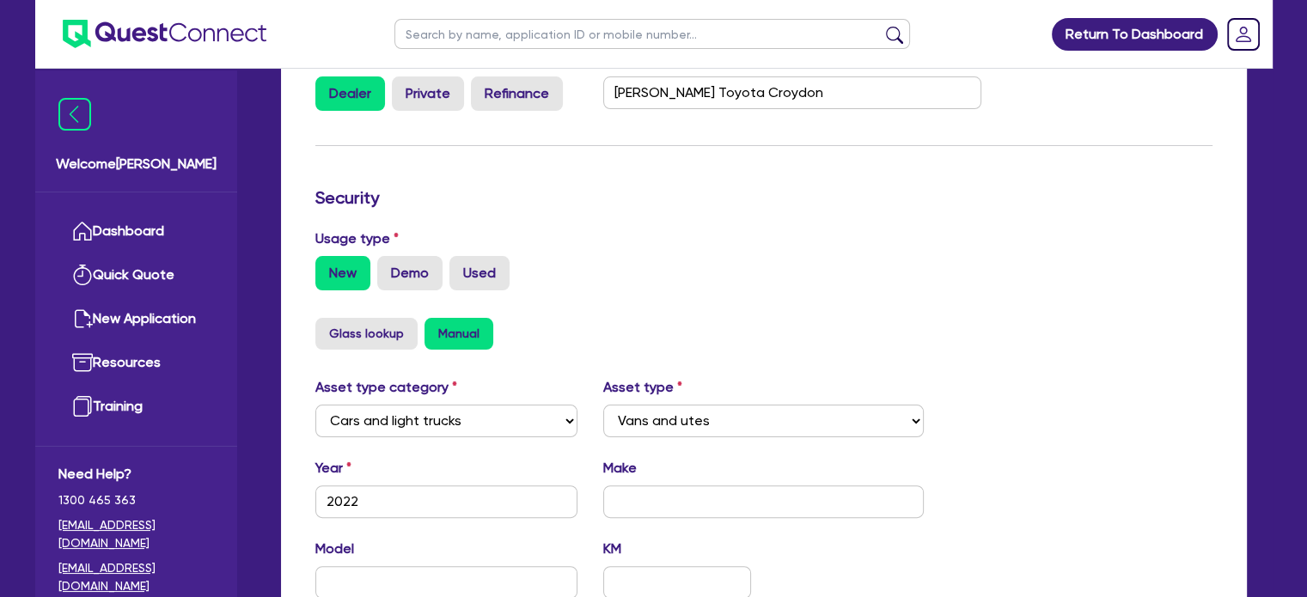
scroll to position [458, 0]
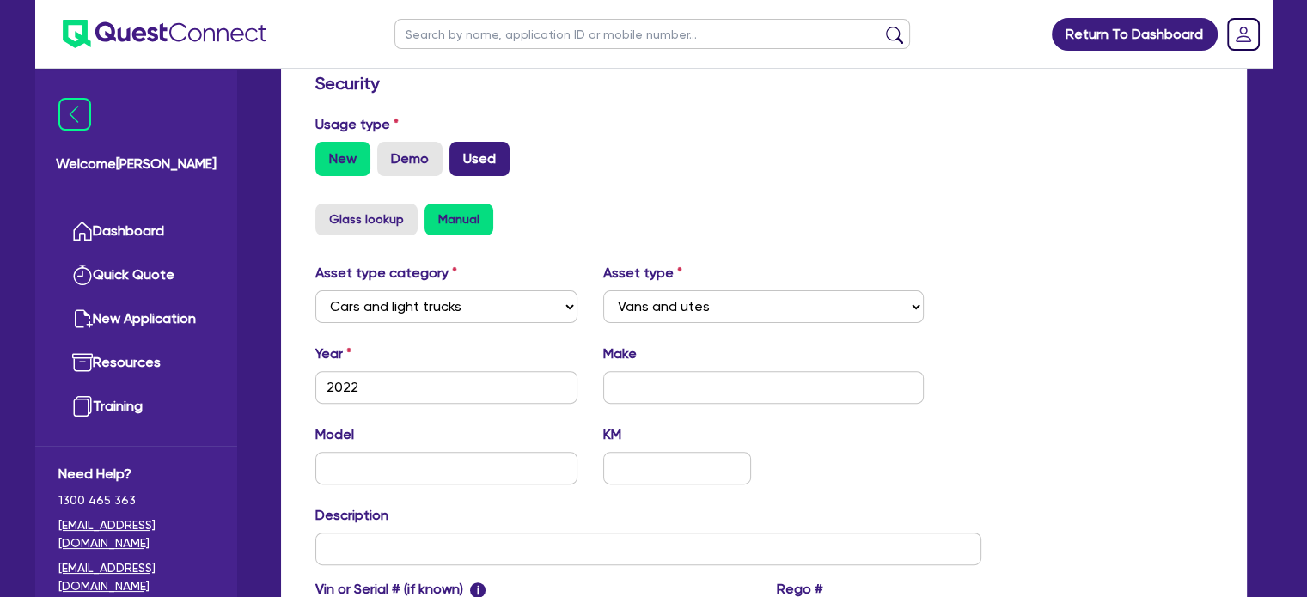
click at [502, 156] on label "Used" at bounding box center [479, 159] width 60 height 34
click at [461, 153] on input "Used" at bounding box center [454, 147] width 11 height 11
radio input "true"
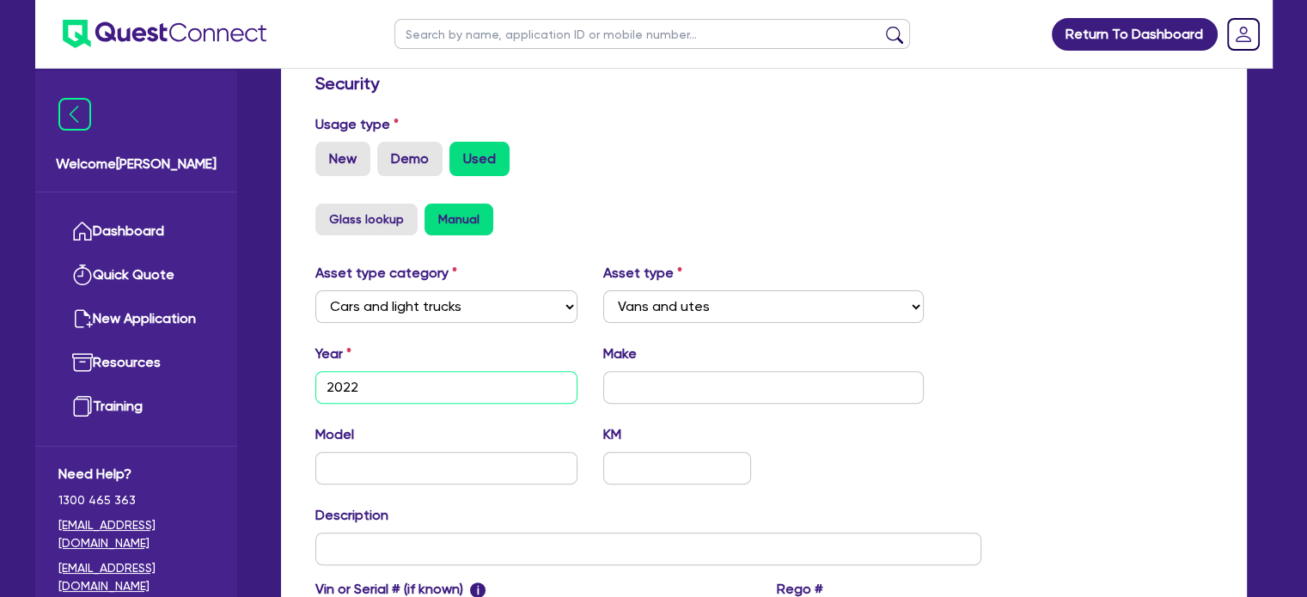
click at [477, 381] on input "2022" at bounding box center [446, 387] width 263 height 33
click at [713, 393] on input "text" at bounding box center [763, 387] width 321 height 33
type input "Toyota"
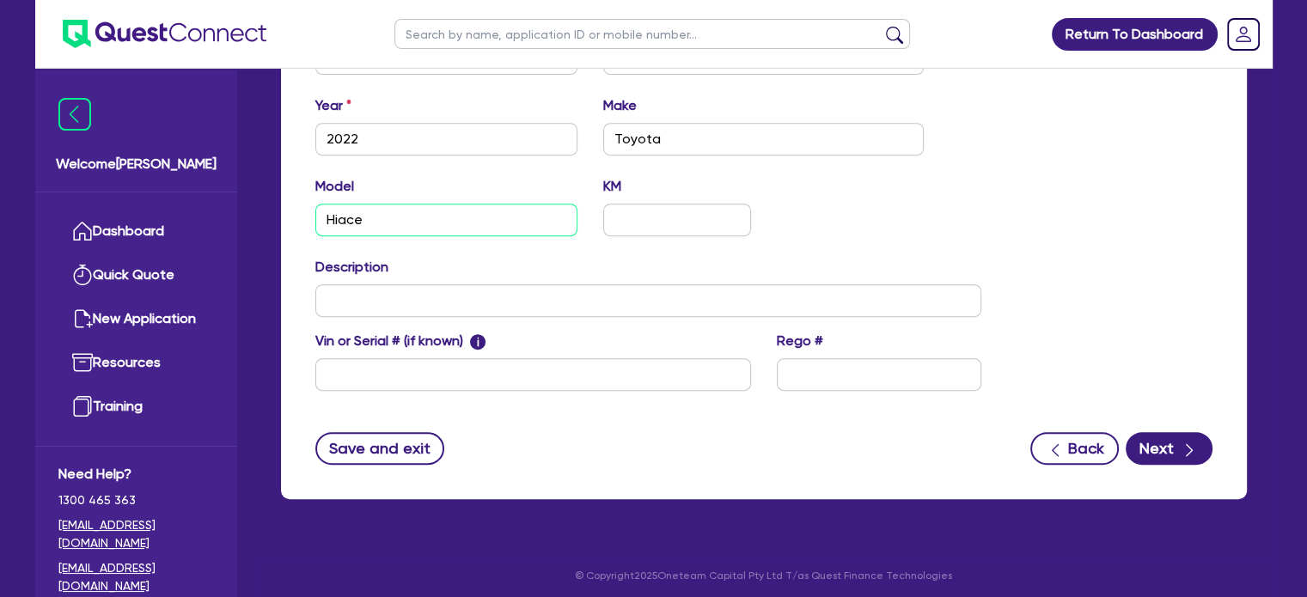
scroll to position [712, 0]
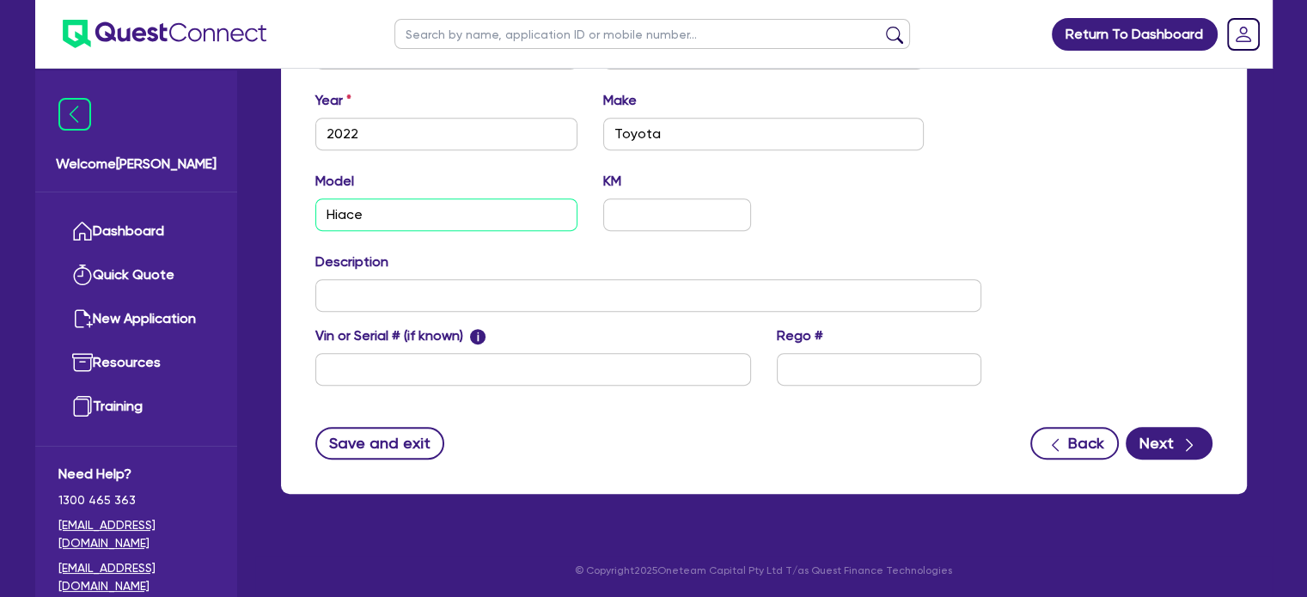
type input "Hiace"
drag, startPoint x: 549, startPoint y: 362, endPoint x: 559, endPoint y: 362, distance: 10.3
click at [559, 362] on input "text" at bounding box center [533, 369] width 436 height 33
click at [1103, 365] on div "Asset type category Select Cars and light trucks Primary assets Secondary asset…" at bounding box center [763, 207] width 923 height 397
click at [479, 399] on div "Asset type category Select Cars and light trucks Primary assets Secondary asset…" at bounding box center [648, 207] width 693 height 397
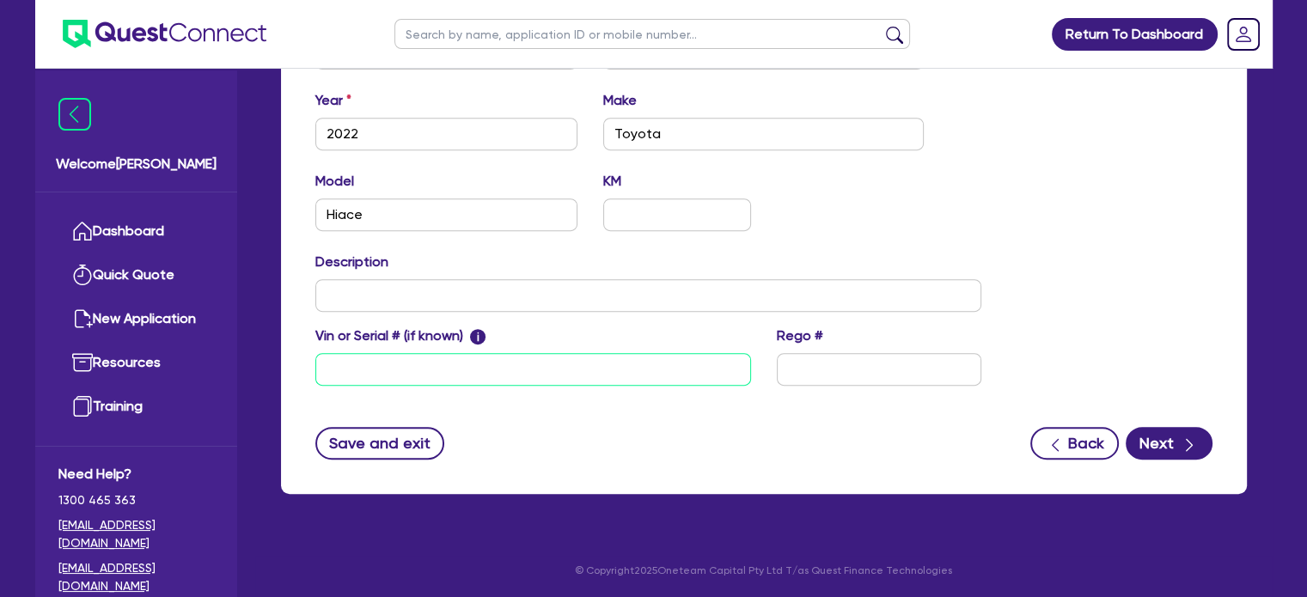
drag, startPoint x: 503, startPoint y: 375, endPoint x: 834, endPoint y: 381, distance: 330.9
click at [530, 377] on input "text" at bounding box center [533, 369] width 436 height 33
click at [896, 380] on input "text" at bounding box center [879, 369] width 205 height 33
type input "TBA"
click at [1093, 335] on div "Asset type category Select Cars and light trucks Primary assets Secondary asset…" at bounding box center [763, 207] width 923 height 397
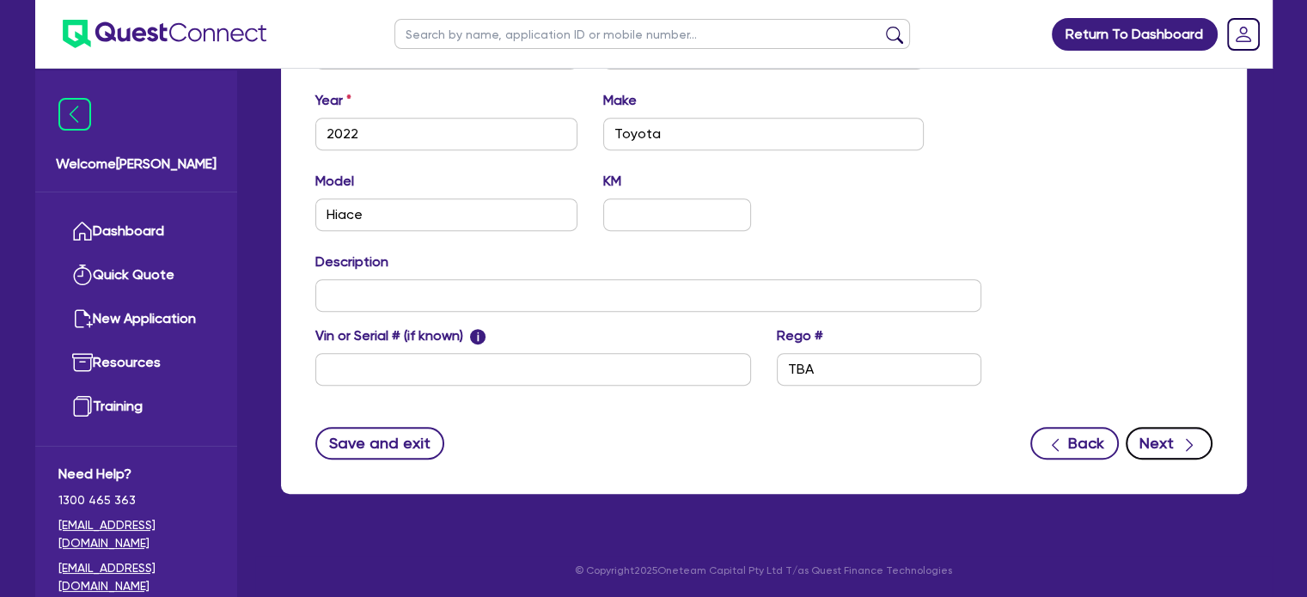
click at [1183, 437] on icon "button" at bounding box center [1189, 445] width 17 height 17
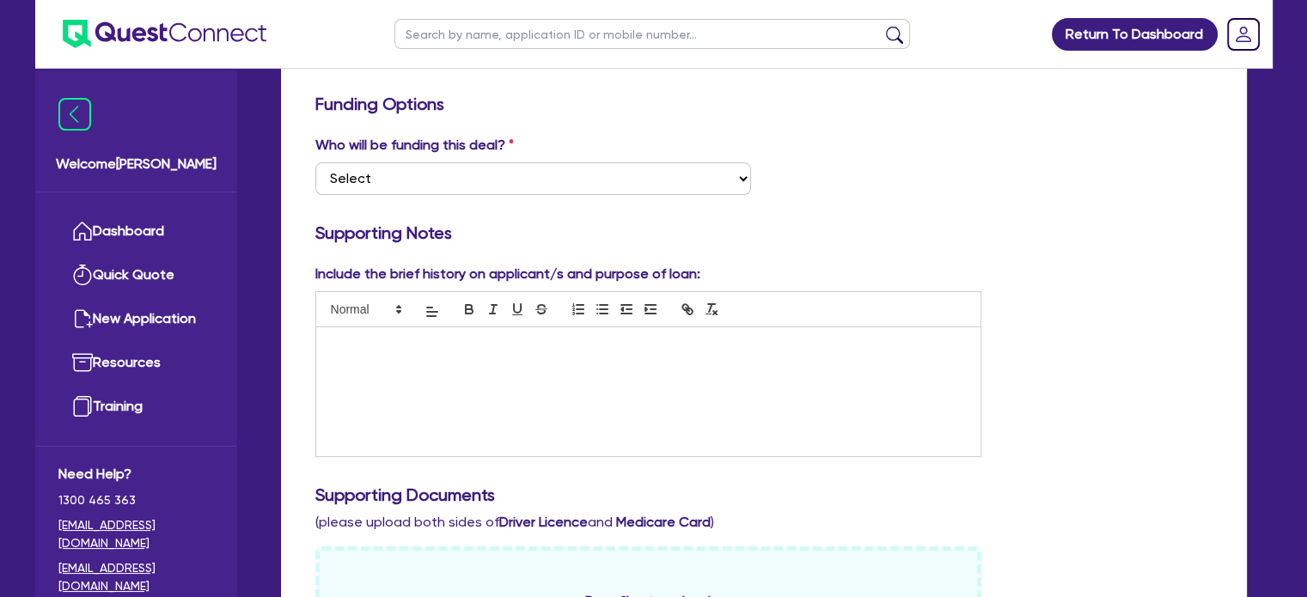
scroll to position [229, 0]
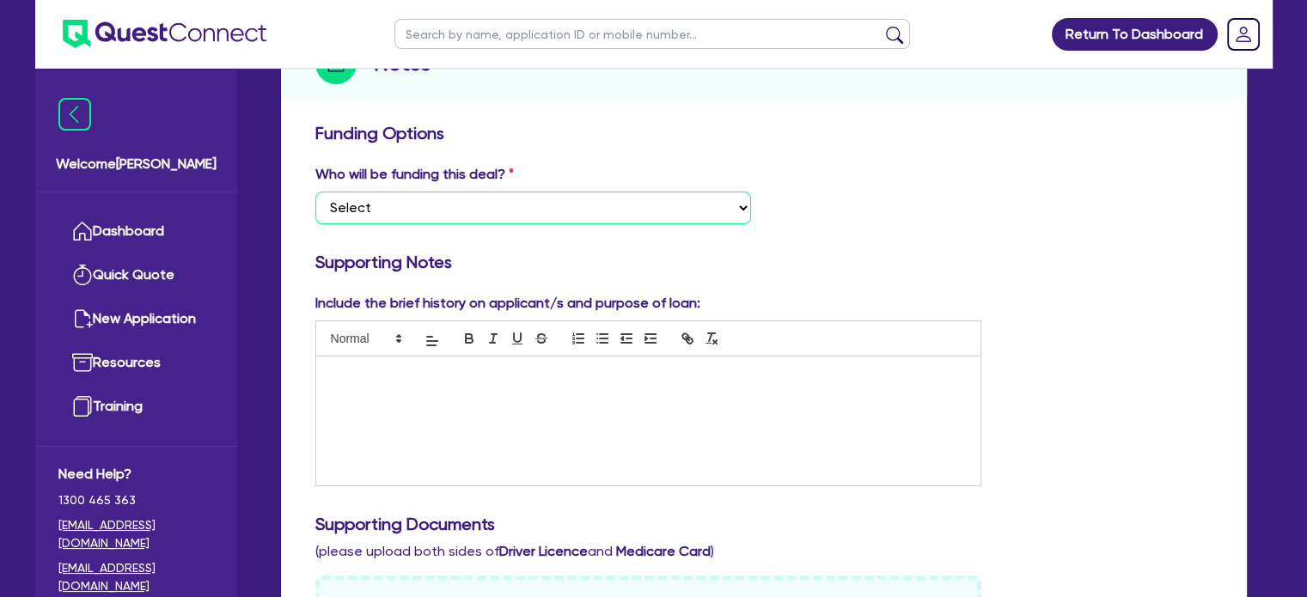
click at [485, 192] on select "Select I want Quest to fund 100% I will fund 100% I will co-fund with Quest Oth…" at bounding box center [533, 208] width 436 height 33
select select "Quest Finance - Platform Funding"
click at [315, 192] on select "Select I want Quest to fund 100% I will fund 100% I will co-fund with Quest Oth…" at bounding box center [533, 208] width 436 height 33
drag, startPoint x: 993, startPoint y: 249, endPoint x: 687, endPoint y: 388, distance: 335.0
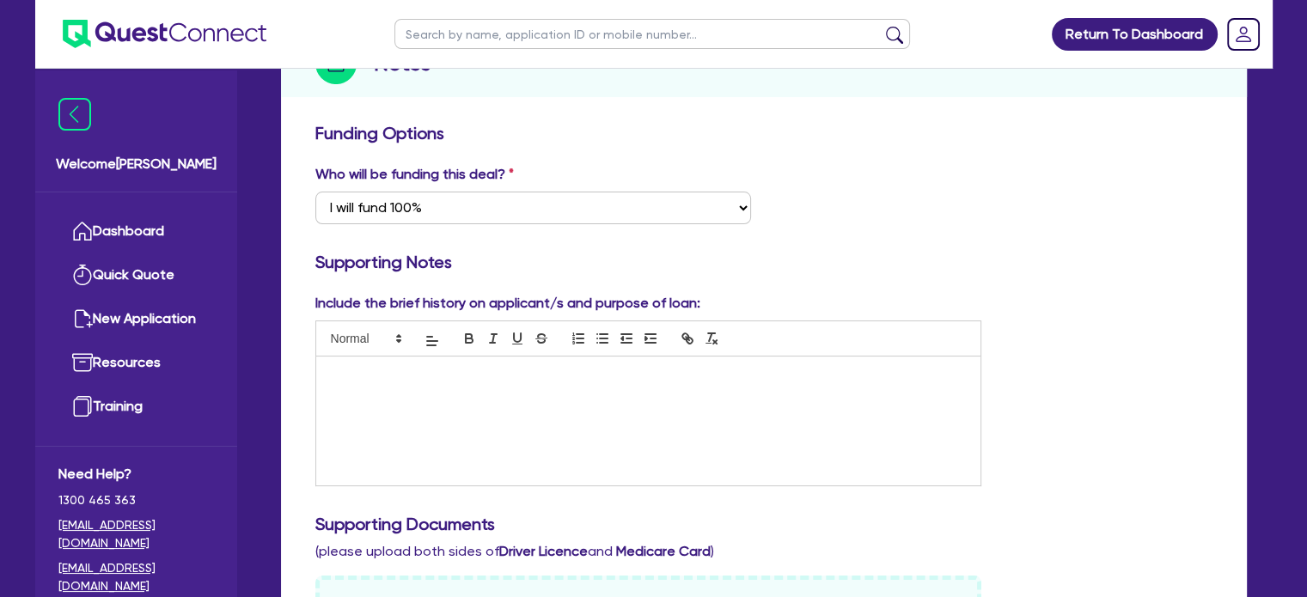
click at [571, 420] on div at bounding box center [648, 421] width 665 height 129
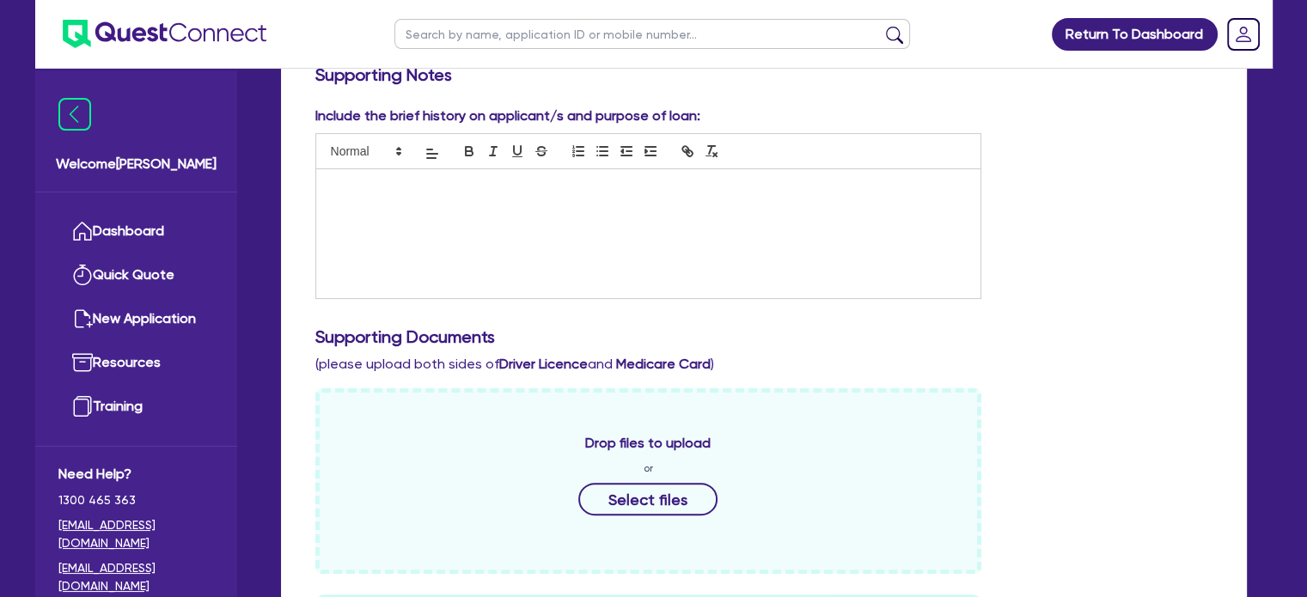
scroll to position [344, 0]
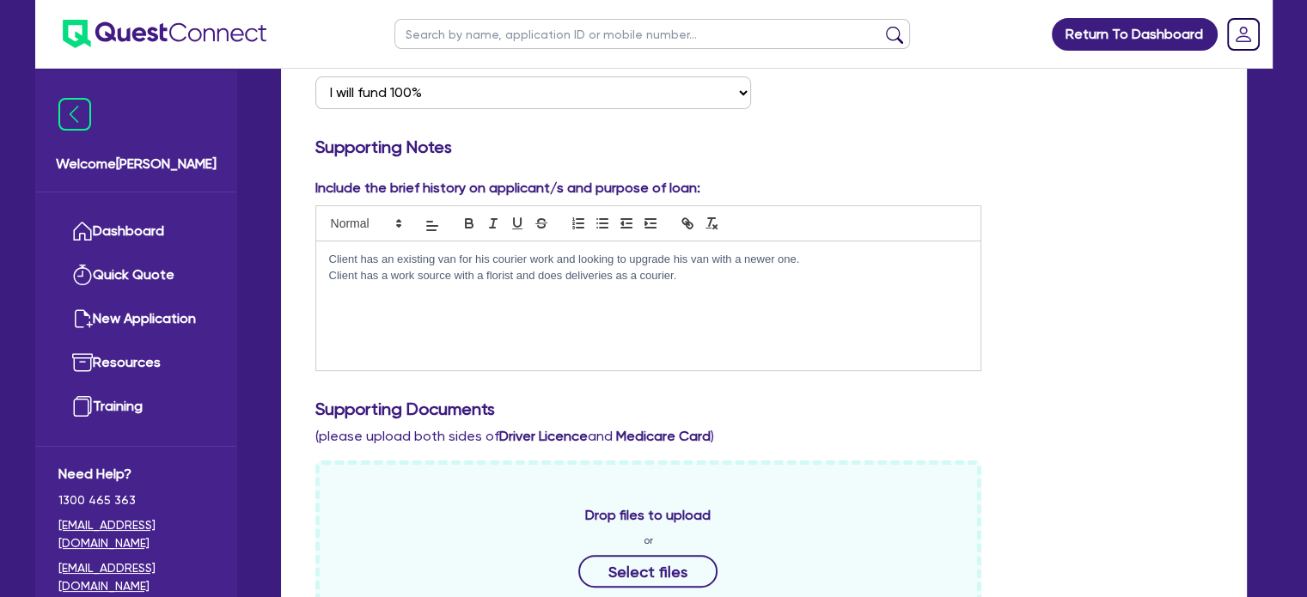
click at [749, 357] on div "Client has an existing van for his courier work and looking to upgrade his van …" at bounding box center [648, 305] width 665 height 129
click at [694, 283] on p "Client has a work source with a florist and does deliveries as a courier." at bounding box center [648, 275] width 639 height 15
click at [819, 332] on div "Client has an existing van for his courier work and looking to upgrade his van …" at bounding box center [648, 305] width 665 height 129
click at [795, 359] on div "Client has an existing van for his courier work and looking to upgrade his van …" at bounding box center [648, 305] width 665 height 129
drag, startPoint x: 472, startPoint y: 291, endPoint x: 504, endPoint y: 279, distance: 34.8
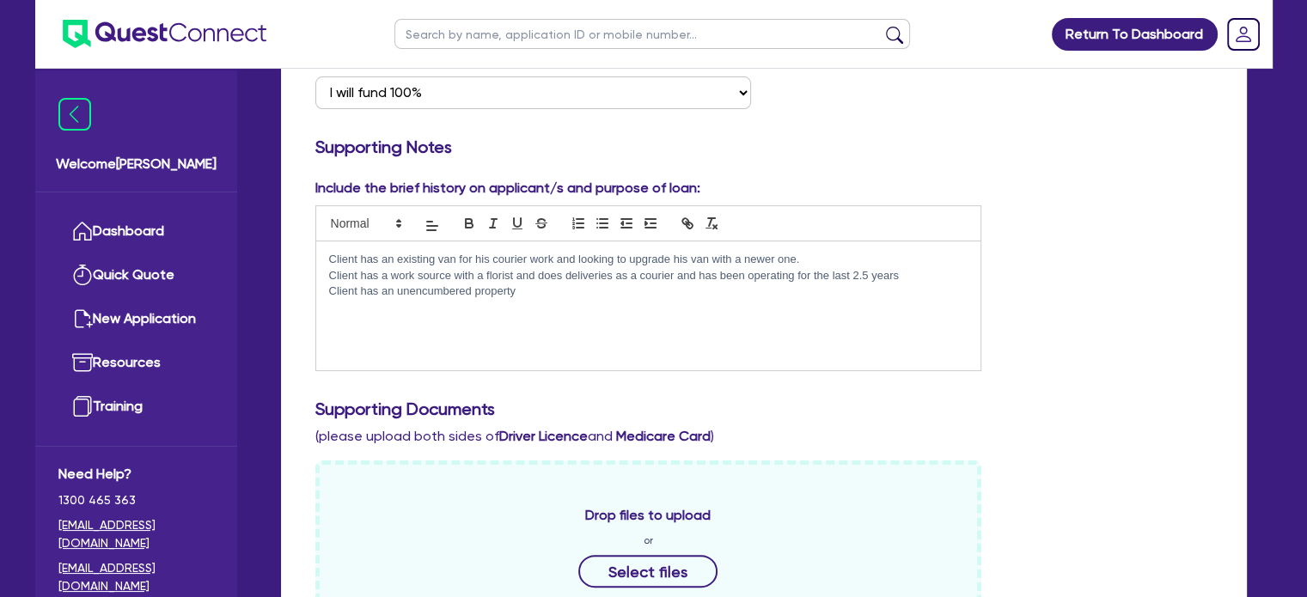
click at [472, 290] on p "Client has an unencumbered property" at bounding box center [648, 291] width 639 height 15
drag, startPoint x: 602, startPoint y: 338, endPoint x: 646, endPoint y: 306, distance: 54.8
click at [606, 333] on div "Client has an existing van for his courier work and looking to upgrade his van …" at bounding box center [648, 305] width 665 height 129
click at [646, 306] on div "Client has an existing van for his courier work and looking to upgrade his van …" at bounding box center [648, 305] width 665 height 129
click at [822, 324] on div "Client has an existing van for his courier work and looking to upgrade his van …" at bounding box center [648, 305] width 665 height 129
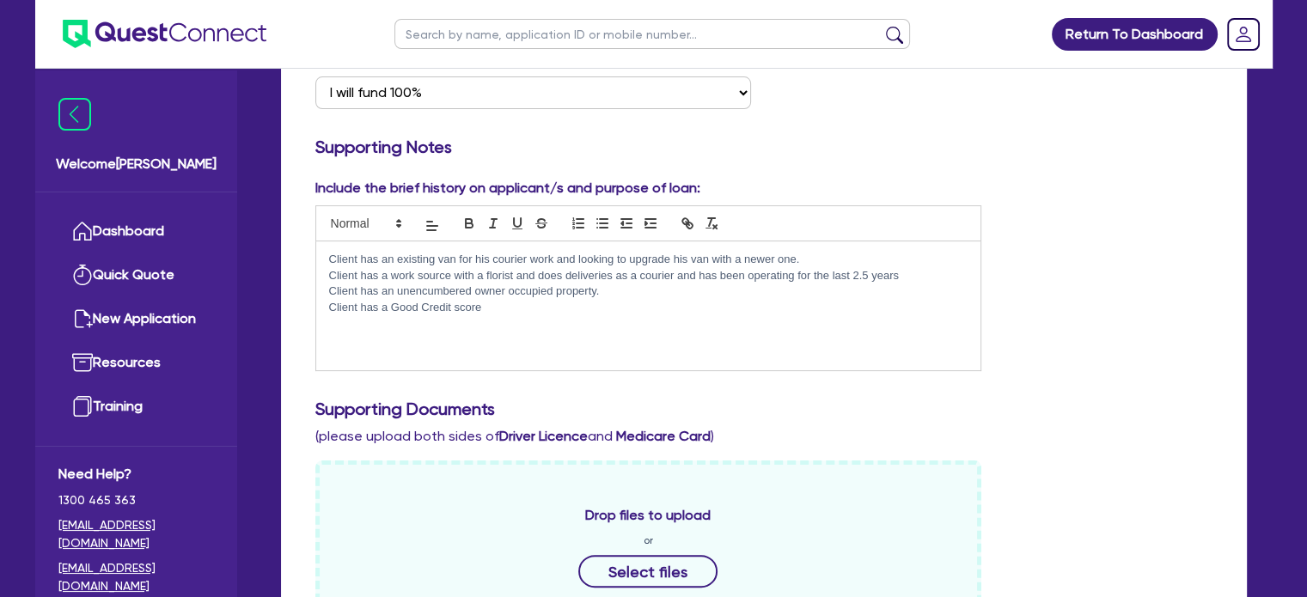
click at [609, 338] on div "Client has an existing van for his courier work and looking to upgrade his van …" at bounding box center [648, 305] width 665 height 129
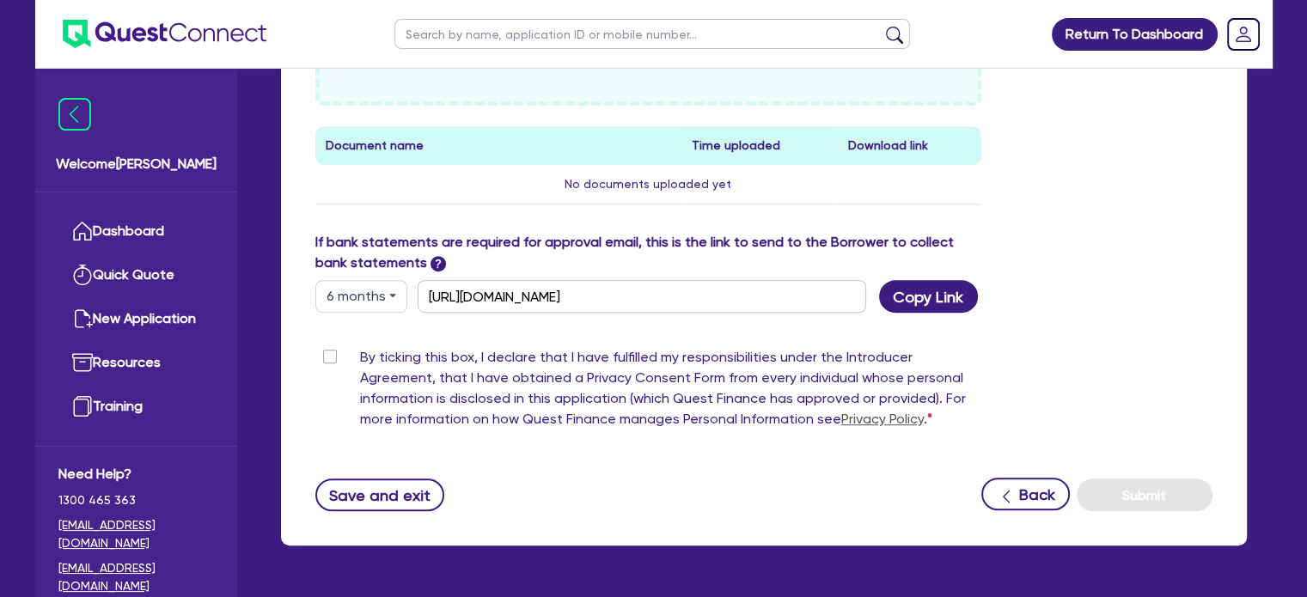
scroll to position [916, 0]
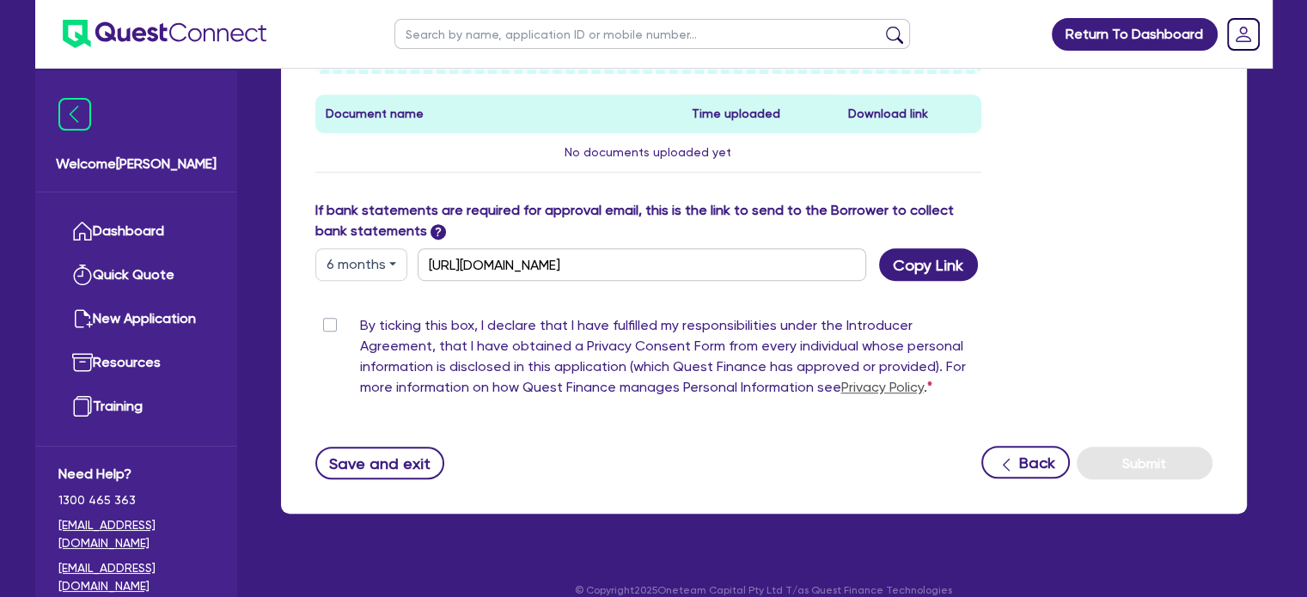
click at [360, 324] on label "By ticking this box, I declare that I have fulfilled my responsibilities under …" at bounding box center [671, 359] width 622 height 89
click at [325, 324] on input "By ticking this box, I declare that I have fulfilled my responsibilities under …" at bounding box center [322, 323] width 14 height 16
checkbox input "true"
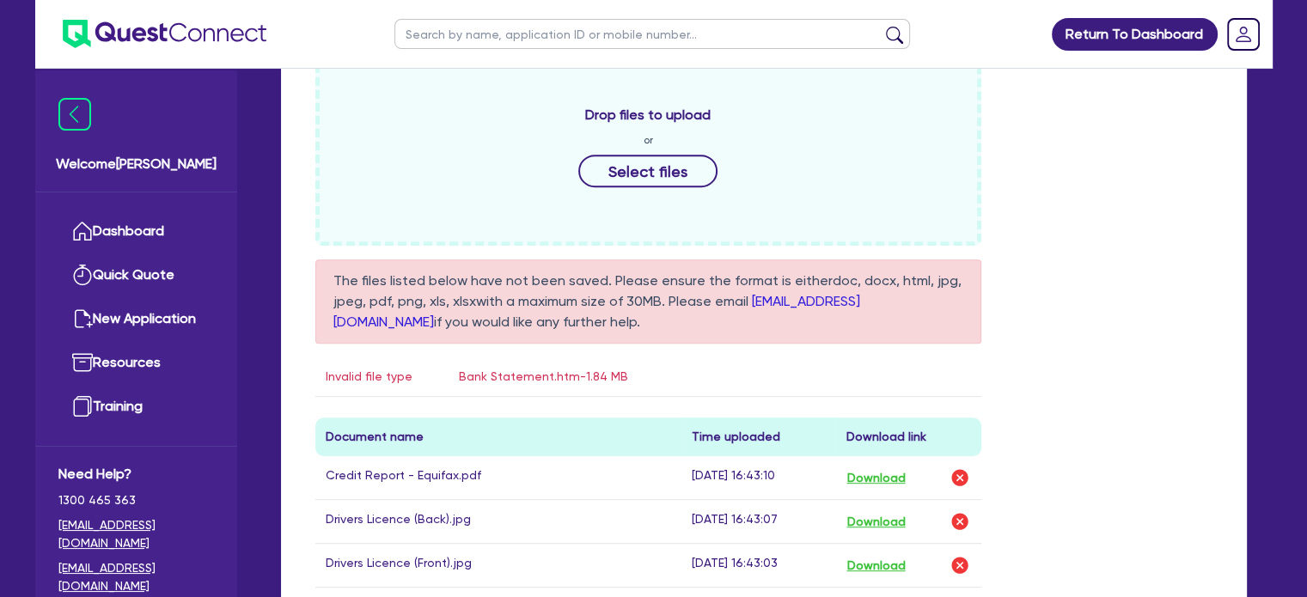
scroll to position [736, 0]
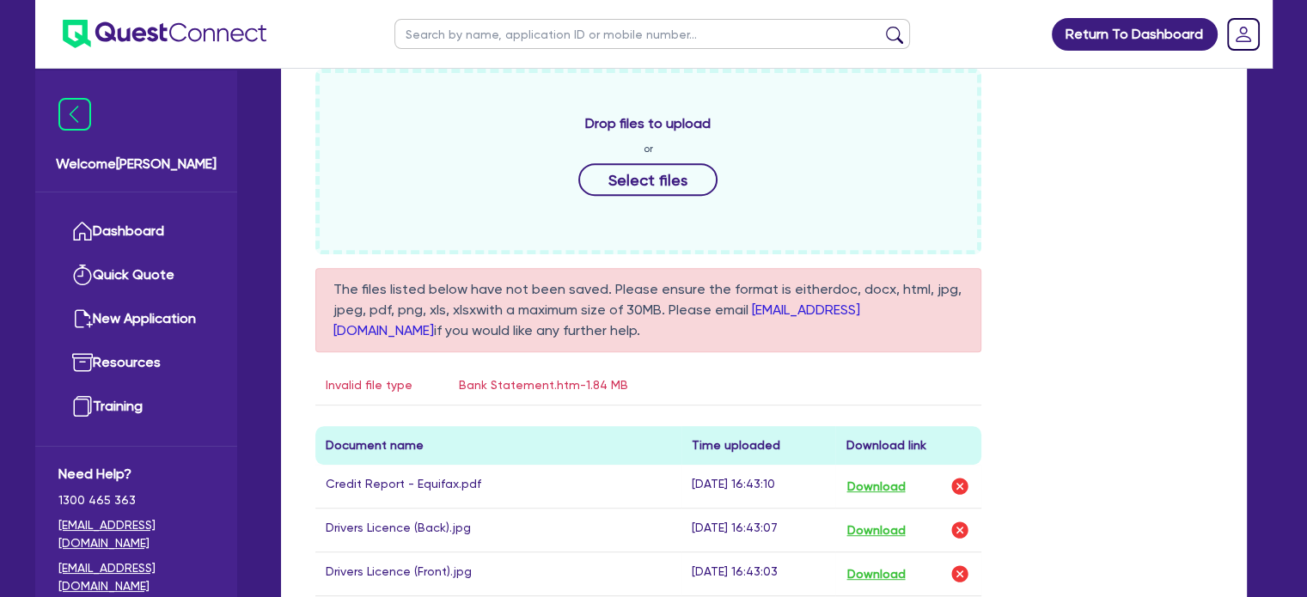
click at [1163, 342] on div "Drop files to upload or Select files The files listed below have not been saved…" at bounding box center [763, 346] width 923 height 555
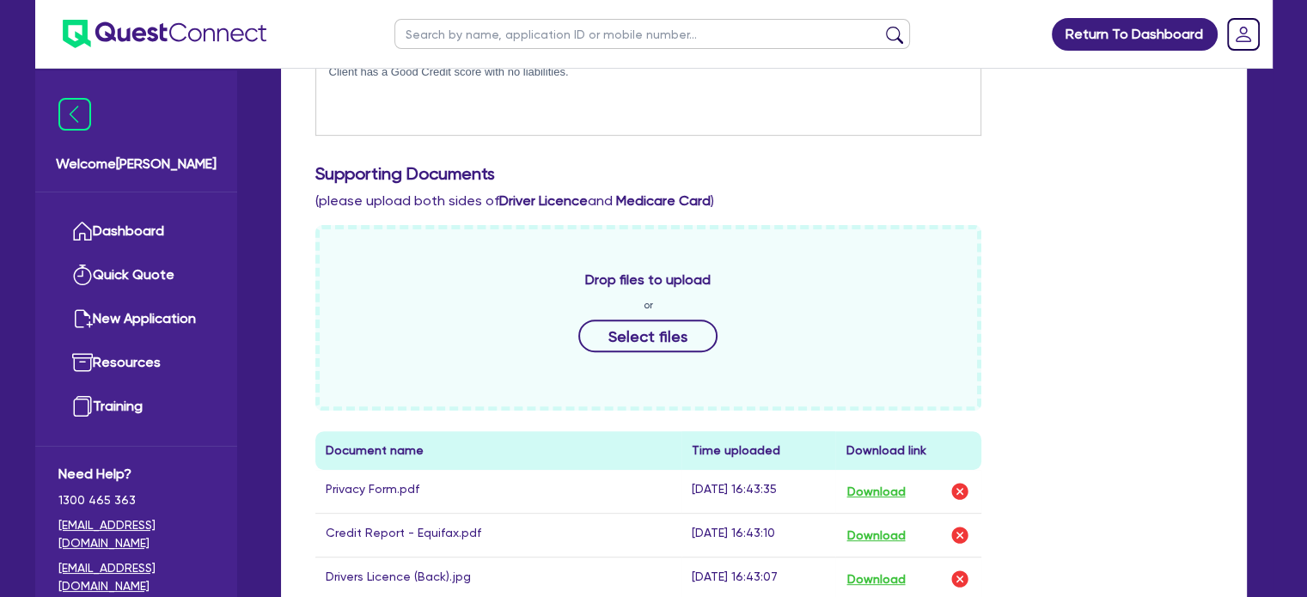
scroll to position [498, 0]
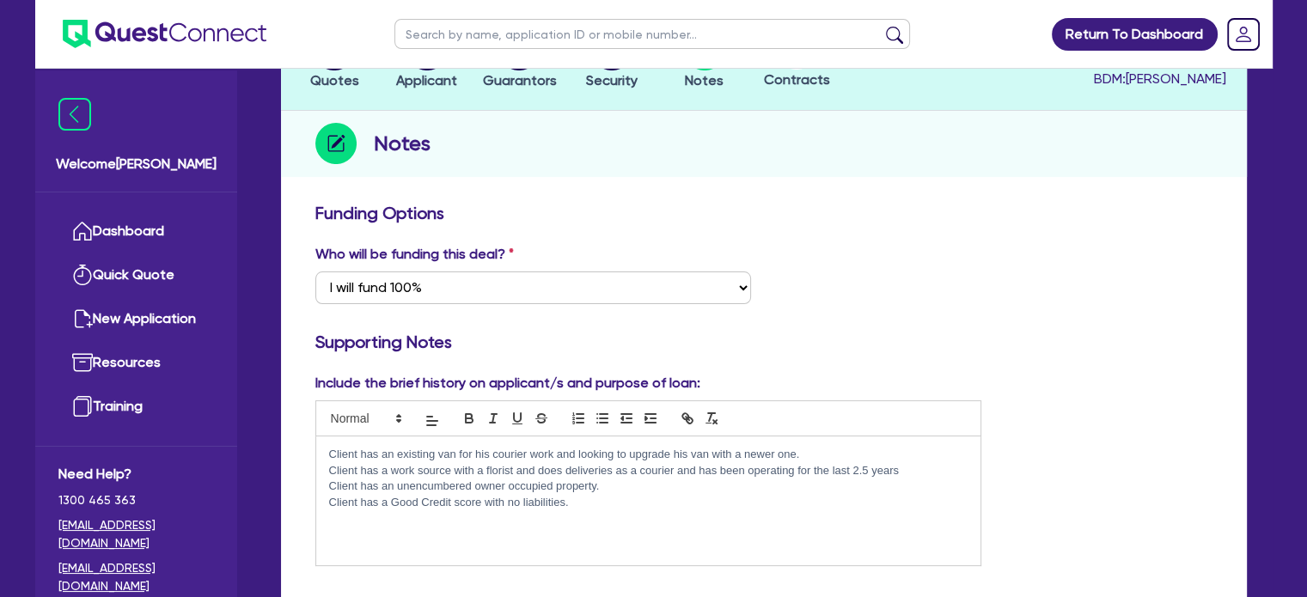
drag, startPoint x: 1110, startPoint y: 496, endPoint x: 1093, endPoint y: 453, distance: 46.3
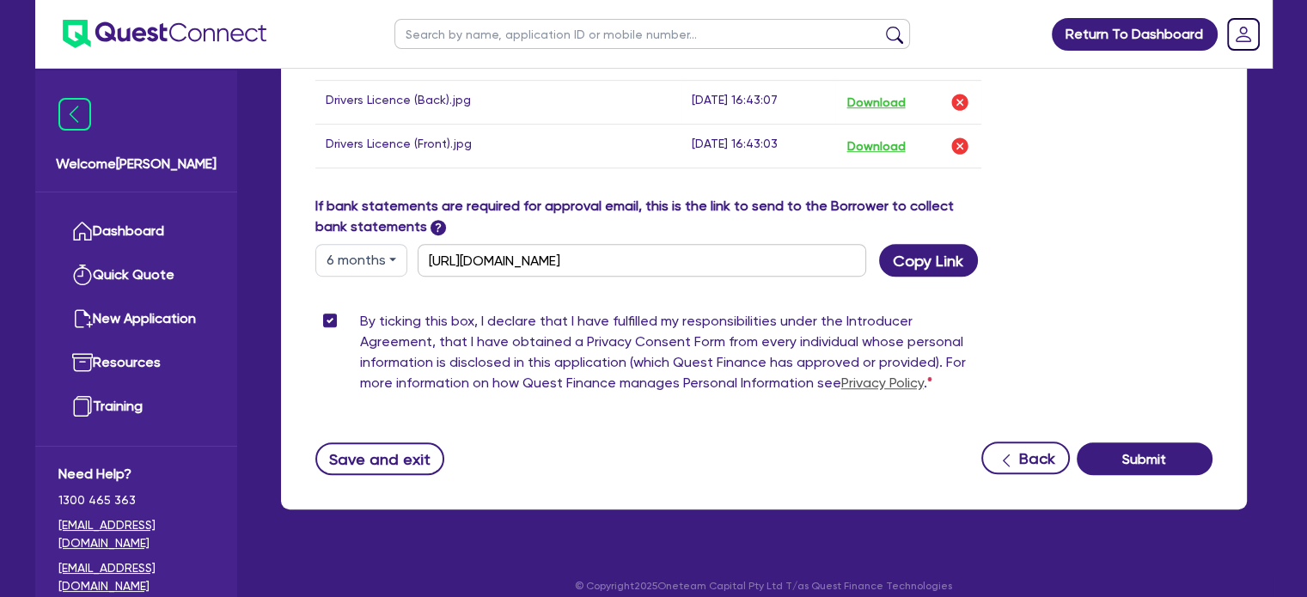
scroll to position [1071, 0]
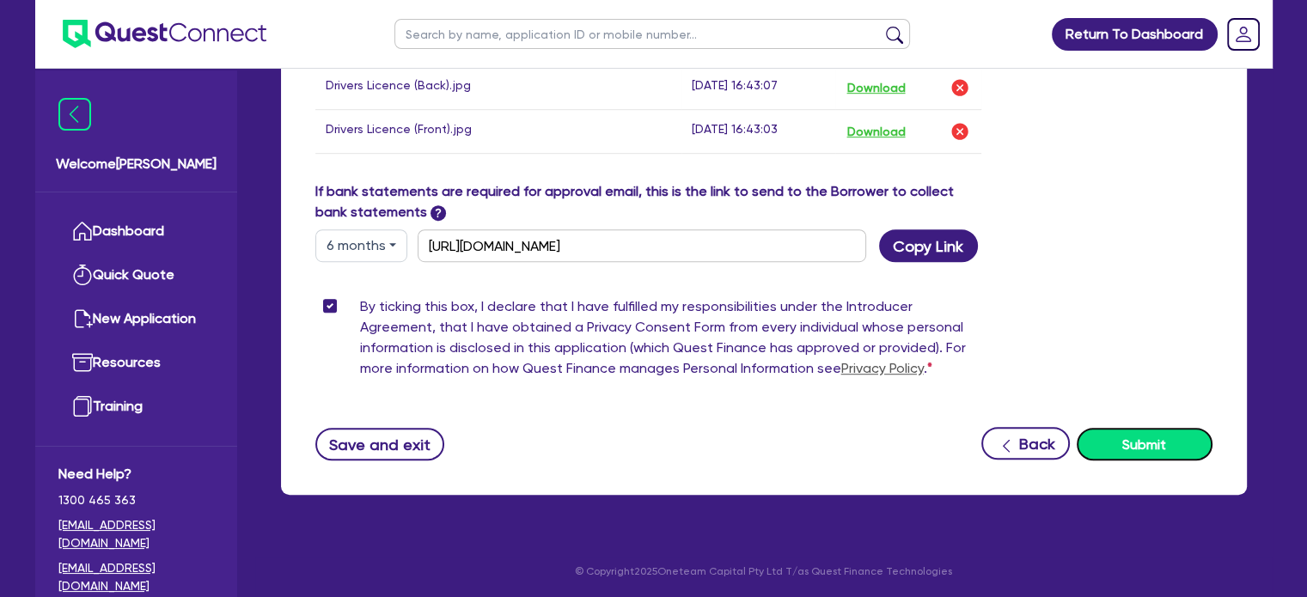
click at [1140, 446] on button "Submit" at bounding box center [1145, 444] width 136 height 33
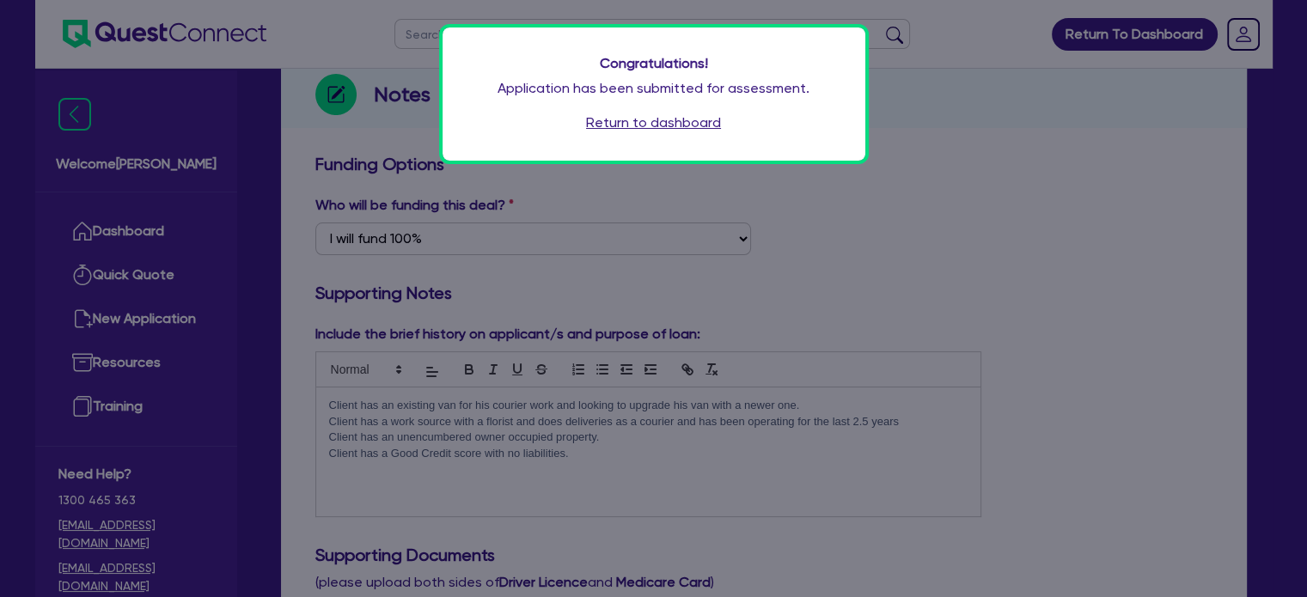
scroll to position [229, 0]
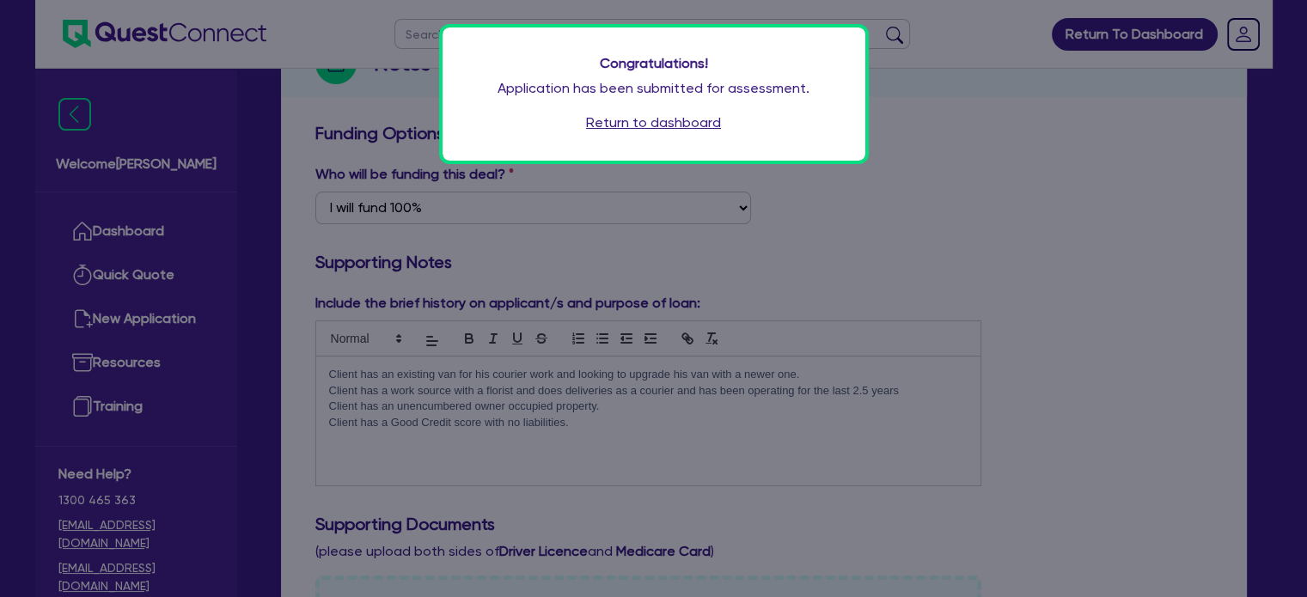
click at [648, 119] on link "Return to dashboard" at bounding box center [653, 123] width 135 height 21
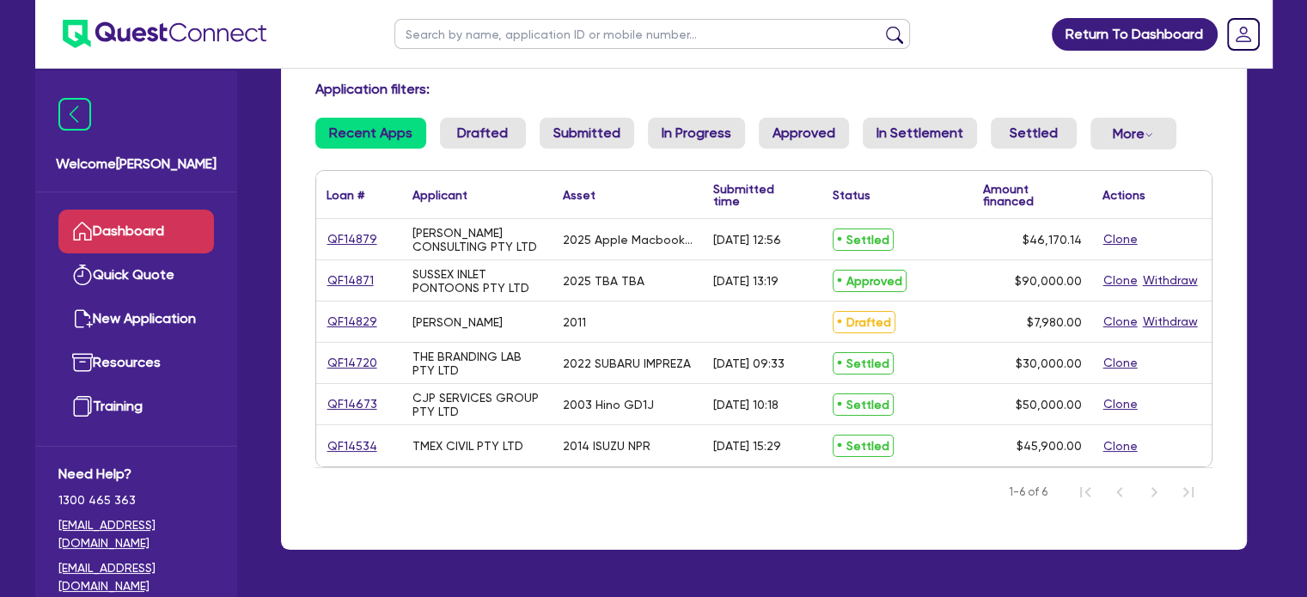
scroll to position [114, 0]
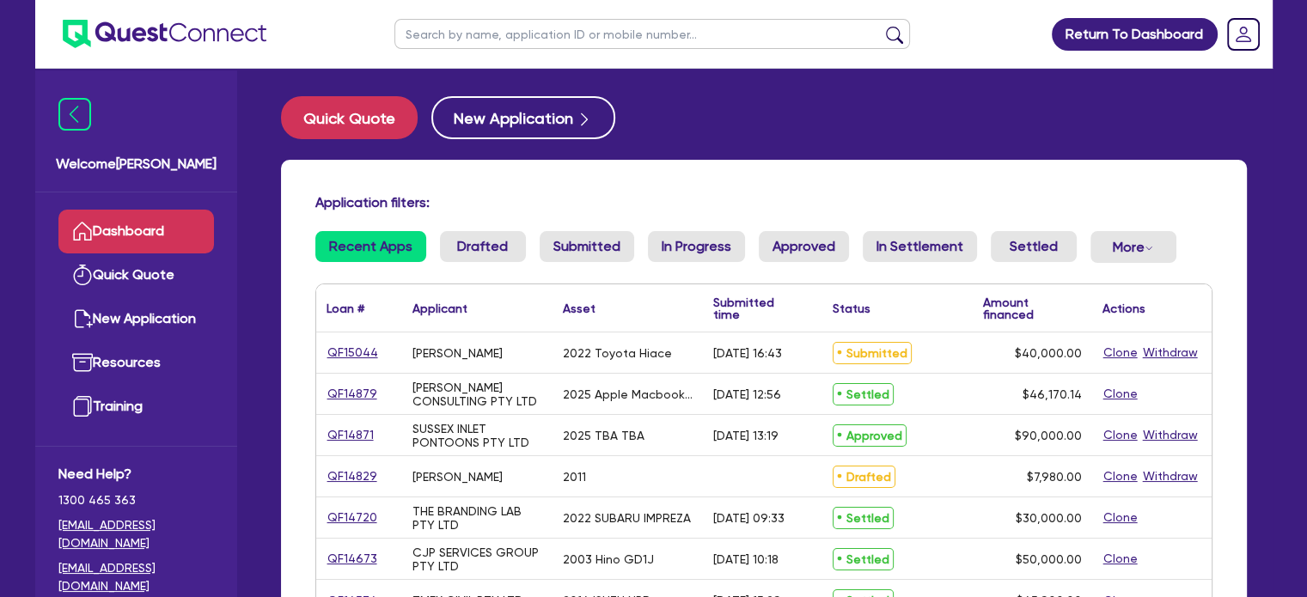
click at [1093, 199] on h4 "Application filters:" at bounding box center [763, 202] width 897 height 16
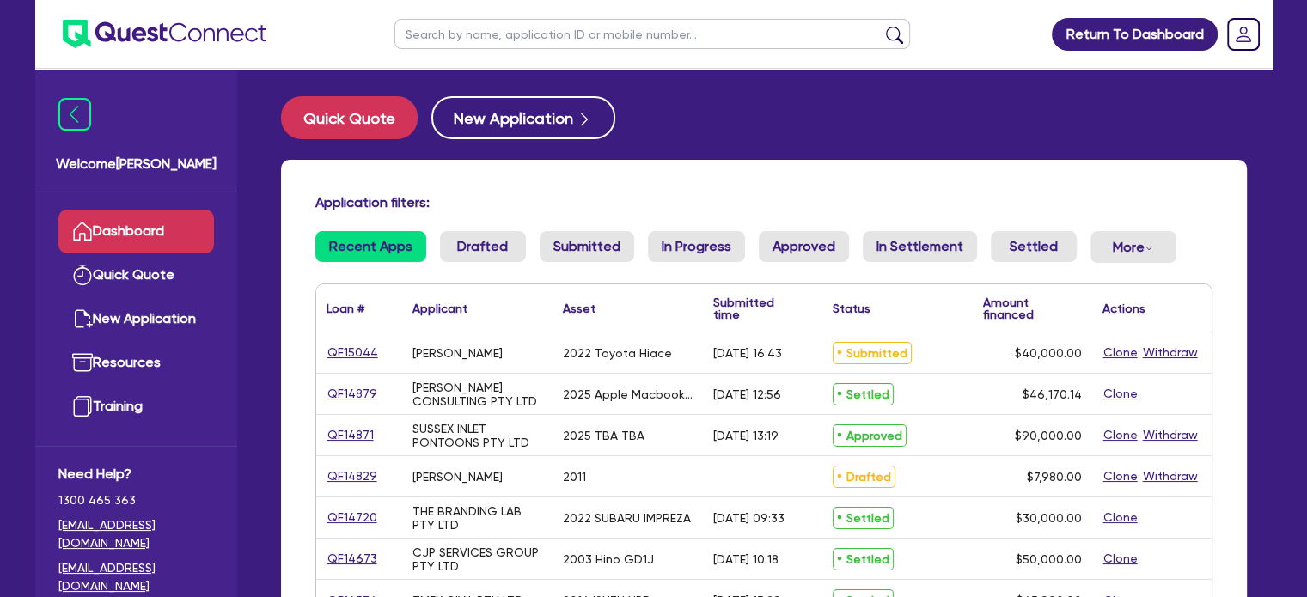
click at [966, 151] on div "Quick Quote New Application Application filters: Recent Apps Drafted Submitted …" at bounding box center [763, 410] width 1017 height 629
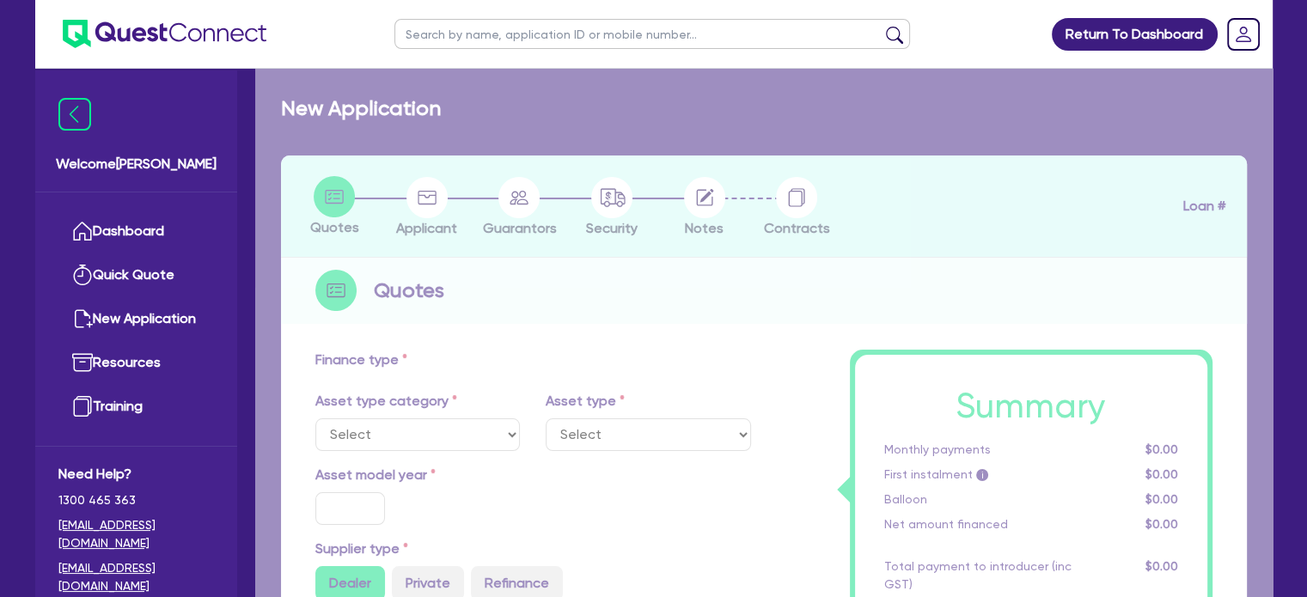
select select "CARS_AND_LIGHT_TRUCKS"
type input "2022"
radio input "true"
type input "50,000"
type input "10,000"
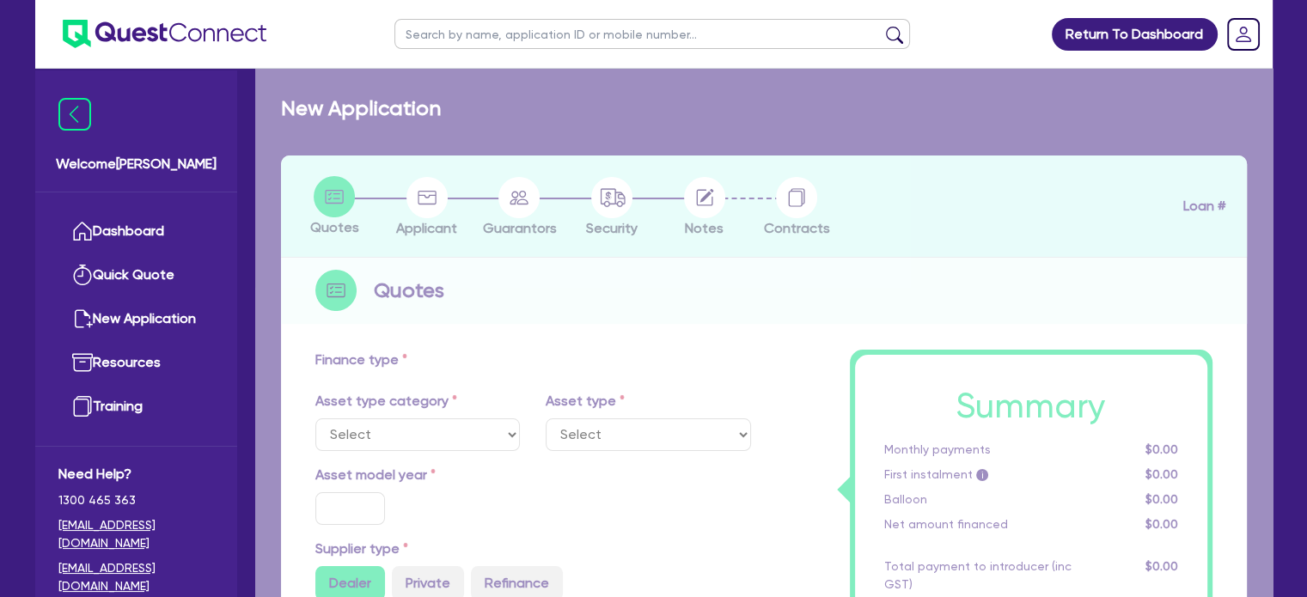
type input "6"
type input "2,400"
radio input "true"
type input "18"
select select "VANS_AND_UTES"
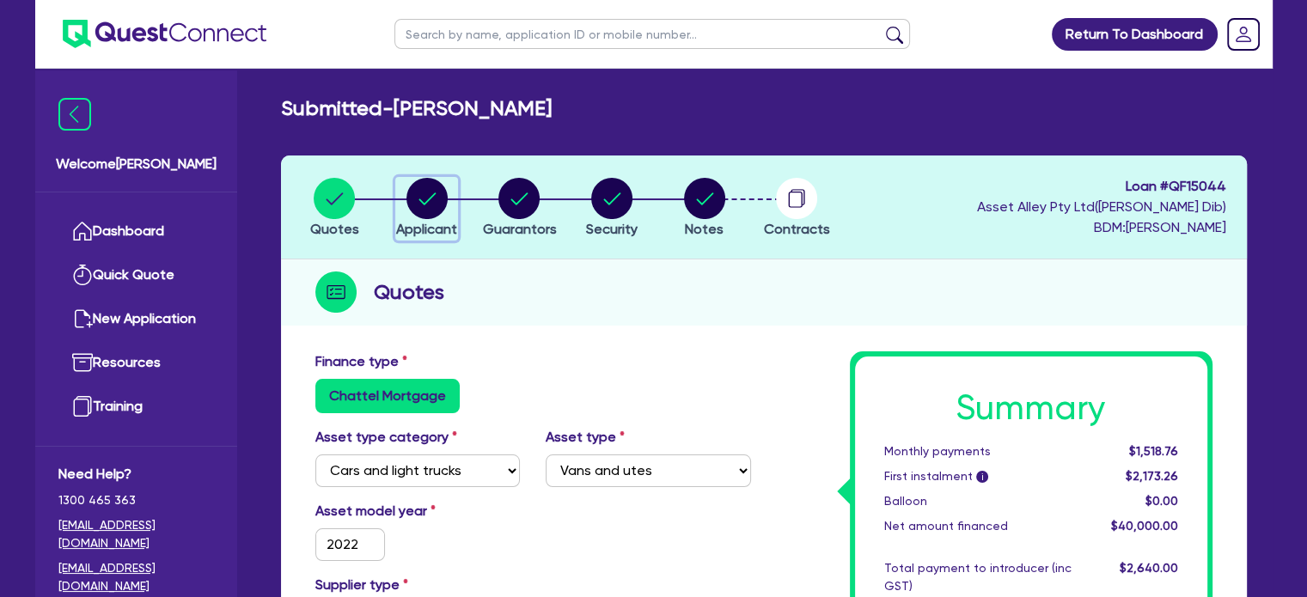
click at [447, 205] on div "button" at bounding box center [426, 198] width 61 height 41
select select "SOLE_TRADER"
select select "TRANSPORT_WAREHOUSING"
select select "POSTAL_DELIVERY"
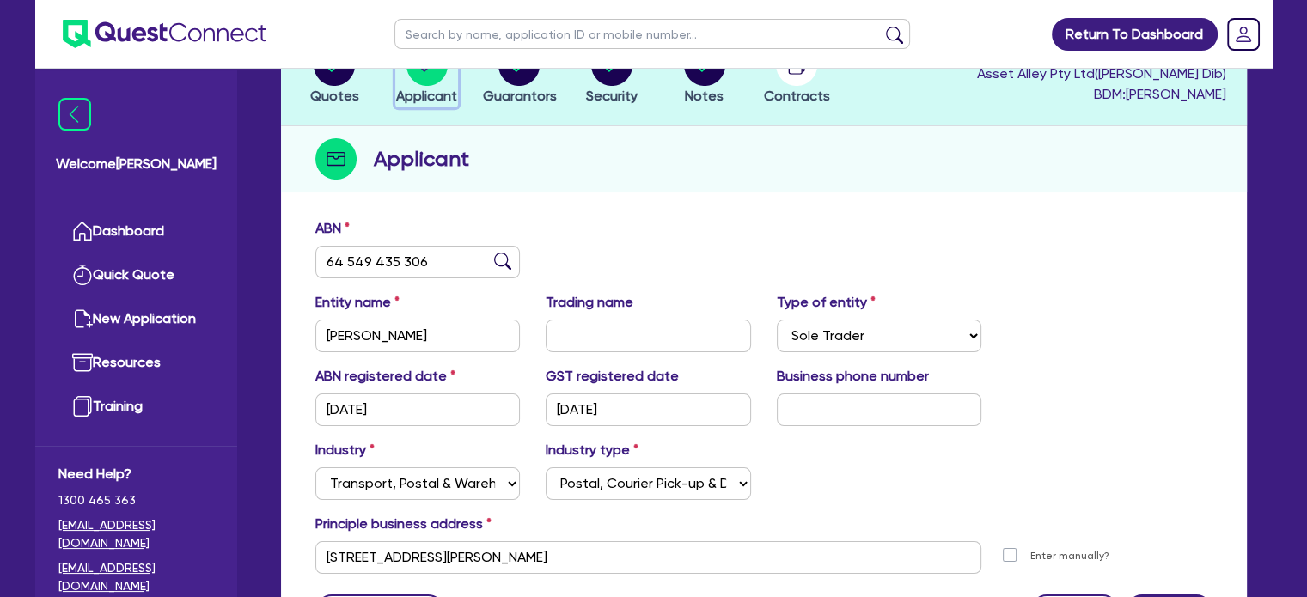
scroll to position [229, 0]
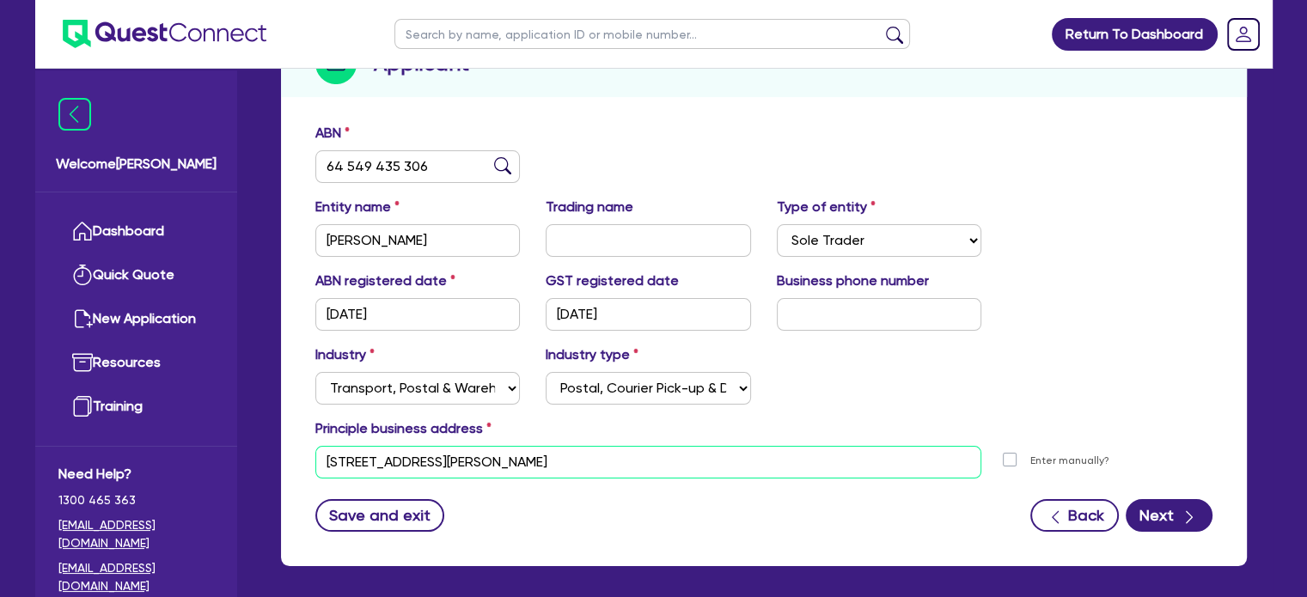
click at [589, 463] on input "[STREET_ADDRESS][PERSON_NAME]" at bounding box center [648, 462] width 667 height 33
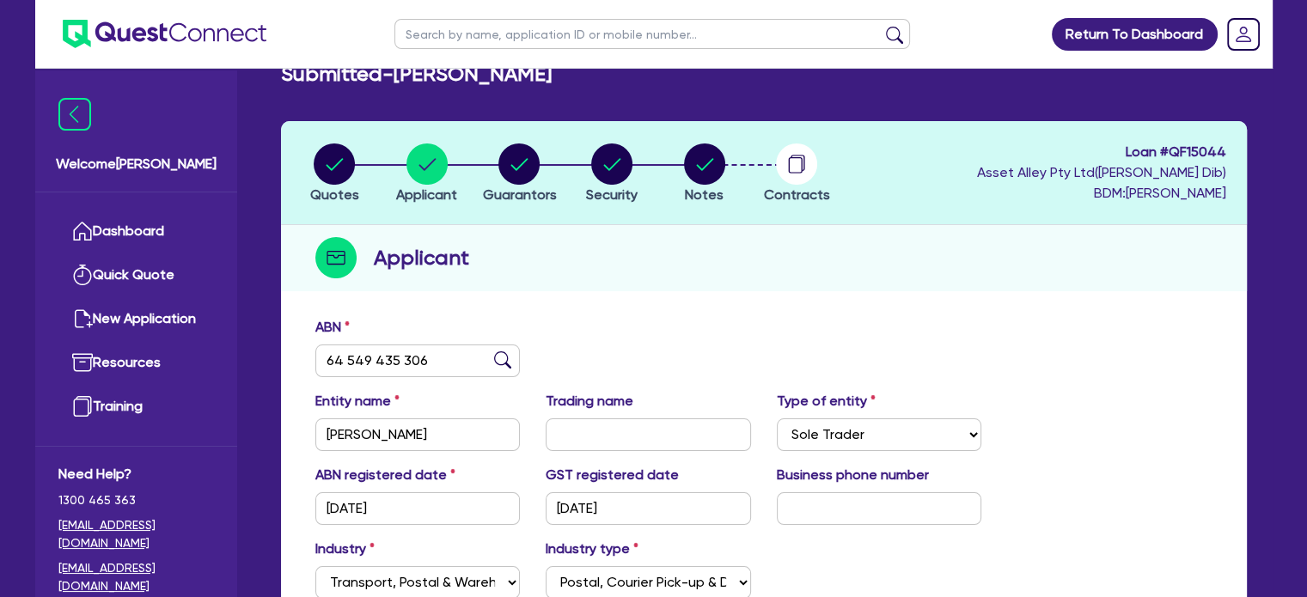
scroll to position [0, 0]
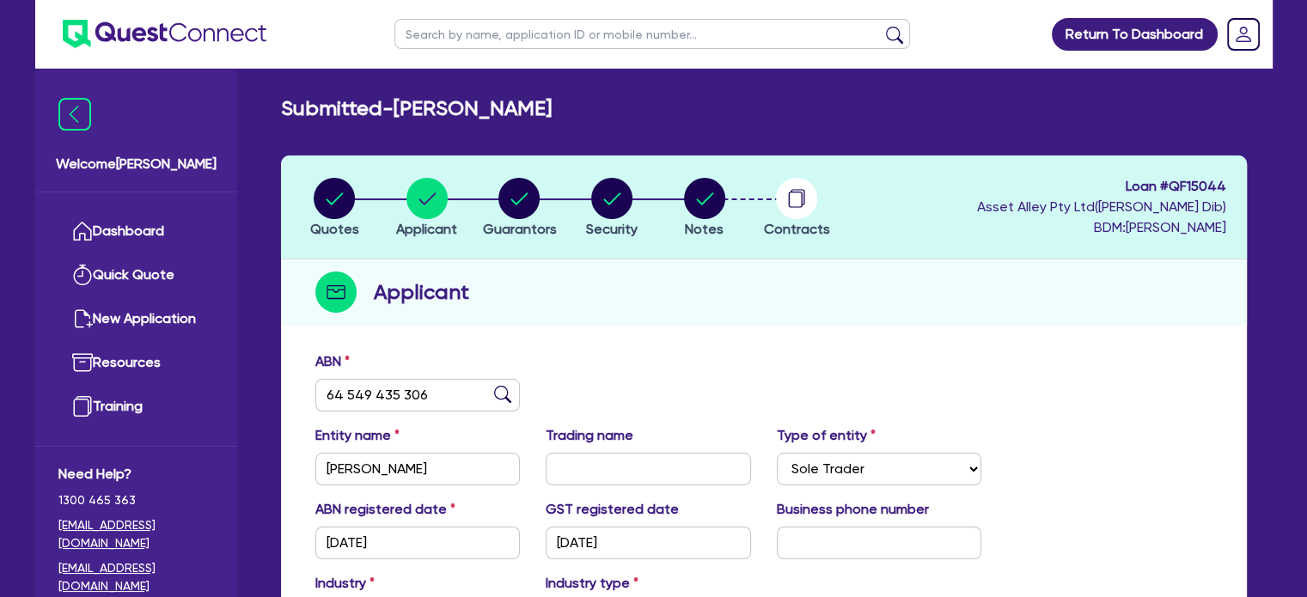
drag, startPoint x: 801, startPoint y: 384, endPoint x: 640, endPoint y: 229, distance: 223.6
click at [797, 378] on div "ABN 64 549 435 306" at bounding box center [763, 388] width 923 height 74
click at [512, 195] on circle "button" at bounding box center [518, 198] width 41 height 41
select select "MR"
select select "[GEOGRAPHIC_DATA]"
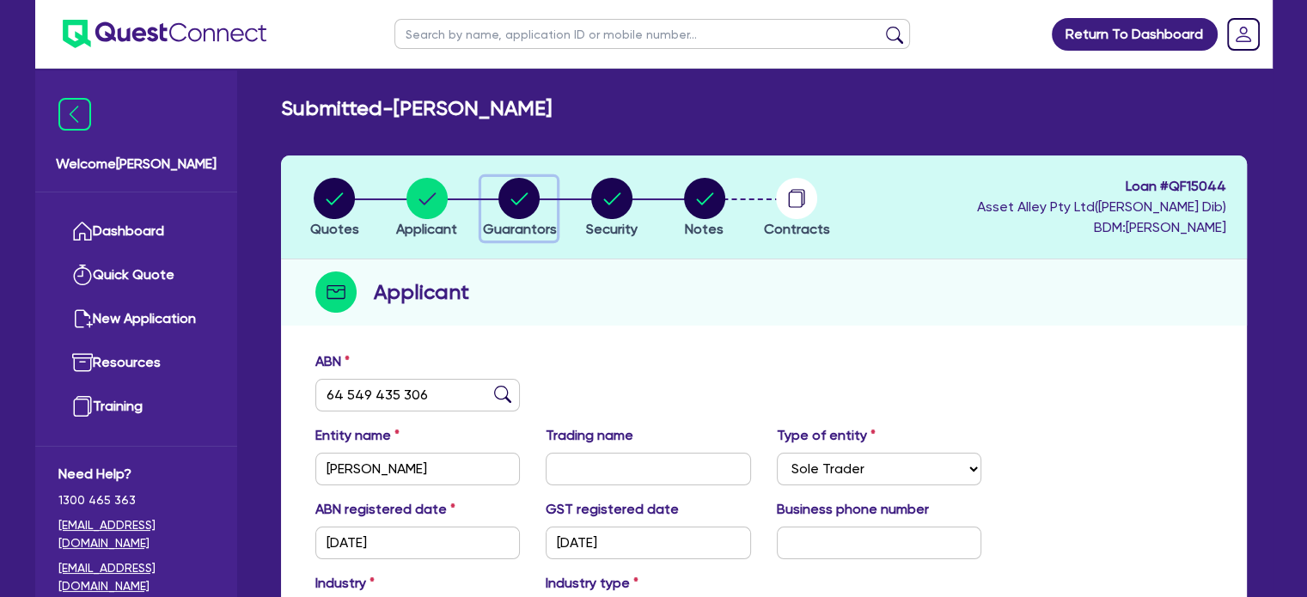
select select "SINGLE"
select select "CASH"
select select "PROPERTY"
select select "VEHICLE"
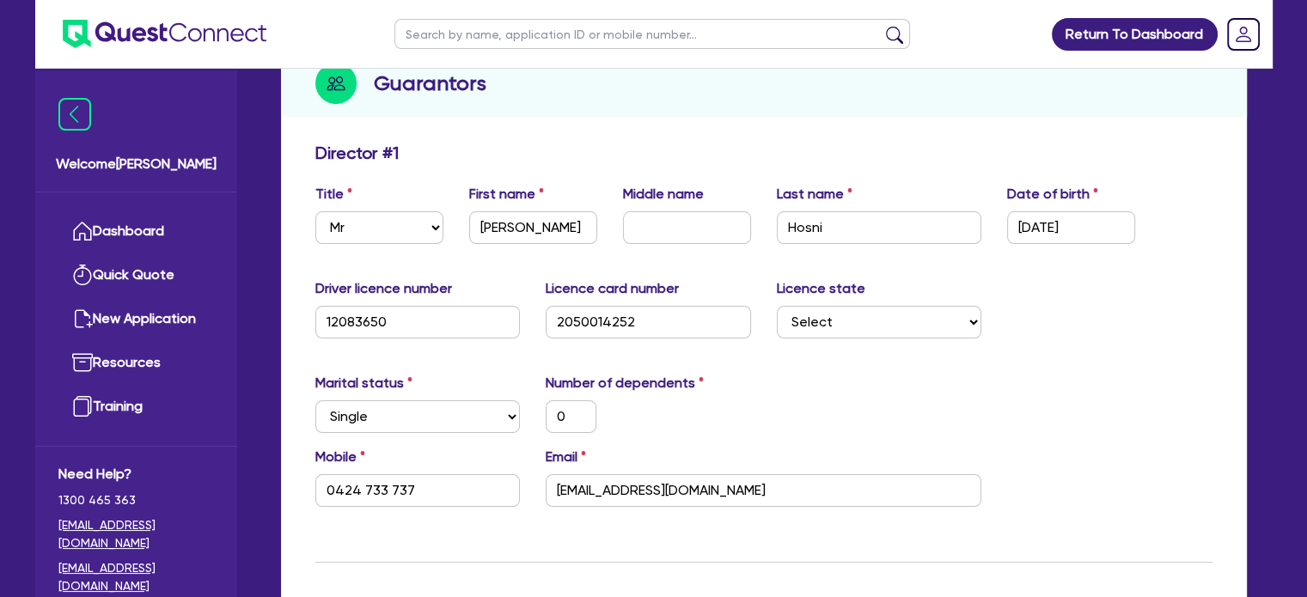
scroll to position [344, 0]
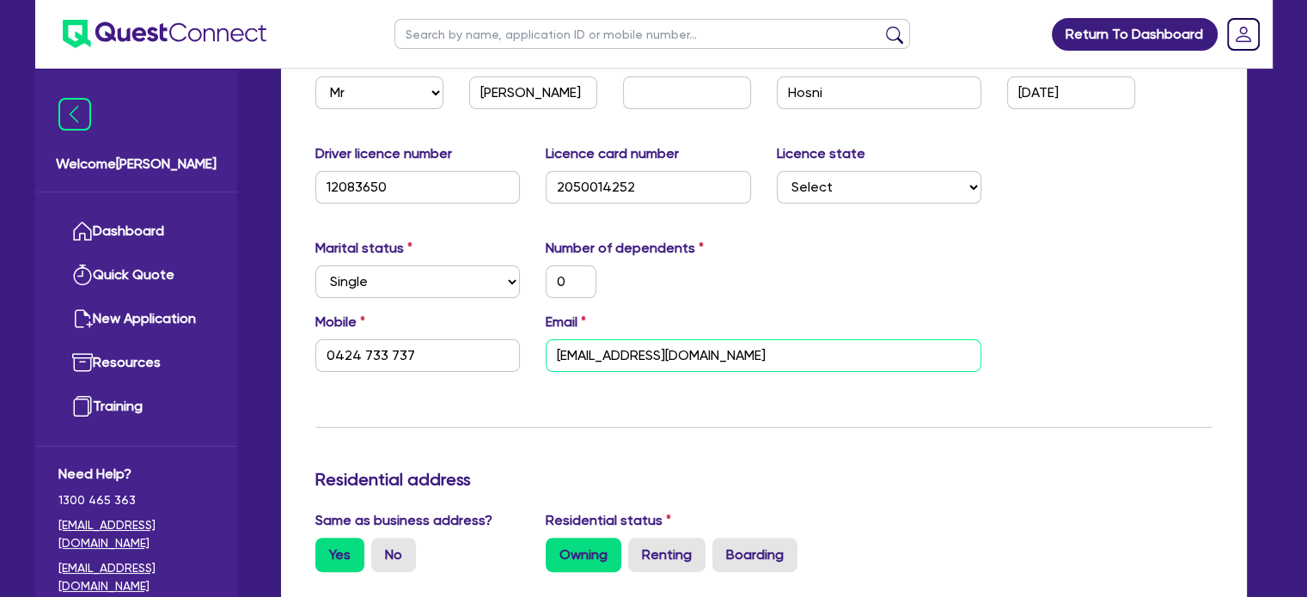
drag, startPoint x: 736, startPoint y: 362, endPoint x: 1079, endPoint y: 319, distance: 346.4
click at [736, 361] on input "[EMAIL_ADDRESS][DOMAIN_NAME]" at bounding box center [764, 355] width 436 height 33
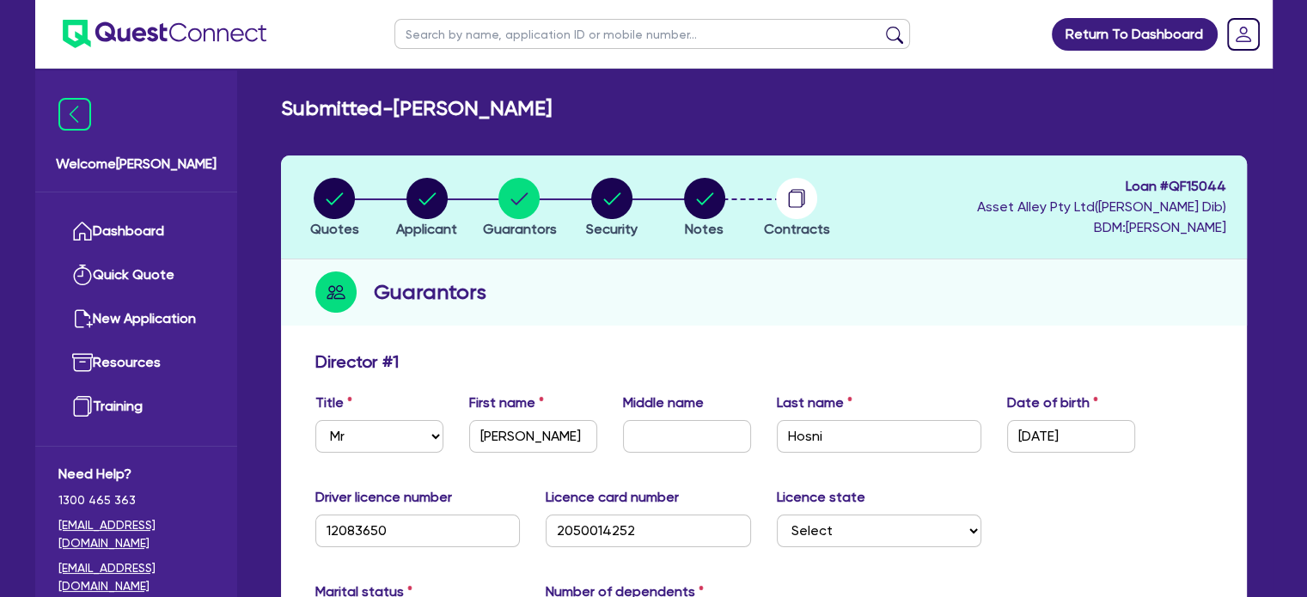
drag, startPoint x: 901, startPoint y: 250, endPoint x: 861, endPoint y: 234, distance: 42.8
click at [901, 249] on header "Quotes Applicant [GEOGRAPHIC_DATA] Security Notes Contracts Loan # QF15044 Asse…" at bounding box center [764, 208] width 966 height 104
click at [770, 187] on div "button" at bounding box center [797, 198] width 66 height 41
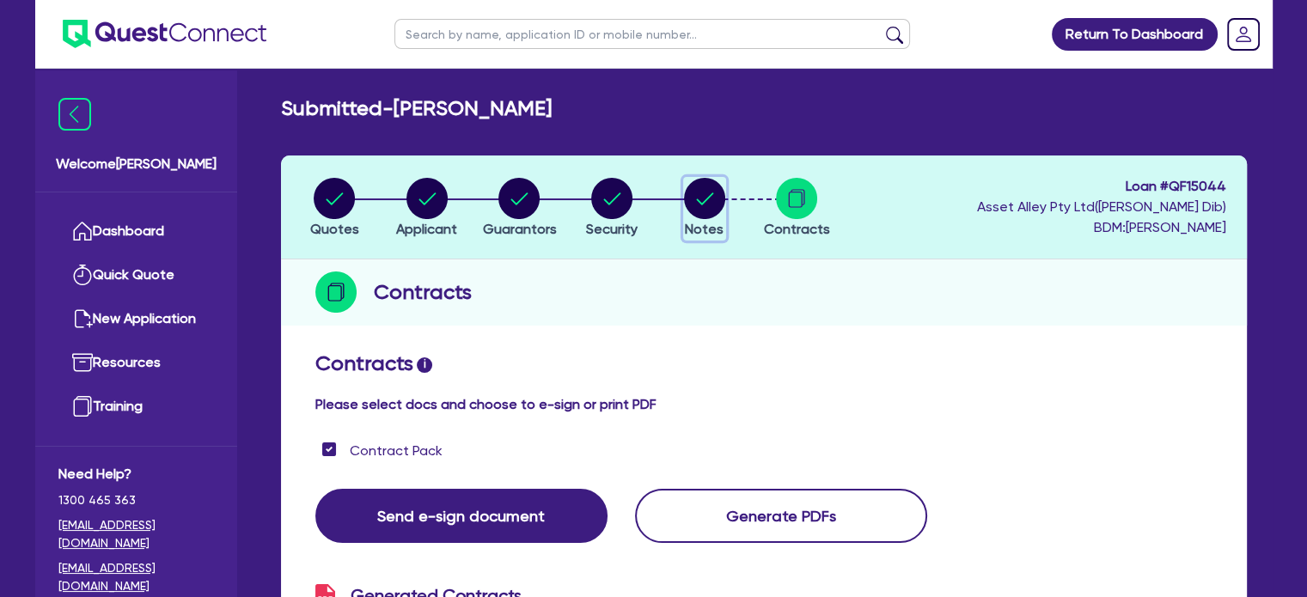
click at [693, 213] on circle "button" at bounding box center [704, 198] width 41 height 41
select select "Quest Finance - Platform Funding"
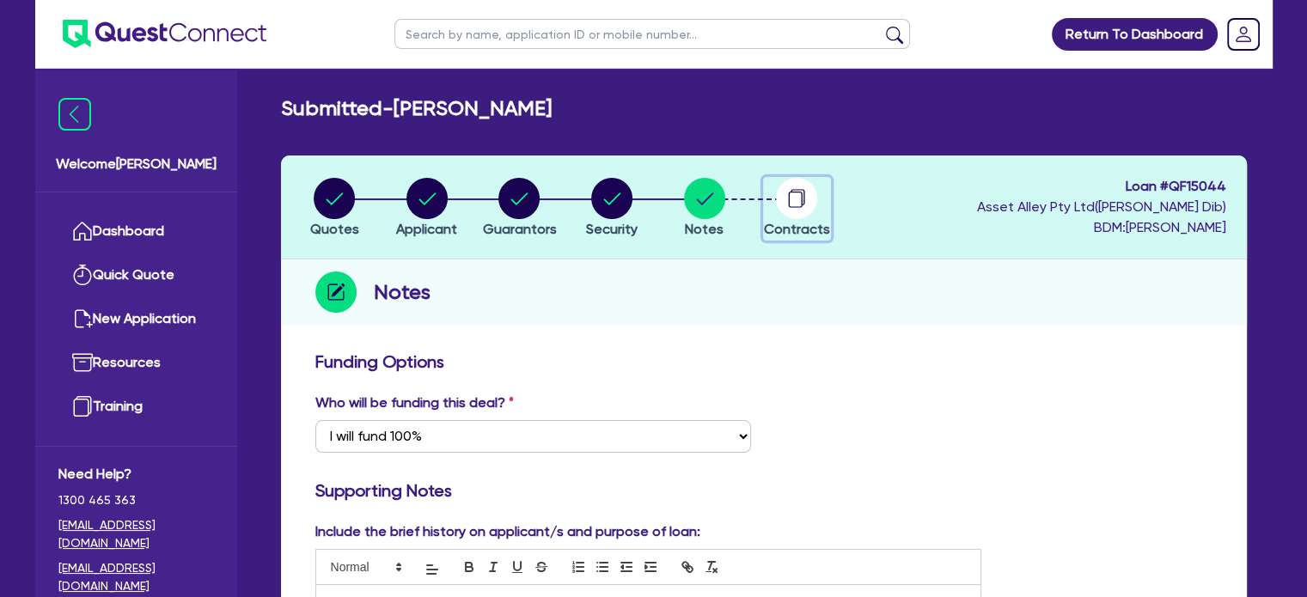
click at [800, 200] on circle "button" at bounding box center [796, 198] width 41 height 41
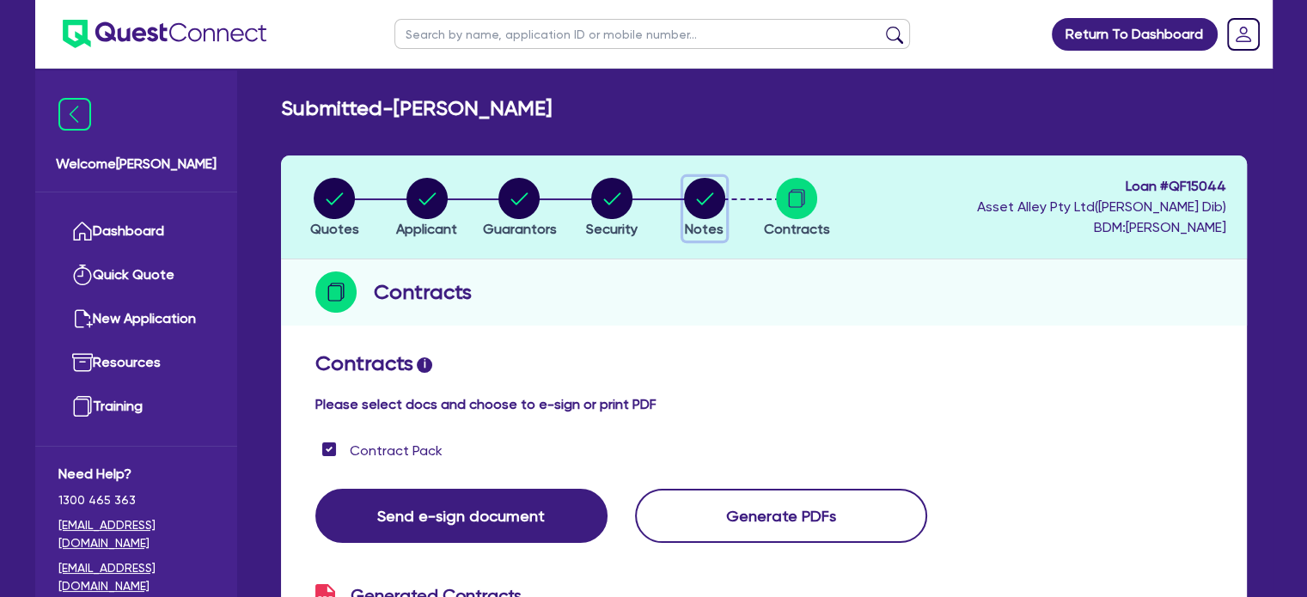
click at [689, 213] on icon "button" at bounding box center [704, 198] width 41 height 41
select select "Quest Finance - Platform Funding"
